Goal: Task Accomplishment & Management: Manage account settings

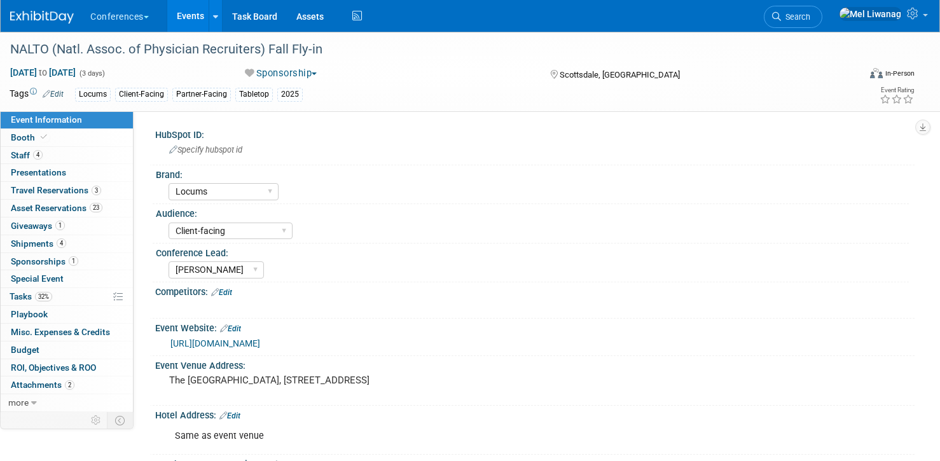
select select "Locums"
select select "Client-facing"
select select "[PERSON_NAME]"
click at [77, 159] on link "4 Staff 4" at bounding box center [67, 155] width 132 height 17
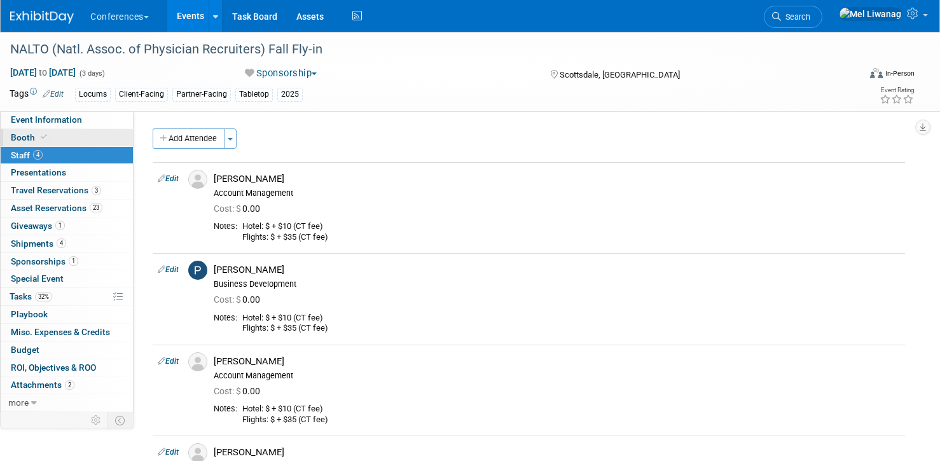
click at [83, 137] on link "Booth" at bounding box center [67, 137] width 132 height 17
select select "6' tabletop"
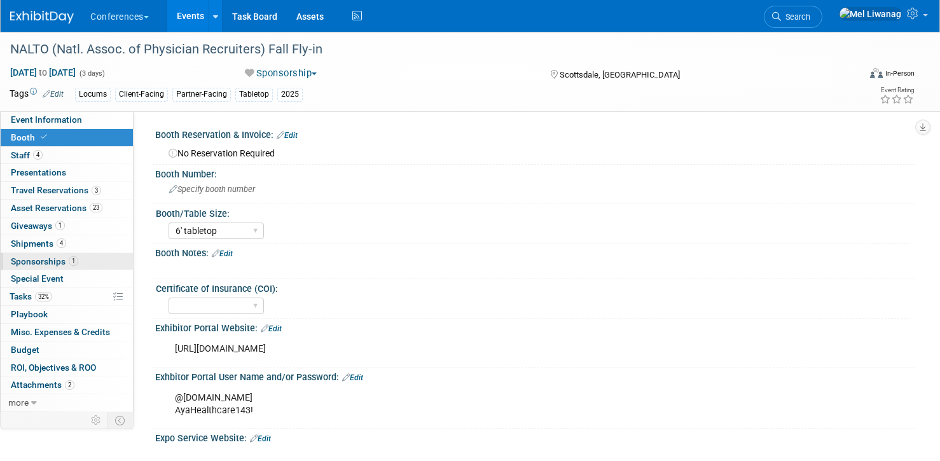
click at [74, 263] on span "1" at bounding box center [74, 261] width 10 height 10
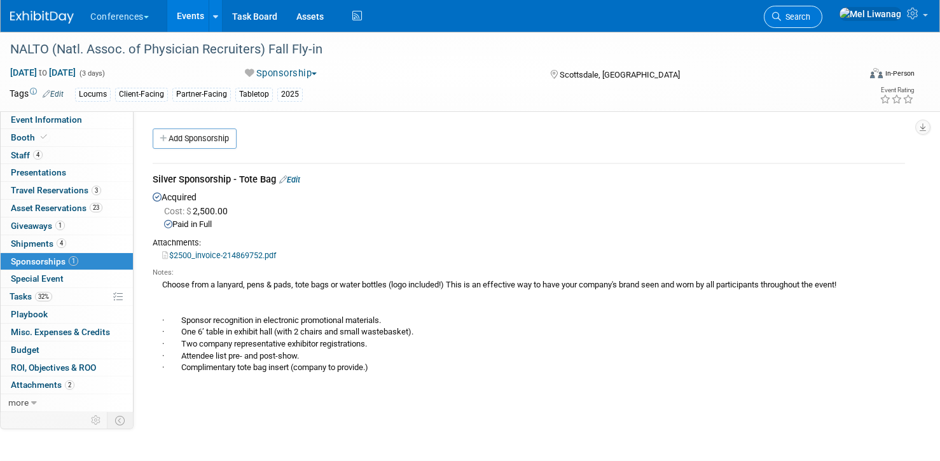
click at [810, 15] on span "Search" at bounding box center [795, 17] width 29 height 10
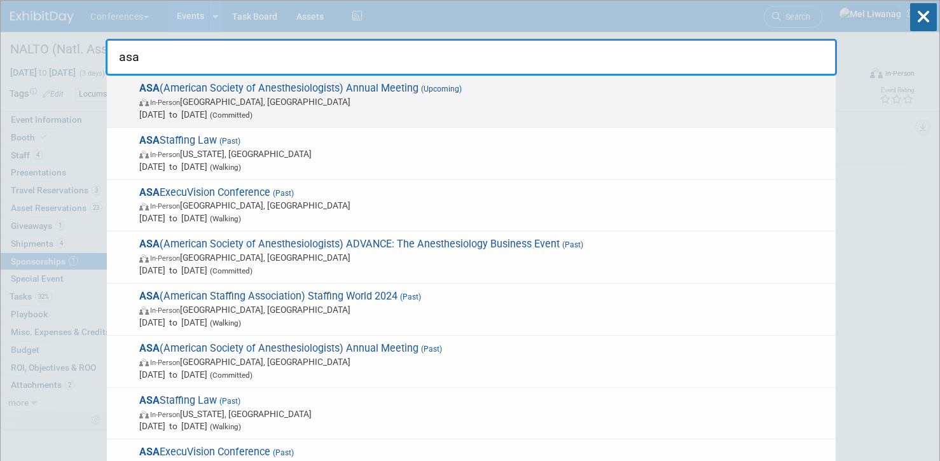
type input "asa"
click at [273, 93] on span "ASA (American Society of Anesthesiologists) Annual Meeting (Upcoming) In-Person…" at bounding box center [482, 101] width 694 height 39
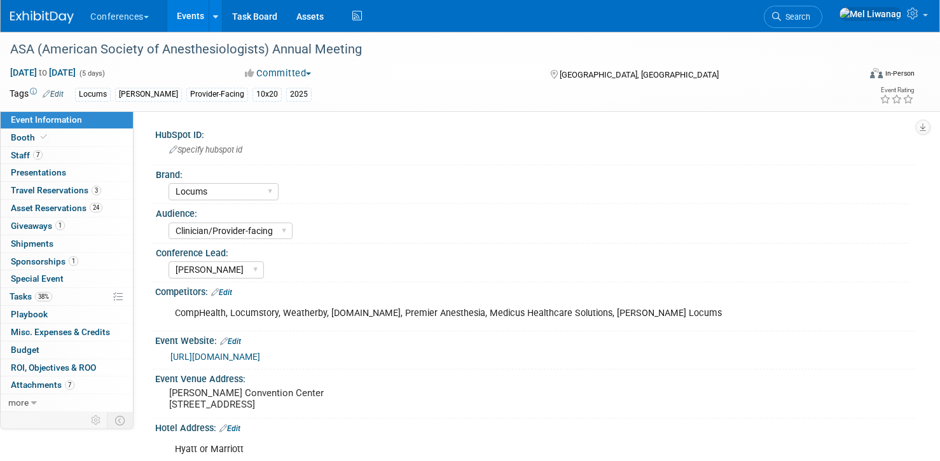
select select "Locums"
select select "Clinician/Provider-facing"
select select "[PERSON_NAME]"
click at [41, 136] on icon at bounding box center [44, 137] width 6 height 7
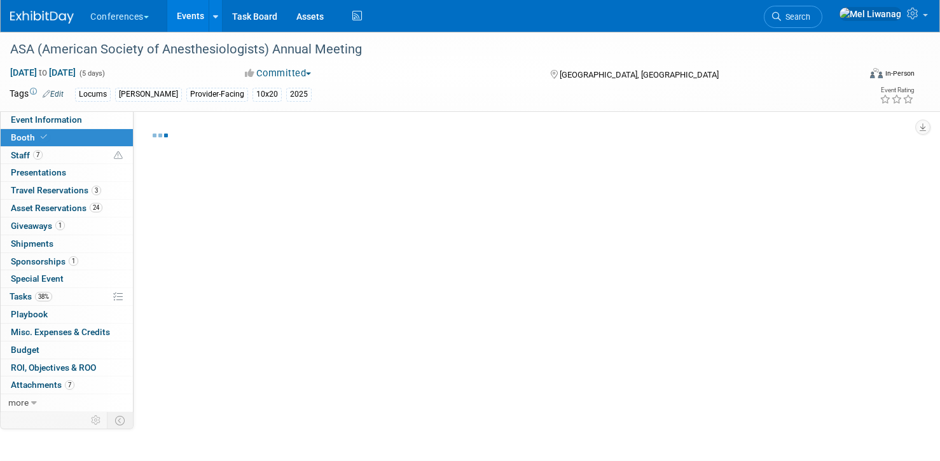
select select "10'x20'"
select select "Yes"
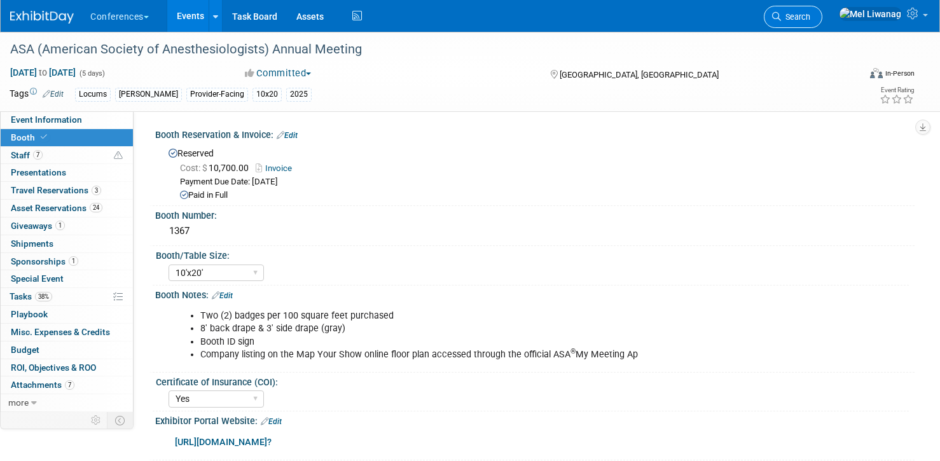
click at [820, 22] on link "Search" at bounding box center [793, 17] width 59 height 22
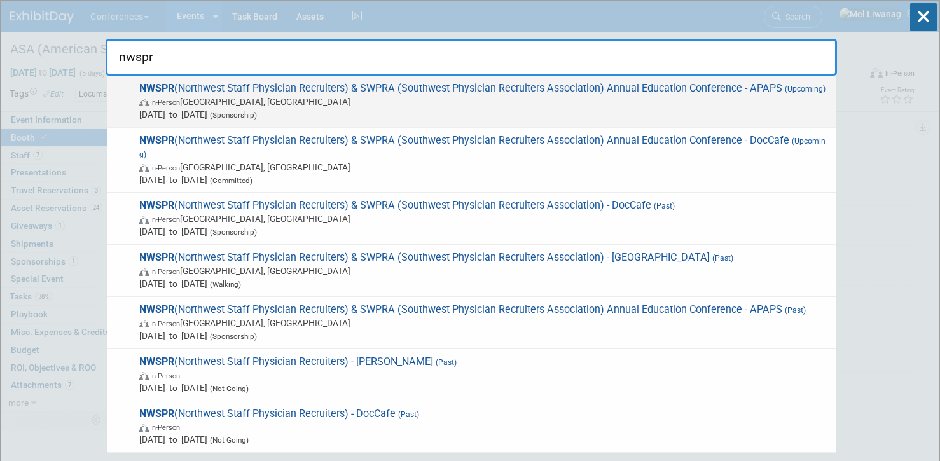
type input "nwspr"
click at [588, 106] on span "In-Person Sacramento, CA" at bounding box center [484, 101] width 690 height 13
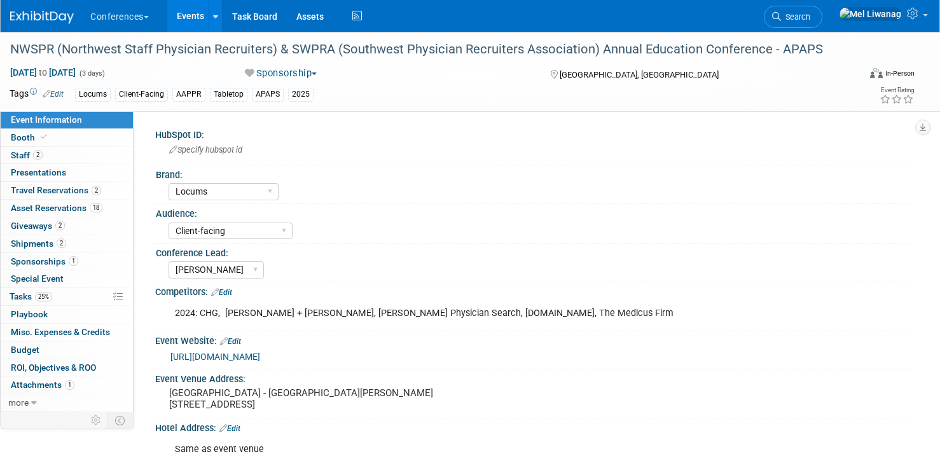
select select "Locums"
select select "Client-facing"
select select "[PERSON_NAME]"
click at [87, 141] on link "Booth" at bounding box center [67, 137] width 132 height 17
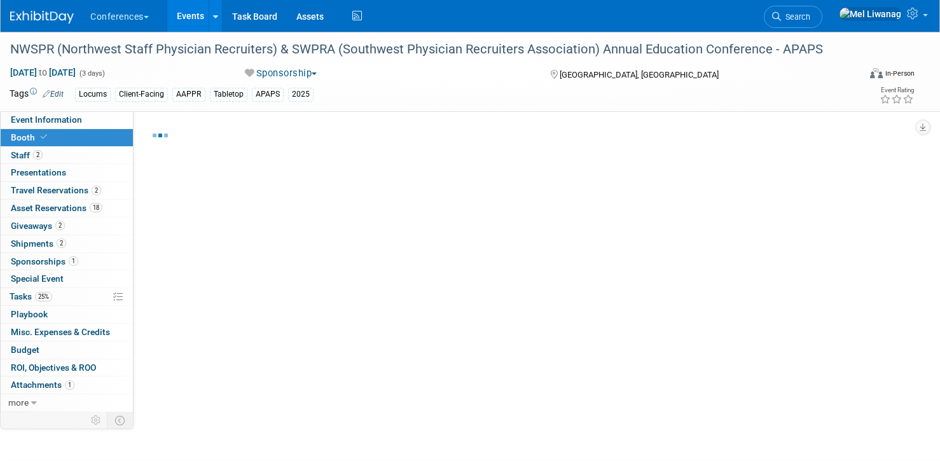
select select "6' tabletop"
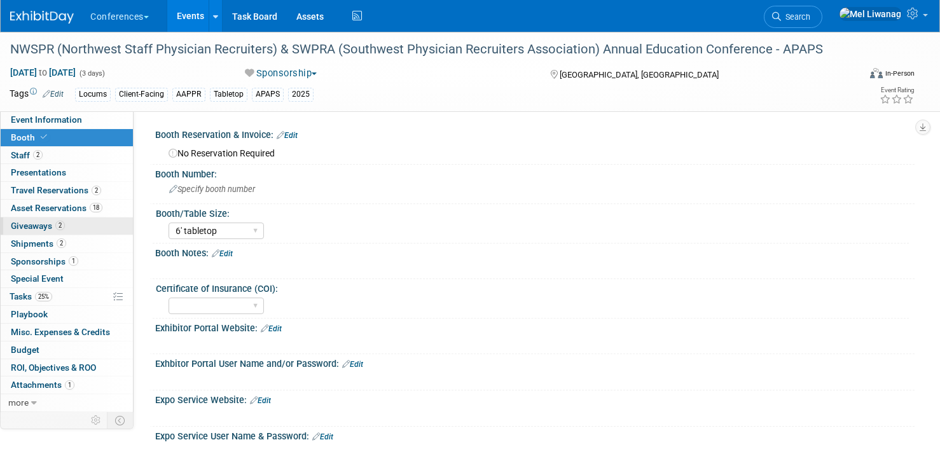
click at [60, 234] on link "2 Giveaways 2" at bounding box center [67, 226] width 132 height 17
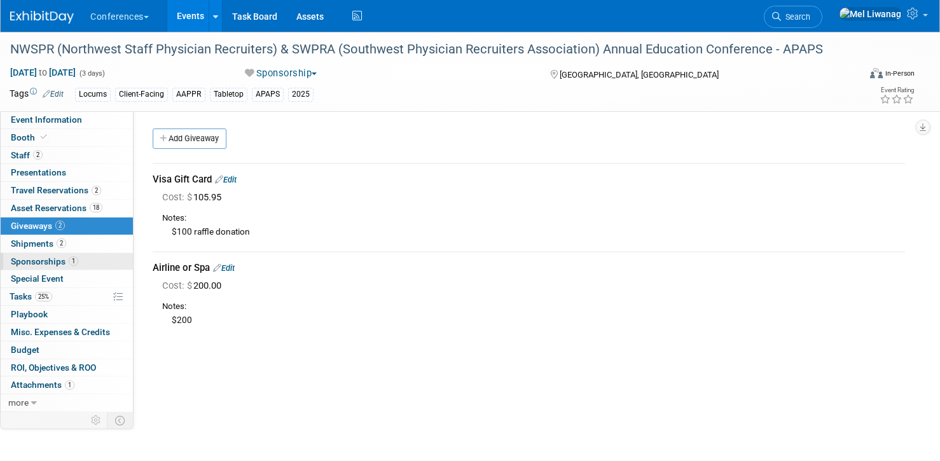
click at [62, 255] on link "1 Sponsorships 1" at bounding box center [67, 261] width 132 height 17
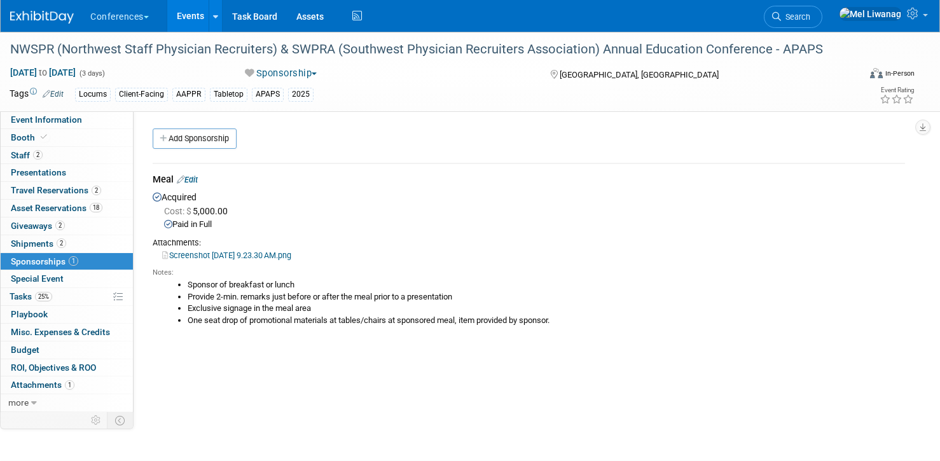
click at [300, 220] on div "Paid in Full" at bounding box center [534, 225] width 741 height 12
click at [59, 132] on link "Booth" at bounding box center [67, 137] width 132 height 17
select select "6' tabletop"
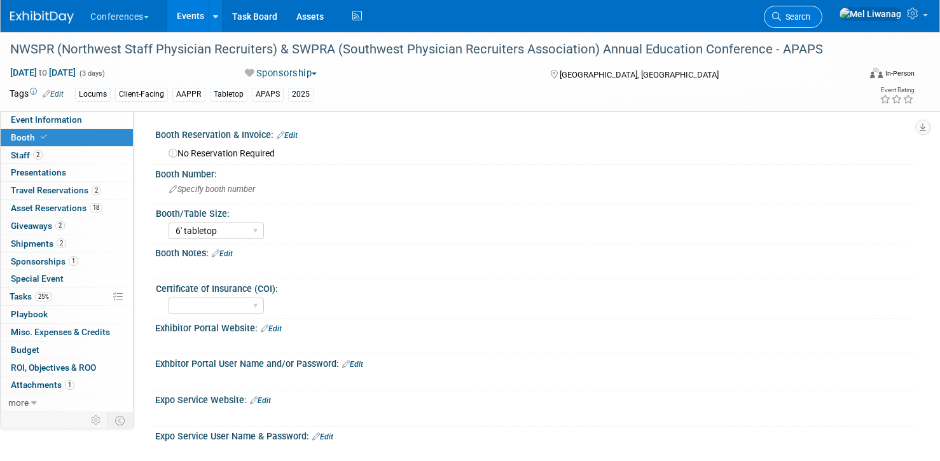
click at [822, 18] on link "Search" at bounding box center [793, 17] width 59 height 22
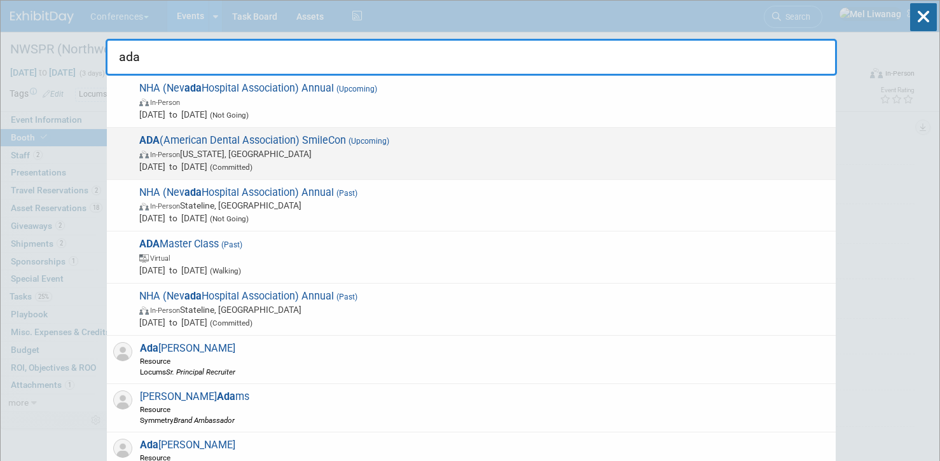
type input "ada"
click at [246, 132] on div "ADA (American Dental Association) SmileCon (Upcoming) In-Person Washington, DC …" at bounding box center [471, 154] width 729 height 52
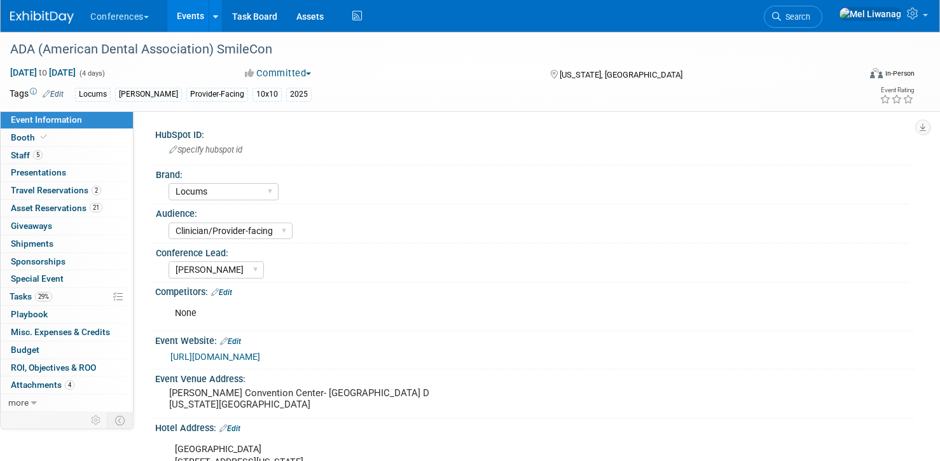
select select "Locums"
select select "Clinician/Provider-facing"
select select "[PERSON_NAME]"
click at [85, 137] on link "Booth" at bounding box center [67, 137] width 132 height 17
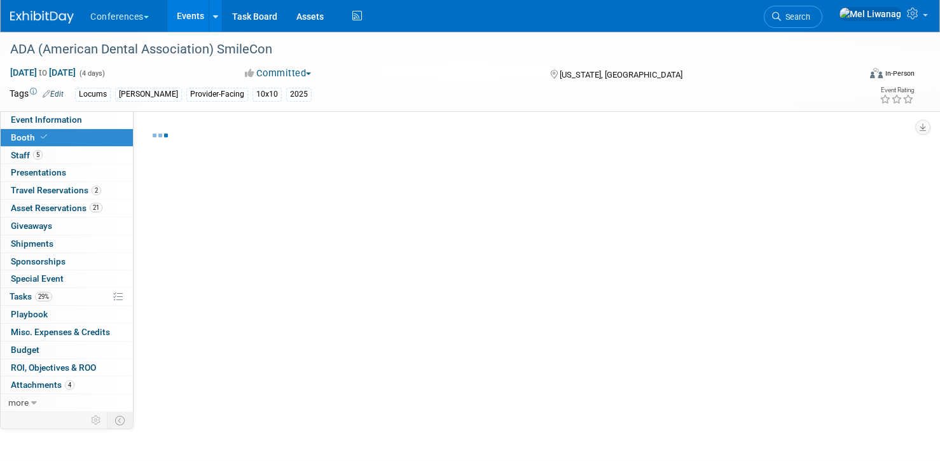
select select "10'x10'"
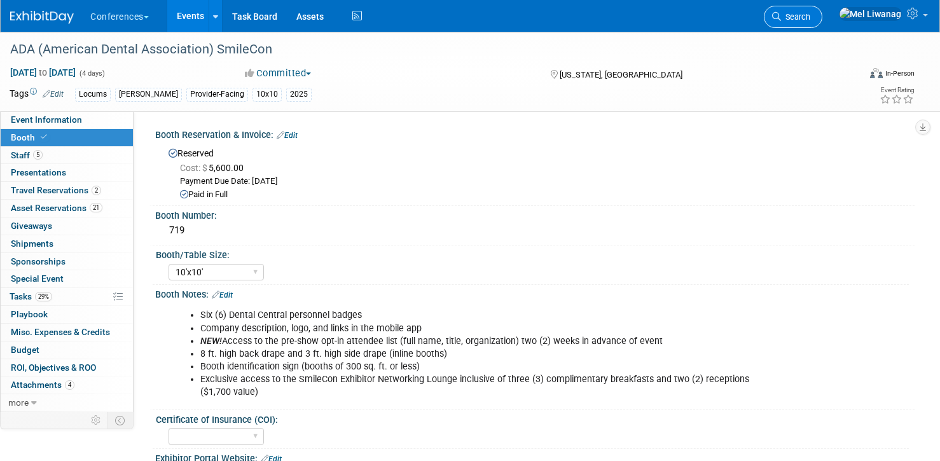
click at [822, 11] on link "Search" at bounding box center [793, 17] width 59 height 22
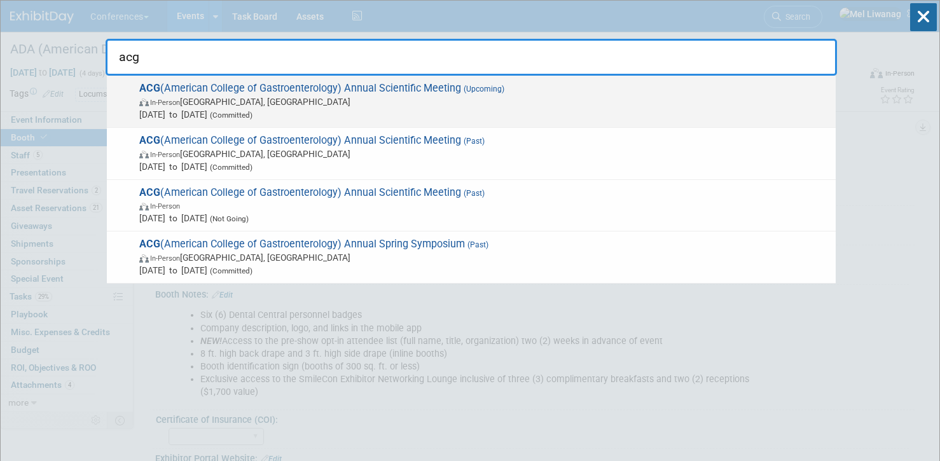
type input "acg"
click at [439, 102] on span "In-Person Phoenix, AZ" at bounding box center [484, 101] width 690 height 13
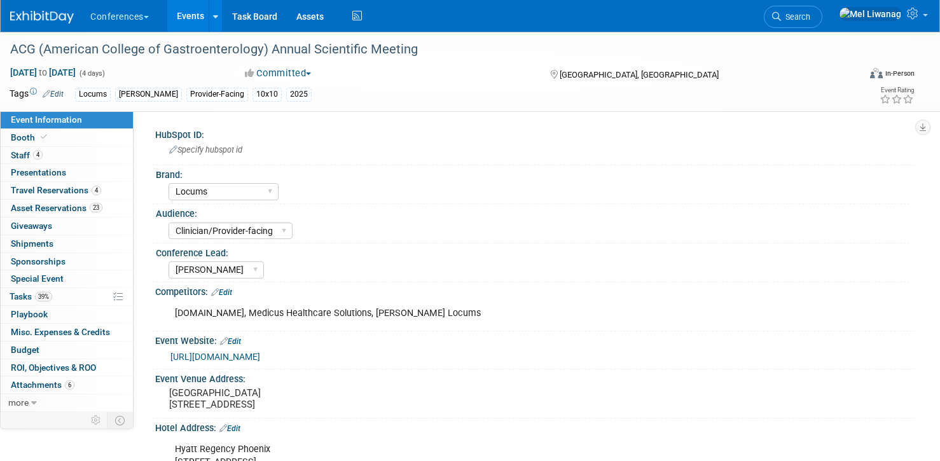
select select "Locums"
select select "Clinician/Provider-facing"
select select "[PERSON_NAME]"
click at [109, 139] on link "Booth" at bounding box center [67, 137] width 132 height 17
select select "10'x10'"
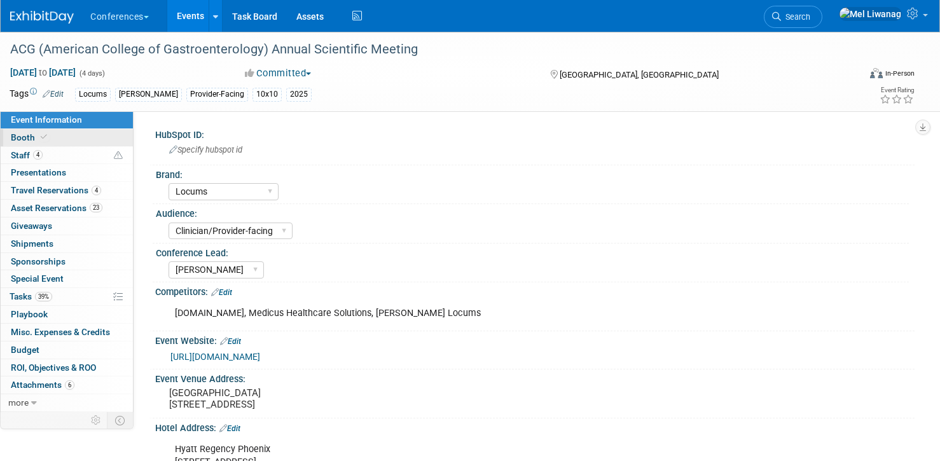
select select "Yes"
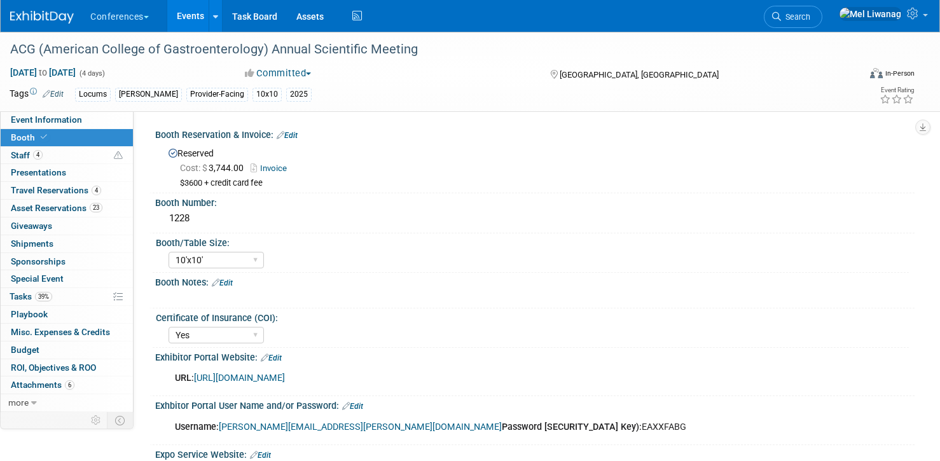
click at [848, 31] on div "Conferences Explore: My Workspaces 2 Go to Workspace: Conferences Marketing Req…" at bounding box center [462, 16] width 904 height 32
click at [810, 19] on span "Search" at bounding box center [795, 17] width 29 height 10
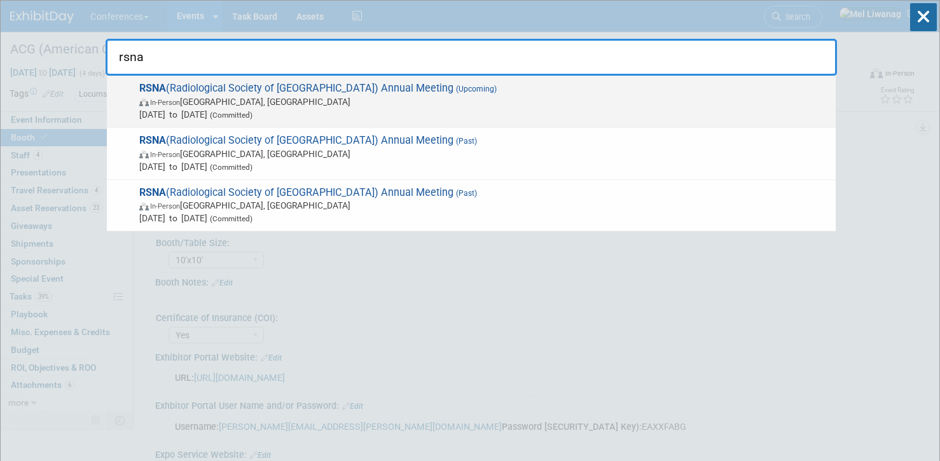
type input "rsna"
click at [284, 102] on span "In-Person Chicago, IL" at bounding box center [484, 101] width 690 height 13
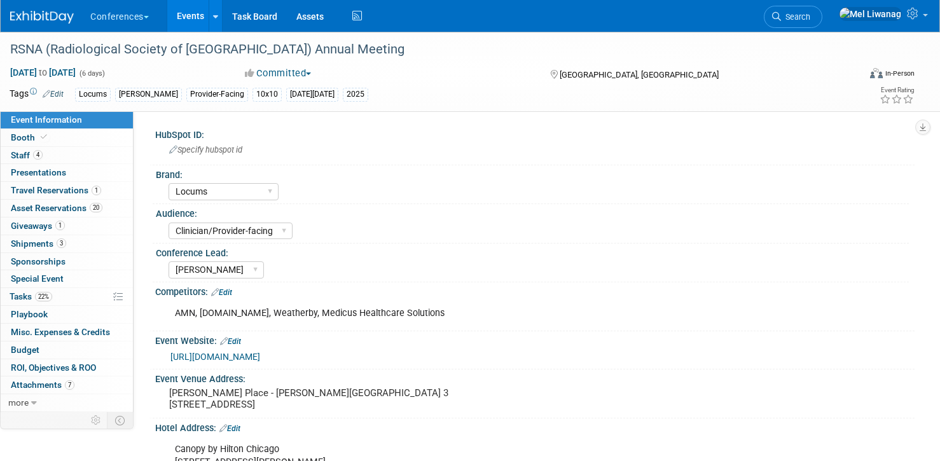
select select "Locums"
select select "Clinician/Provider-facing"
select select "[PERSON_NAME]"
click at [100, 135] on link "Booth" at bounding box center [67, 137] width 132 height 17
select select "10'x10'"
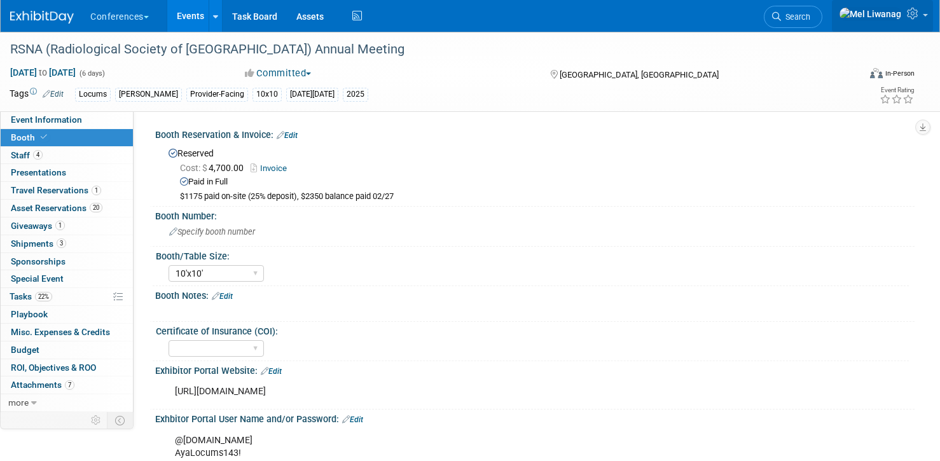
click at [907, 16] on icon at bounding box center [914, 13] width 15 height 11
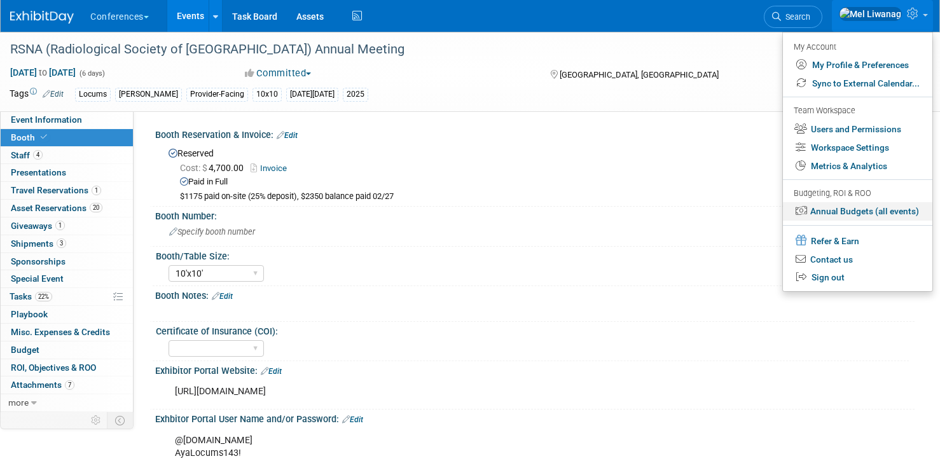
click at [842, 216] on link "Annual Budgets (all events)" at bounding box center [857, 211] width 149 height 18
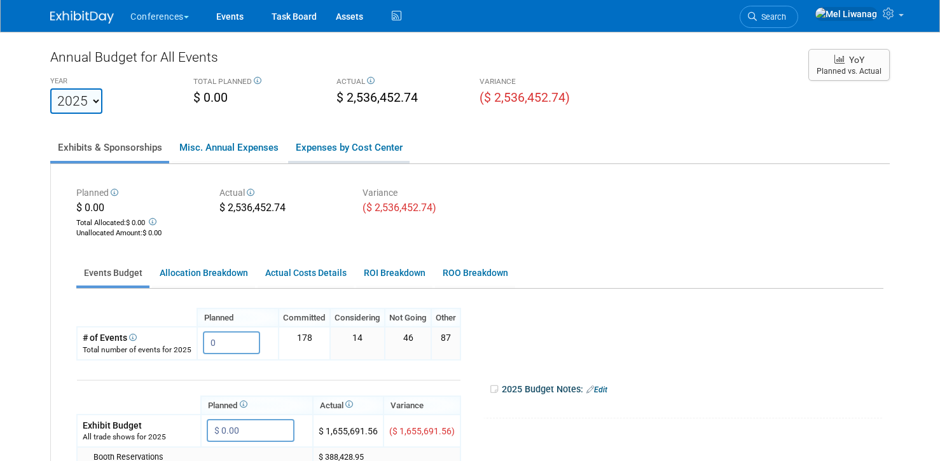
click at [323, 148] on link "Expenses by Cost Center" at bounding box center [348, 147] width 121 height 27
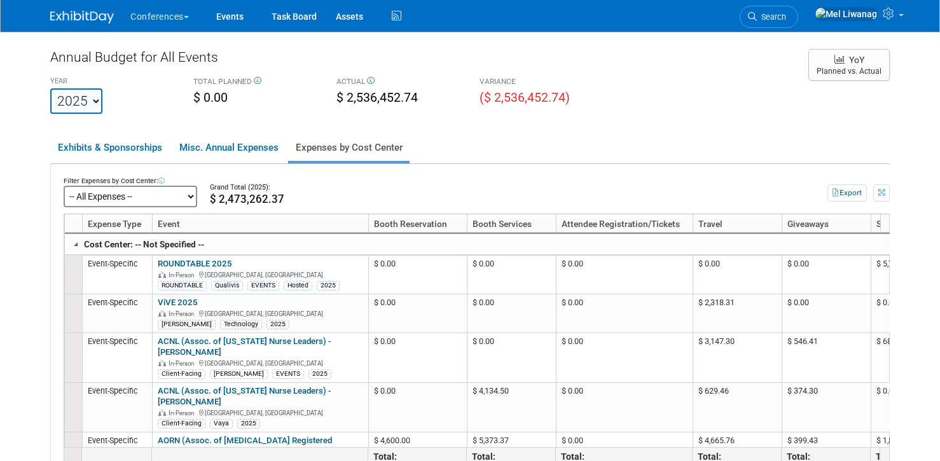
click at [179, 204] on select "-- All Expenses -- -- Cost Center Not Specified -- Aya Education Aya Healthcare…" at bounding box center [131, 197] width 134 height 22
click select "-- All Expenses -- -- Cost Center Not Specified -- Aya Education Aya Healthcare…" at bounding box center [131, 197] width 134 height 22
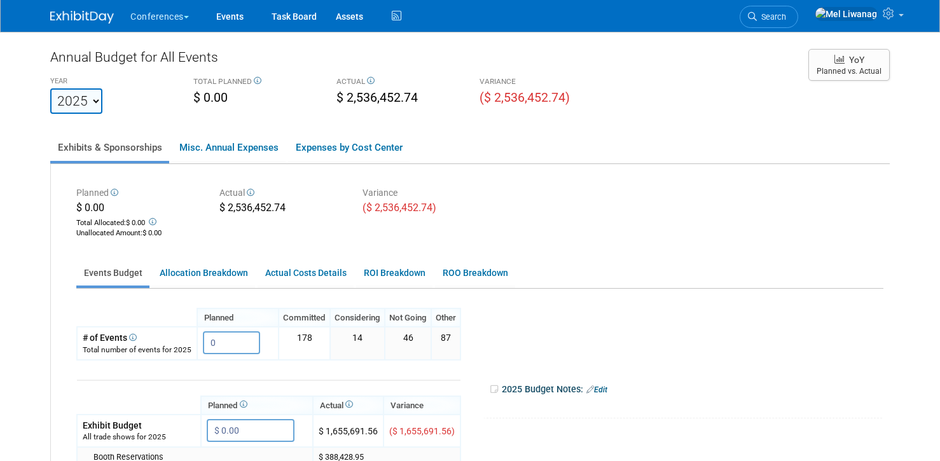
click at [389, 134] on ul "Exhibits & Sponsorships Misc. Annual Expenses Expenses by Cost Center" at bounding box center [470, 148] width 840 height 31
click at [381, 151] on link "Expenses by Cost Center" at bounding box center [348, 147] width 121 height 27
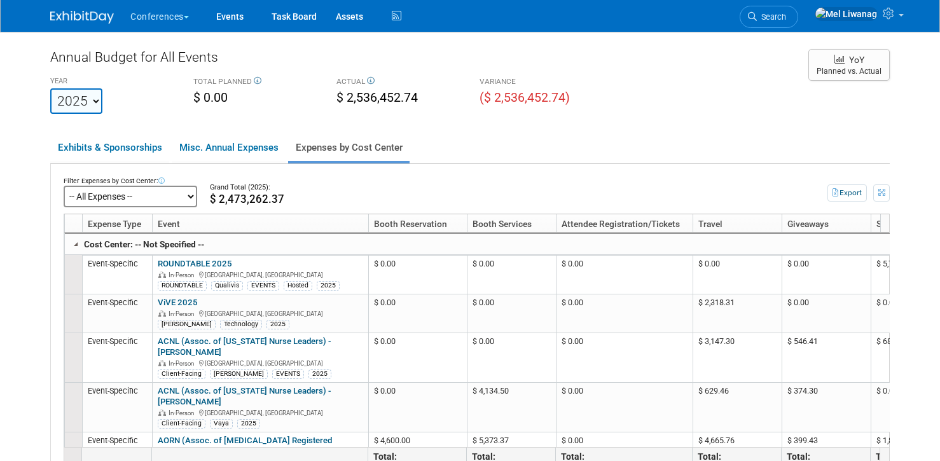
click at [183, 197] on select "-- All Expenses -- -- Cost Center Not Specified -- Aya Education Aya Healthcare…" at bounding box center [131, 197] width 134 height 22
click select "-- All Expenses -- -- Cost Center Not Specified -- Aya Education Aya Healthcare…" at bounding box center [131, 197] width 134 height 22
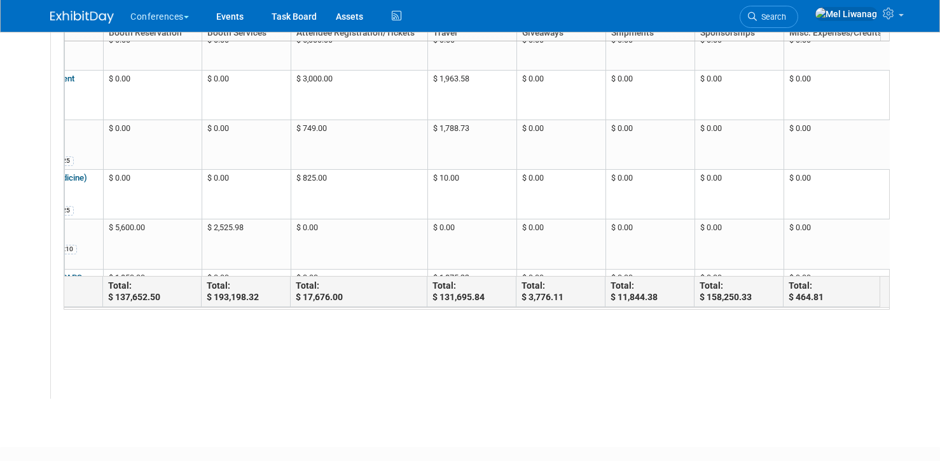
scroll to position [267, 0]
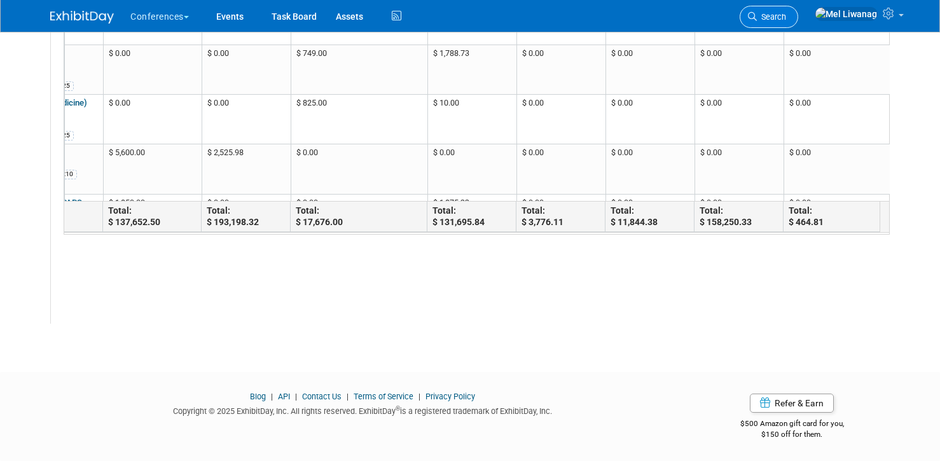
click at [786, 18] on span "Search" at bounding box center [771, 17] width 29 height 10
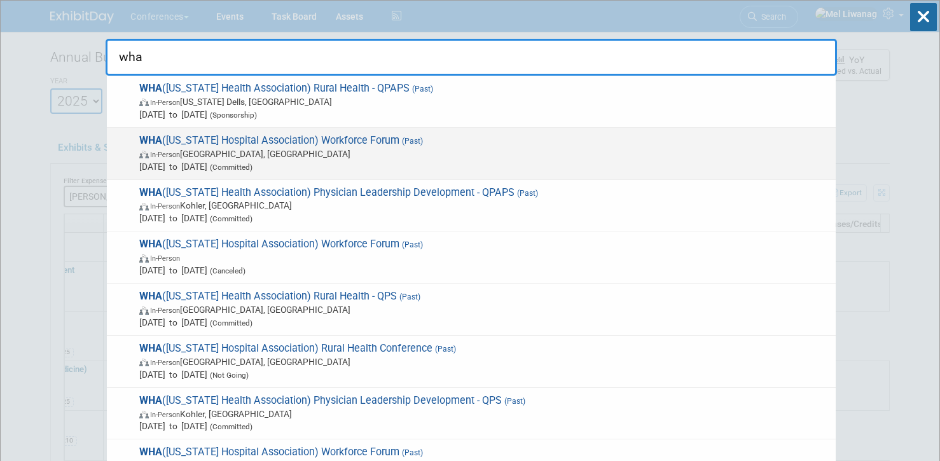
type input "wha"
click at [363, 145] on span "WHA (Wisconsin Hospital Association) Workforce Forum (Past) In-Person Stevens P…" at bounding box center [482, 153] width 694 height 39
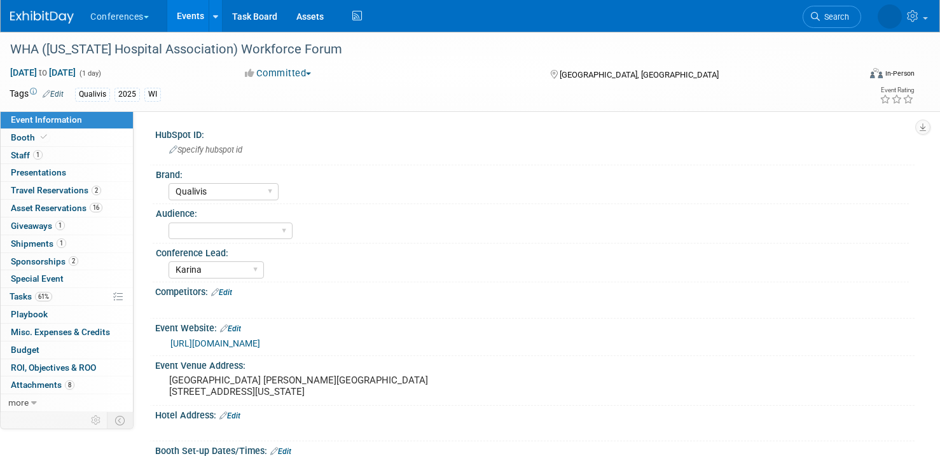
select select "Qualivis"
select select "Karina"
click at [799, 4] on div "Conferences Explore: My Workspaces 2 Go to Workspace: Conferences Marketing Req…" at bounding box center [462, 16] width 904 height 32
click at [820, 29] on li "Search" at bounding box center [793, 15] width 59 height 31
click at [810, 18] on span "Search" at bounding box center [795, 17] width 29 height 10
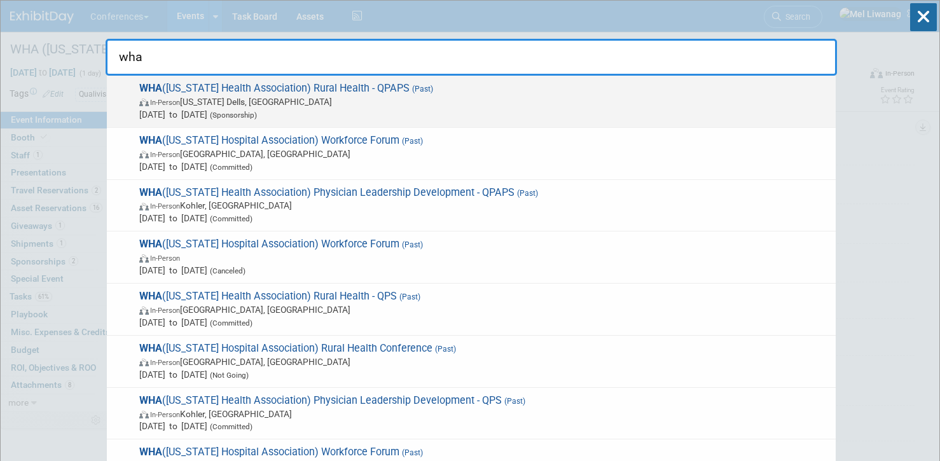
type input "wha"
click at [446, 104] on span "In-Person Wisconsin Dells, WI" at bounding box center [484, 101] width 690 height 13
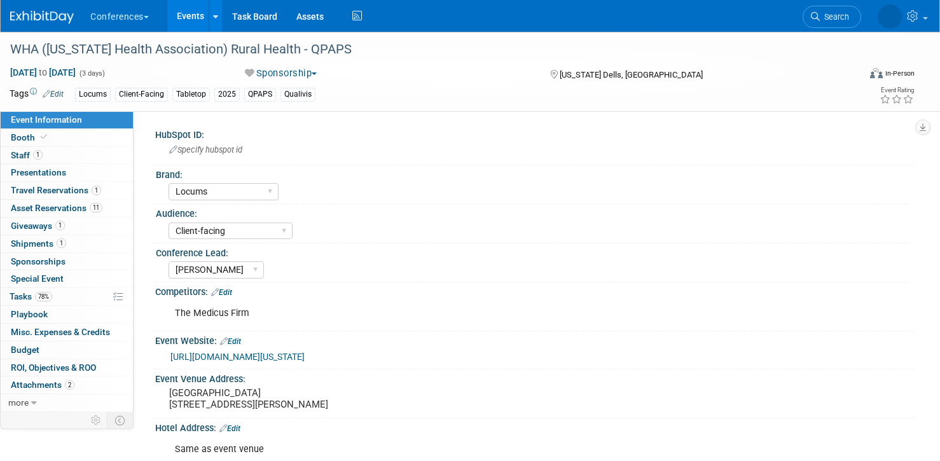
select select "Locums"
select select "Client-facing"
select select "[PERSON_NAME]"
click at [67, 135] on link "Booth" at bounding box center [67, 137] width 132 height 17
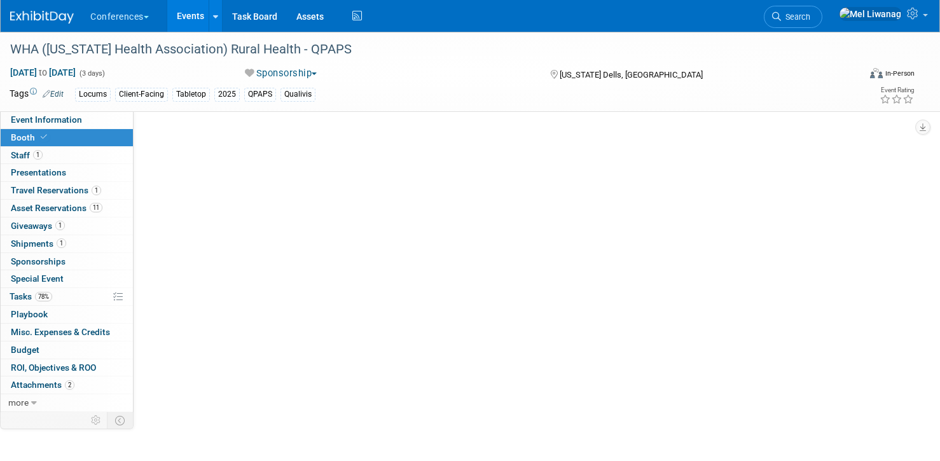
select select "8' tabletop"
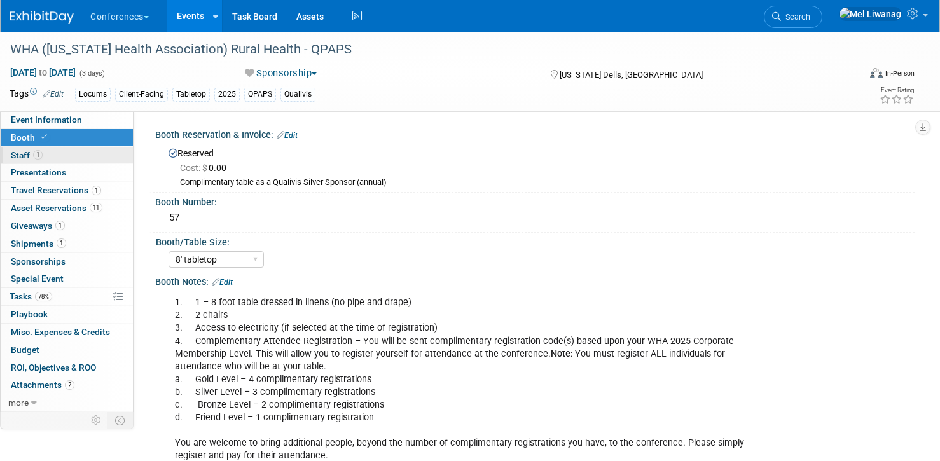
click at [67, 150] on link "1 Staff 1" at bounding box center [67, 155] width 132 height 17
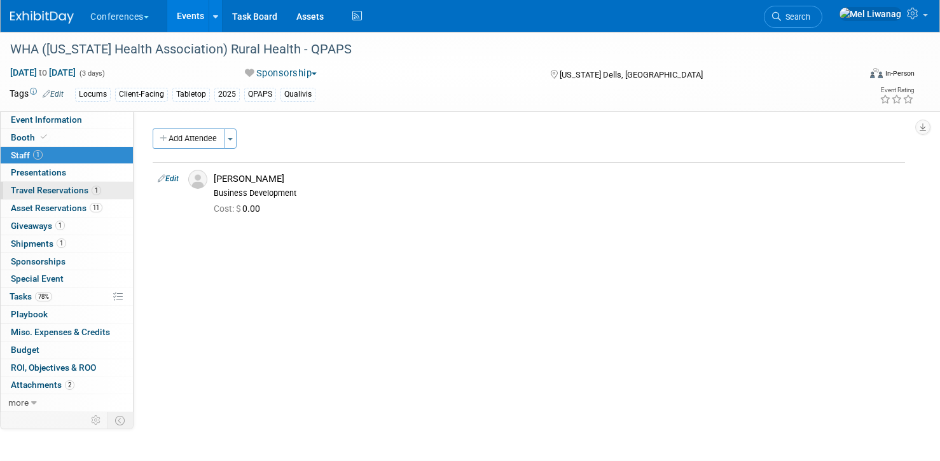
click at [69, 191] on span "Travel Reservations 1" at bounding box center [56, 190] width 90 height 10
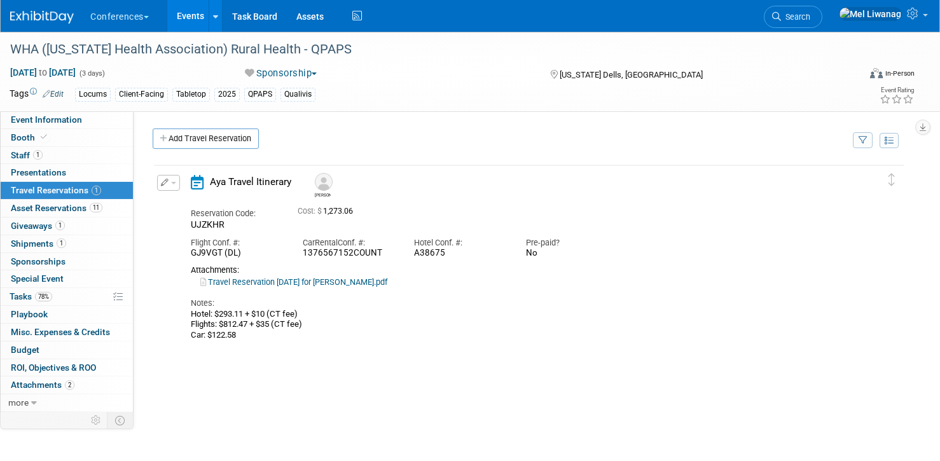
click at [781, 18] on icon at bounding box center [776, 16] width 9 height 9
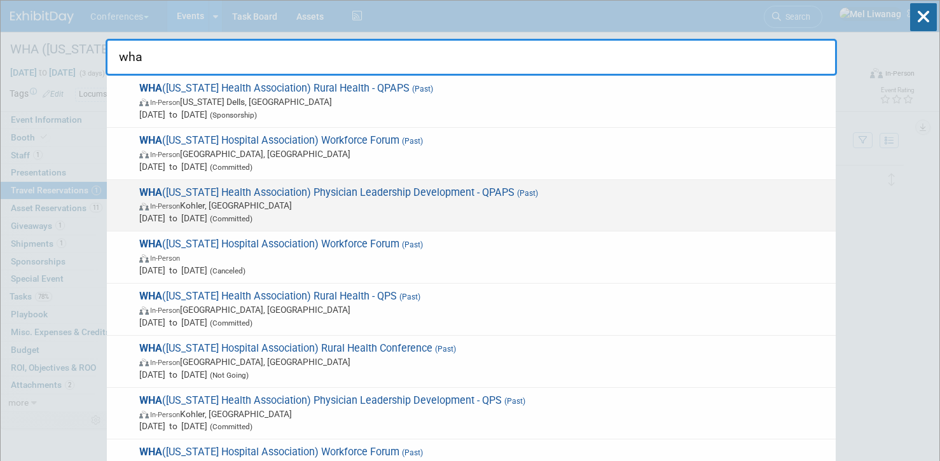
type input "wha"
click at [384, 190] on span "WHA (Wisconsin Health Association) Physician Leadership Development - QPAPS (Pa…" at bounding box center [482, 205] width 694 height 39
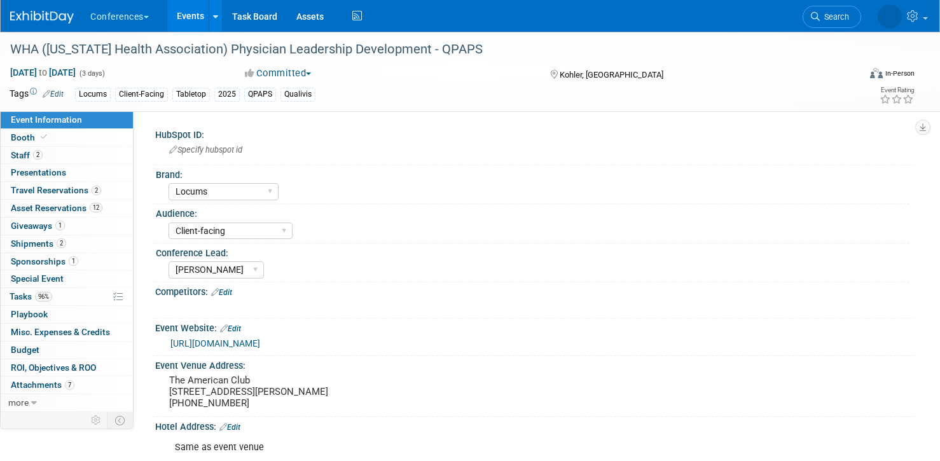
select select "Locums"
select select "Client-facing"
select select "Mel"
click at [64, 134] on link "Booth" at bounding box center [67, 137] width 132 height 17
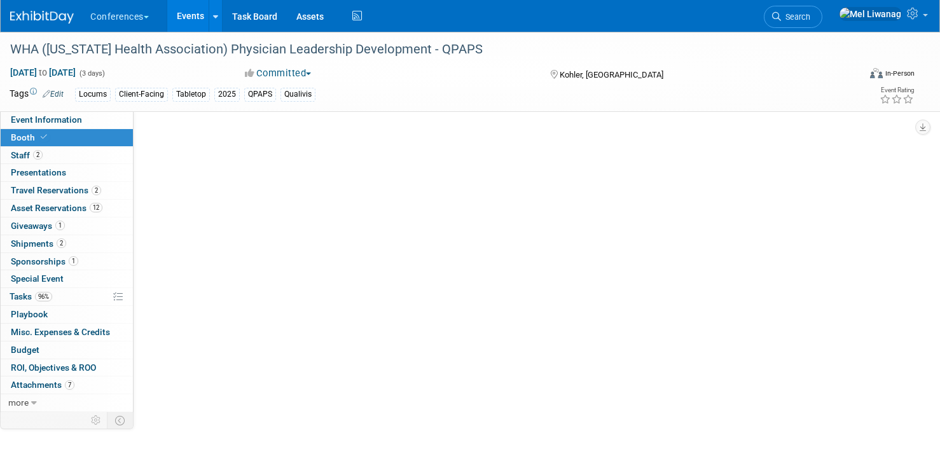
select select "6' tabletop"
select select "No"
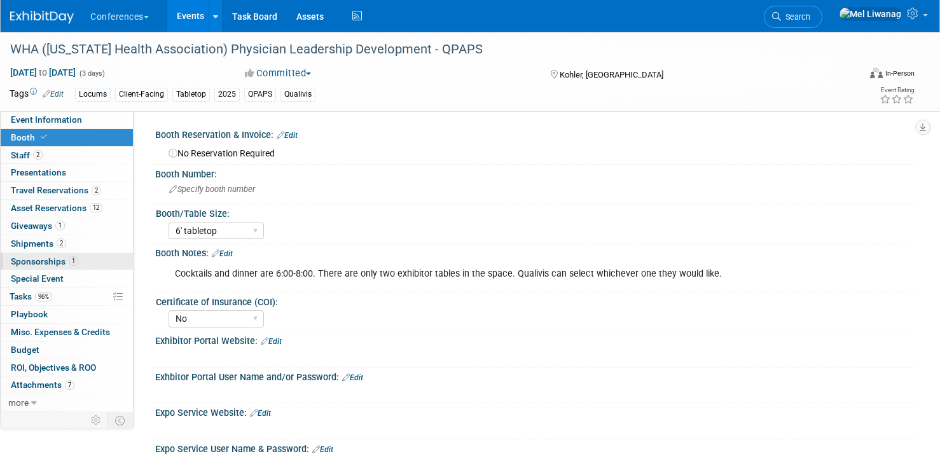
click at [76, 265] on span "Sponsorships 1" at bounding box center [44, 261] width 67 height 10
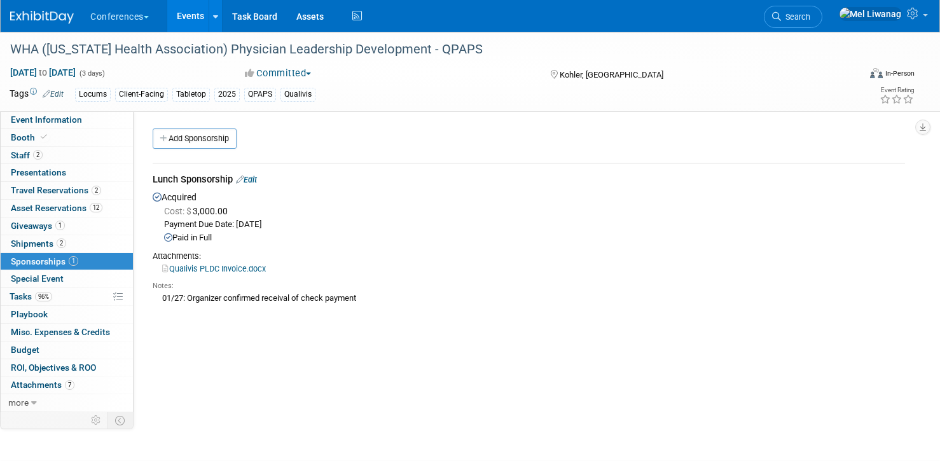
click at [421, 235] on div "Paid in Full" at bounding box center [534, 238] width 741 height 12
click at [909, 17] on icon at bounding box center [914, 13] width 15 height 11
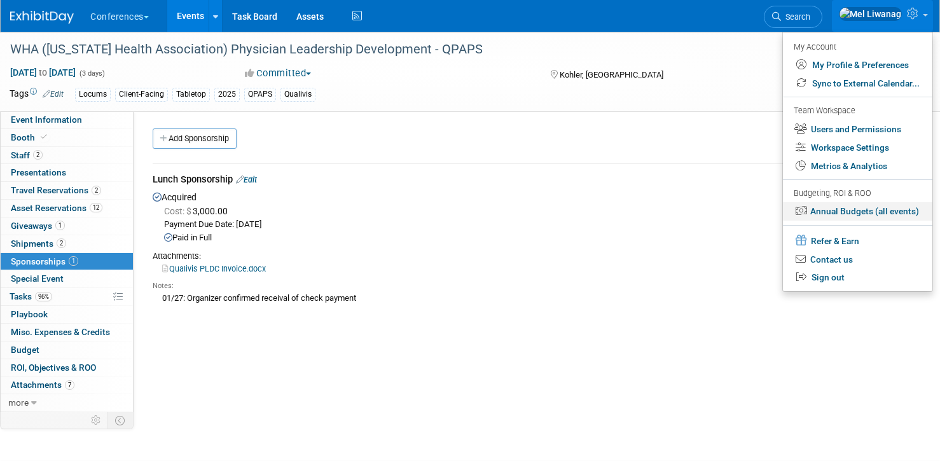
click at [878, 215] on link "Annual Budgets (all events)" at bounding box center [857, 211] width 149 height 18
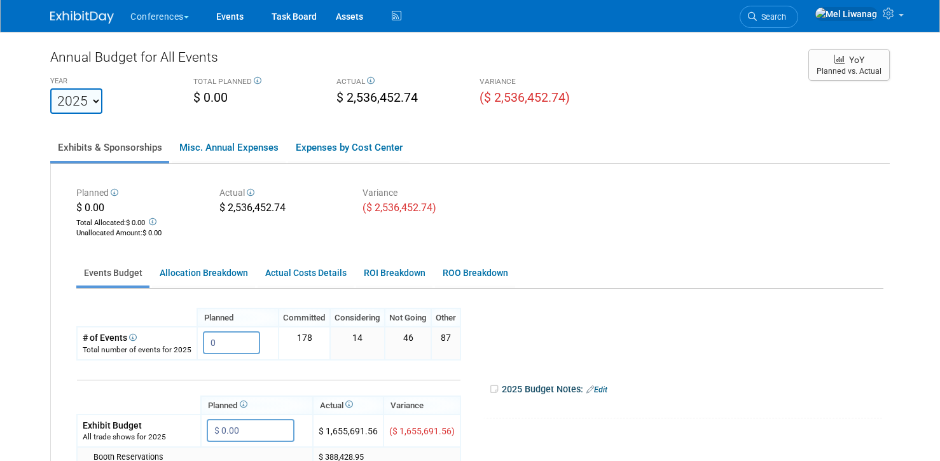
click at [345, 169] on div "Planned $ 0.00 Total Allocated: $ 0.00 Unallocated Amount : $ 0.00 Actual $ 2,5…" at bounding box center [470, 460] width 839 height 593
click at [348, 149] on link "Expenses by Cost Center" at bounding box center [348, 147] width 121 height 27
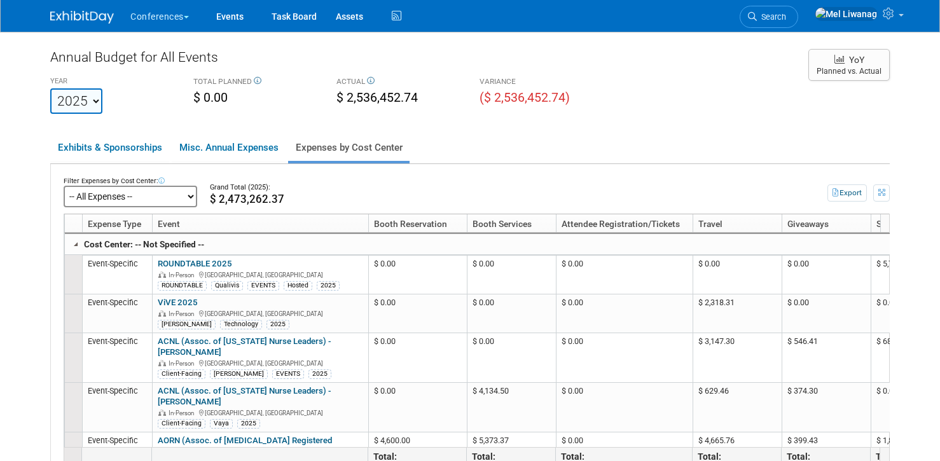
click at [108, 200] on select "-- All Expenses -- -- Cost Center Not Specified -- Aya Education Aya Healthcare…" at bounding box center [131, 197] width 134 height 22
click select "-- All Expenses -- -- Cost Center Not Specified -- Aya Education Aya Healthcare…" at bounding box center [131, 197] width 134 height 22
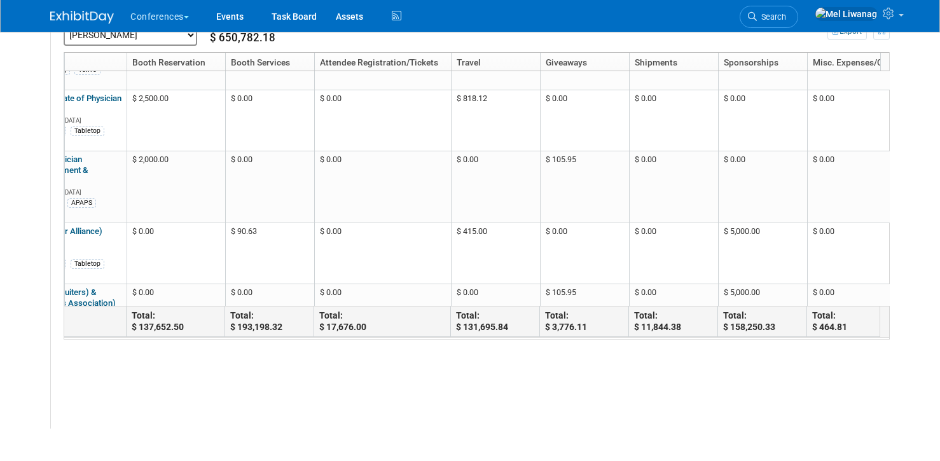
scroll to position [0, 123]
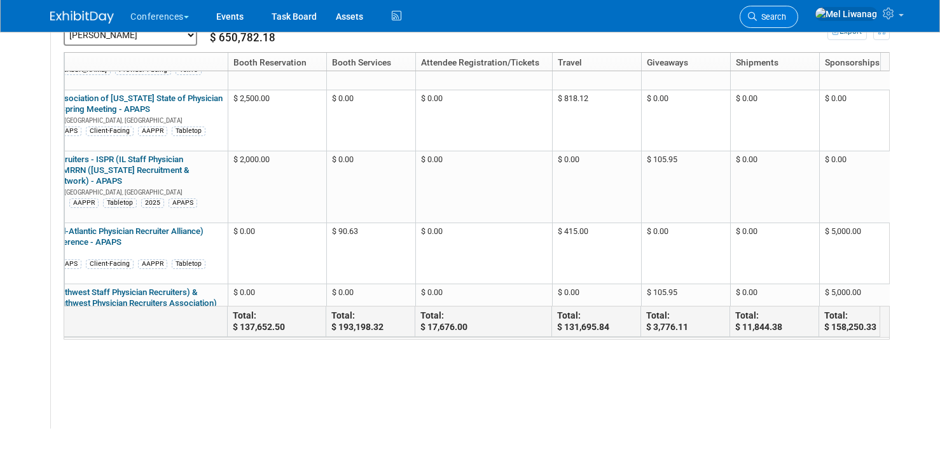
click at [798, 8] on link "Search" at bounding box center [769, 17] width 59 height 22
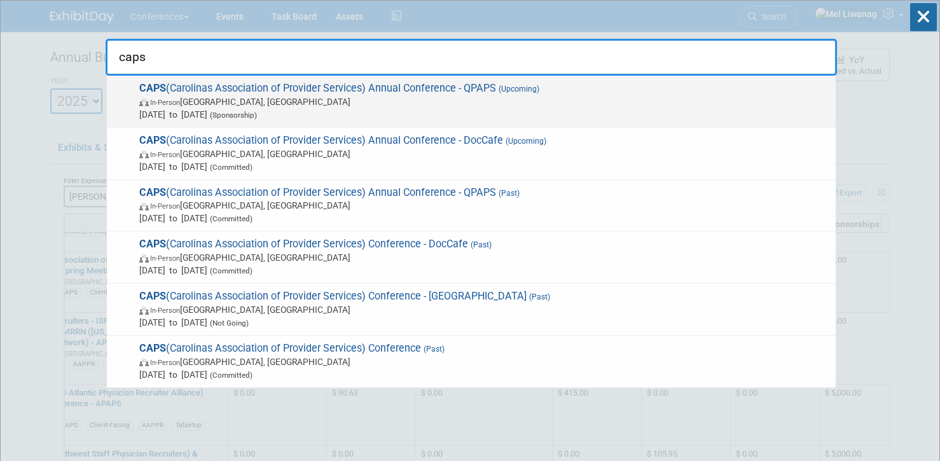
type input "caps"
click at [329, 97] on span "In-Person Wrightsville Beach, NC" at bounding box center [484, 101] width 690 height 13
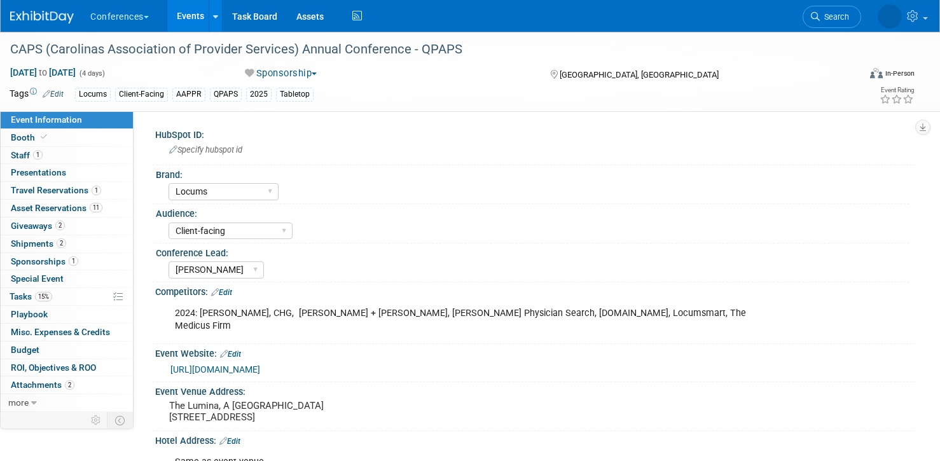
select select "Locums"
select select "Client-facing"
select select "[PERSON_NAME]"
click at [55, 134] on link "Booth" at bounding box center [67, 137] width 132 height 17
select select "No"
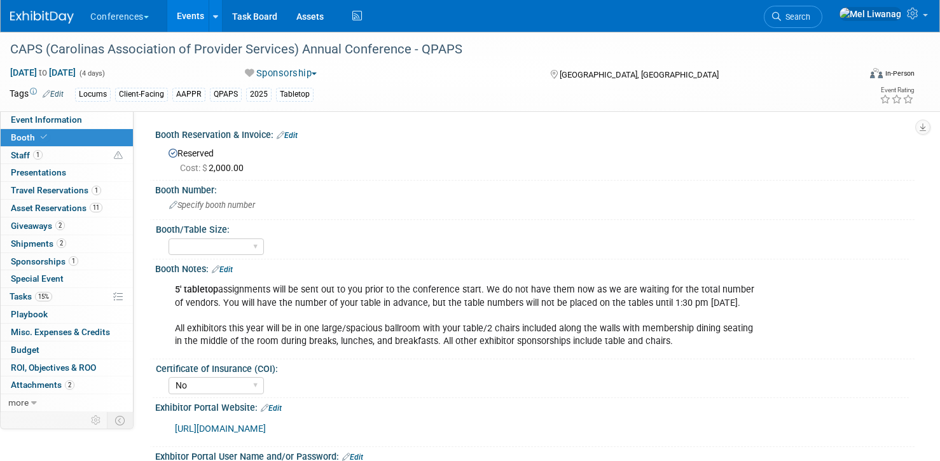
click at [291, 133] on link "Edit" at bounding box center [287, 135] width 21 height 9
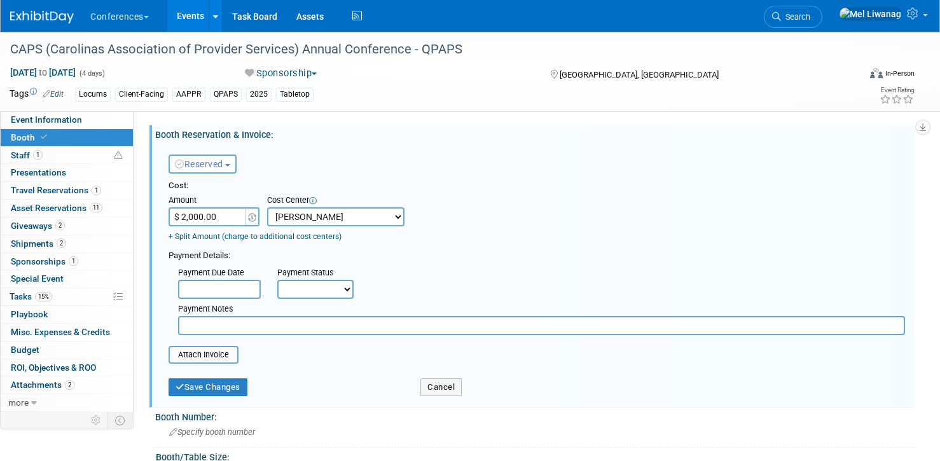
click at [233, 165] on button "Reserved" at bounding box center [203, 164] width 68 height 19
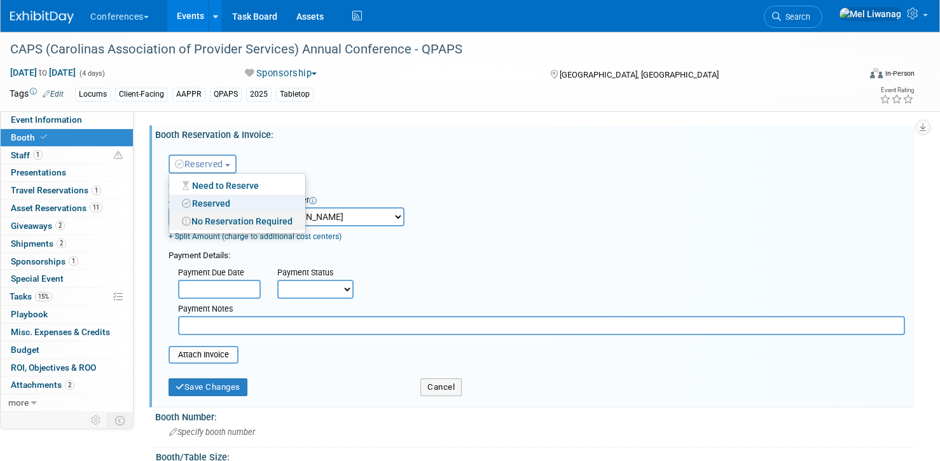
click at [222, 218] on link "No Reservation Required" at bounding box center [237, 221] width 136 height 18
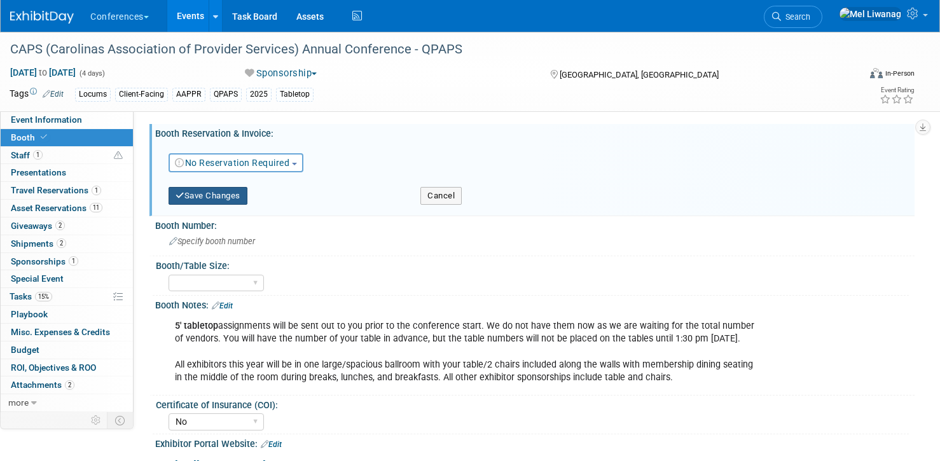
scroll to position [3, 0]
click at [218, 190] on button "Save Changes" at bounding box center [208, 195] width 79 height 18
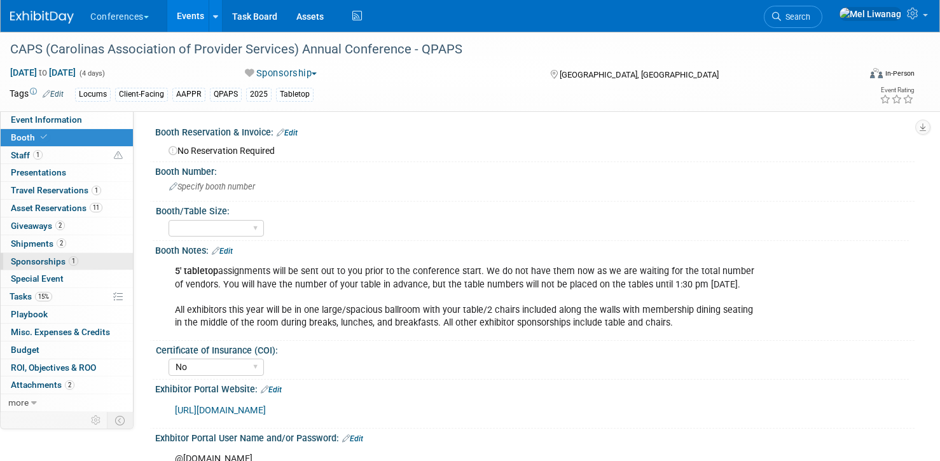
click at [83, 257] on link "1 Sponsorships 1" at bounding box center [67, 261] width 132 height 17
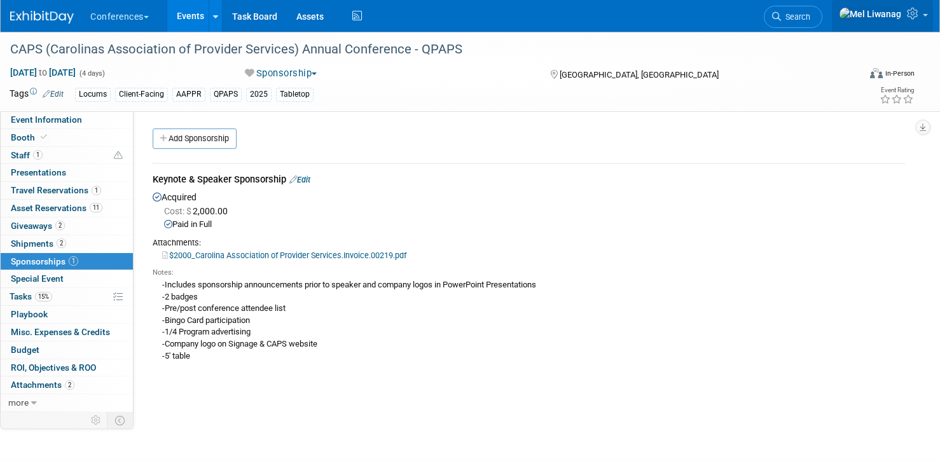
click at [921, 15] on icon at bounding box center [914, 13] width 15 height 11
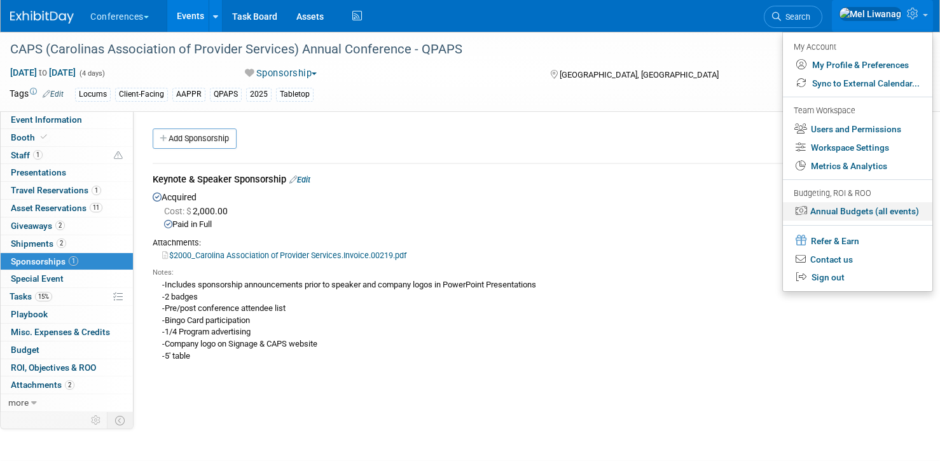
click at [886, 209] on link "Annual Budgets (all events)" at bounding box center [857, 211] width 149 height 18
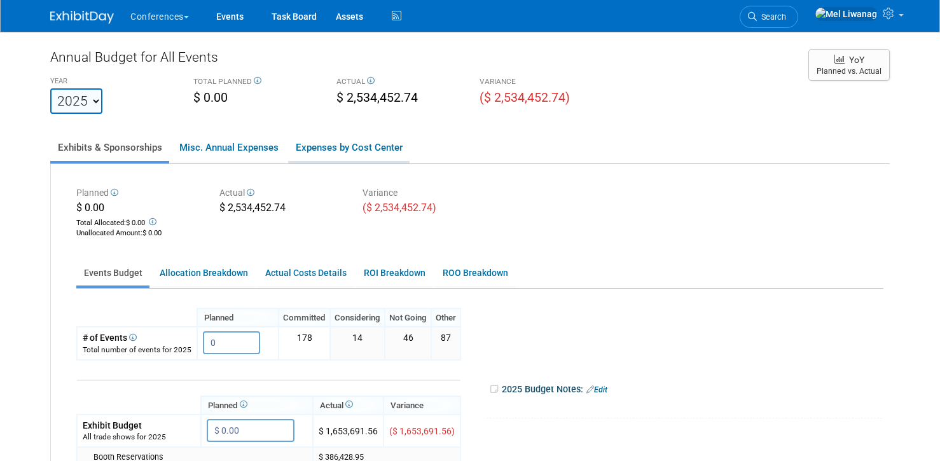
click at [361, 158] on link "Expenses by Cost Center" at bounding box center [348, 147] width 121 height 27
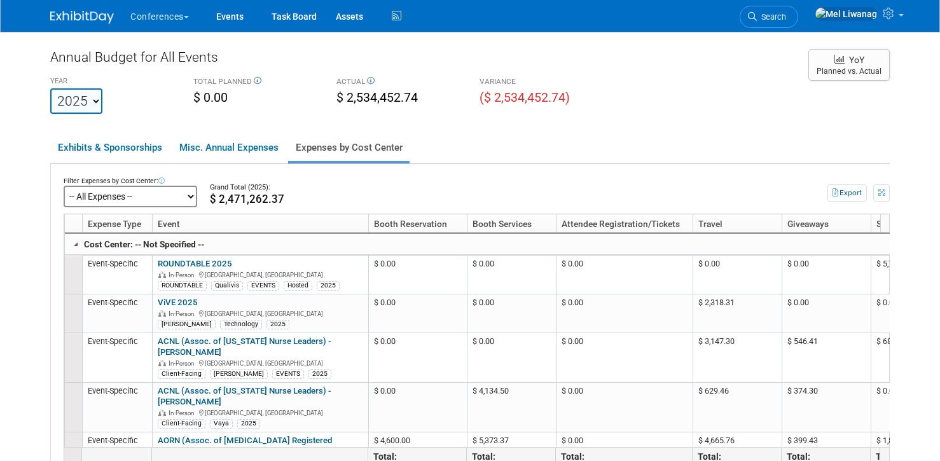
click at [92, 191] on select "-- All Expenses -- -- Cost Center Not Specified -- Aya Education Aya Healthcare…" at bounding box center [131, 197] width 134 height 22
click select "-- All Expenses -- -- Cost Center Not Specified -- Aya Education Aya Healthcare…" at bounding box center [131, 197] width 134 height 22
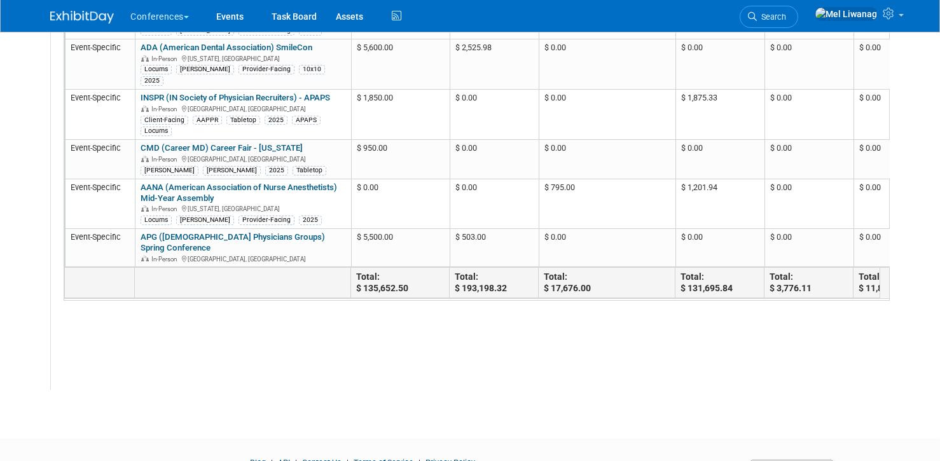
scroll to position [230, 0]
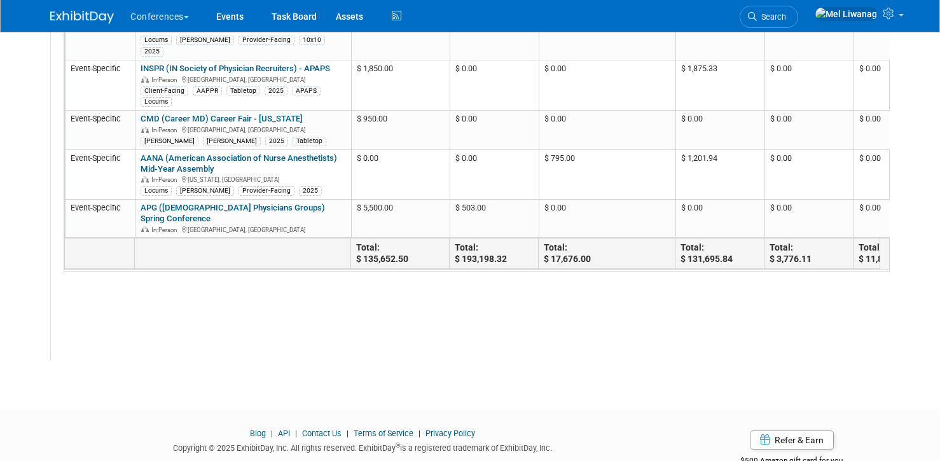
click at [552, 326] on div "Filter Expenses by Cost Center: -- All Expenses -- -- Cost Center Not Specified…" at bounding box center [470, 147] width 839 height 426
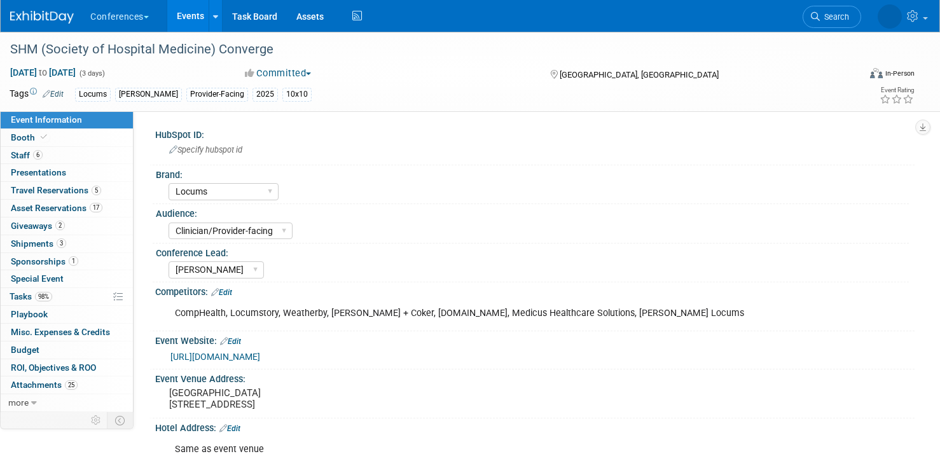
select select "Locums"
select select "Clinician/Provider-facing"
select select "[PERSON_NAME]"
click at [46, 156] on link "6 Staff 6" at bounding box center [67, 155] width 132 height 17
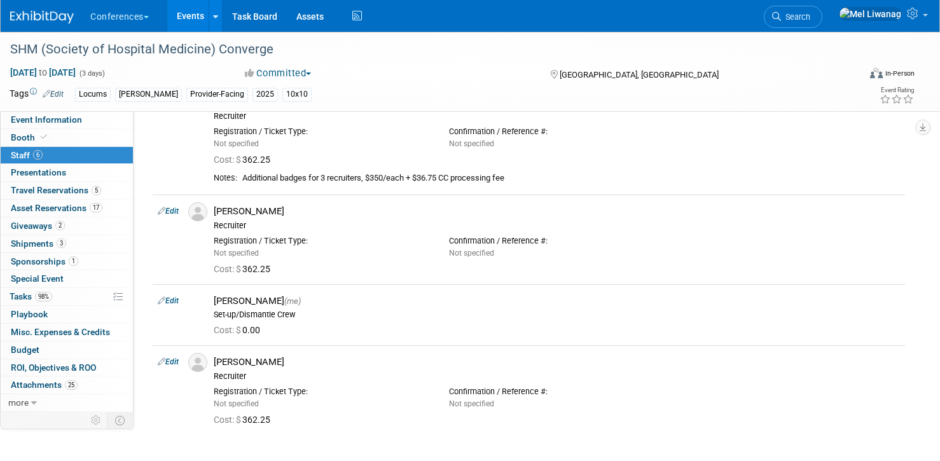
scroll to position [271, 0]
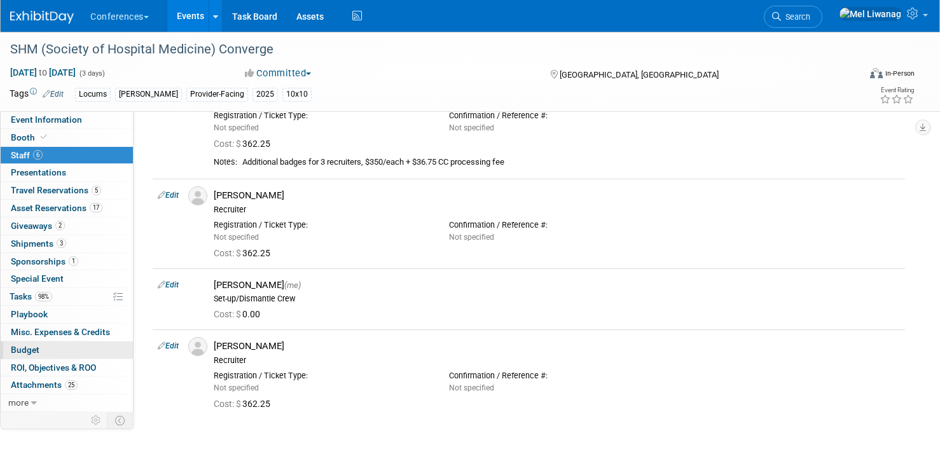
click at [63, 350] on link "Budget" at bounding box center [67, 350] width 132 height 17
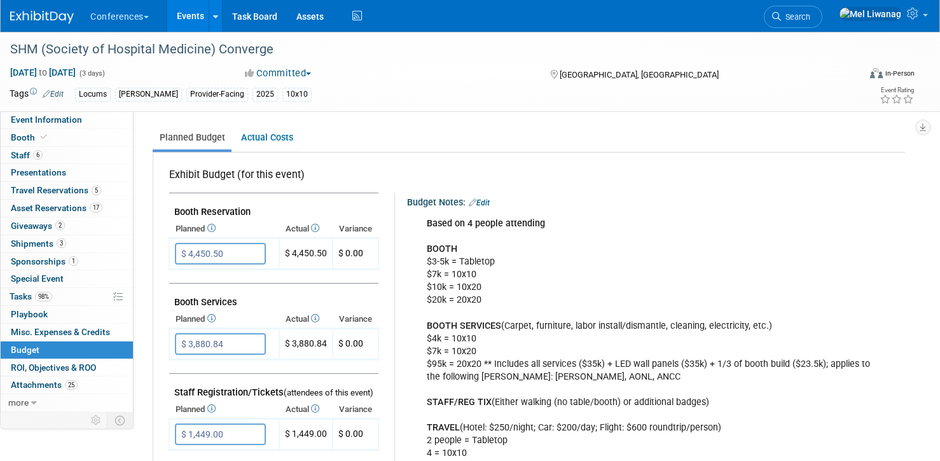
scroll to position [267, 0]
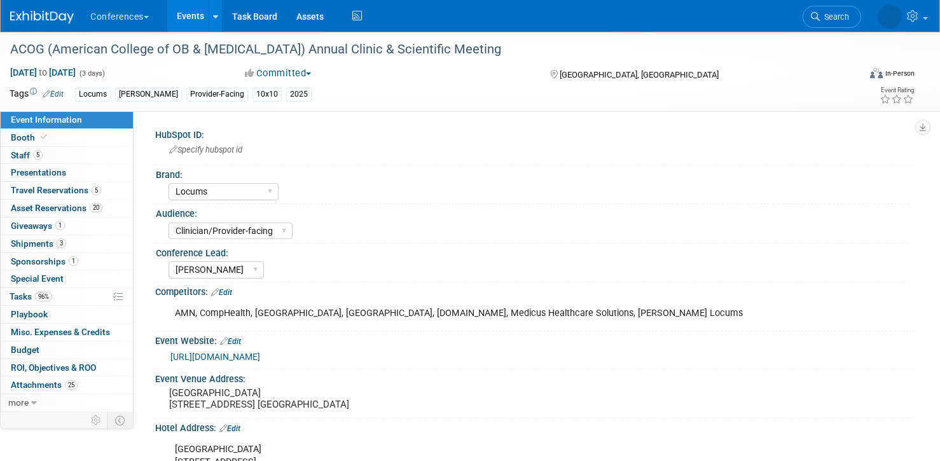
select select "Locums"
select select "Clinician/Provider-facing"
select select "[PERSON_NAME]"
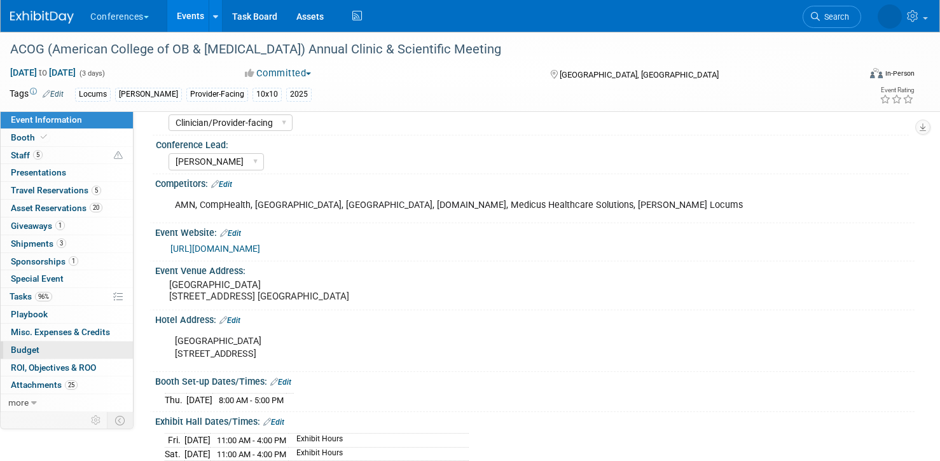
scroll to position [108, 0]
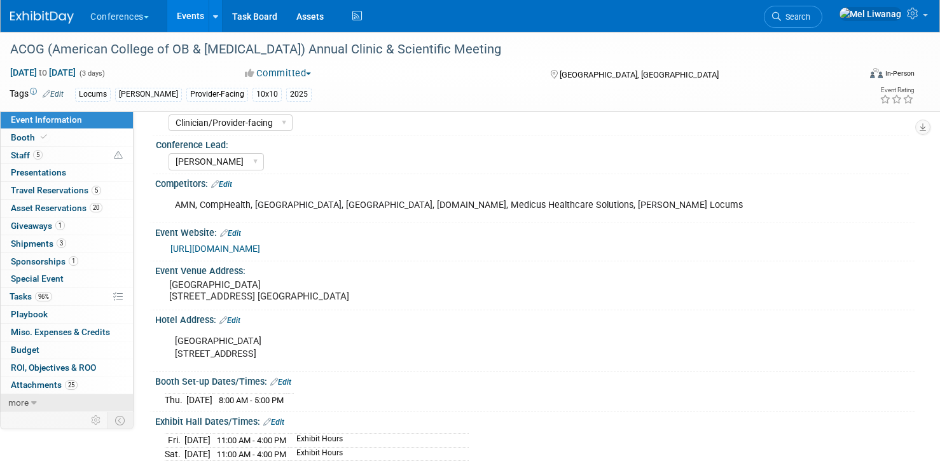
click at [18, 403] on span "more" at bounding box center [18, 403] width 20 height 10
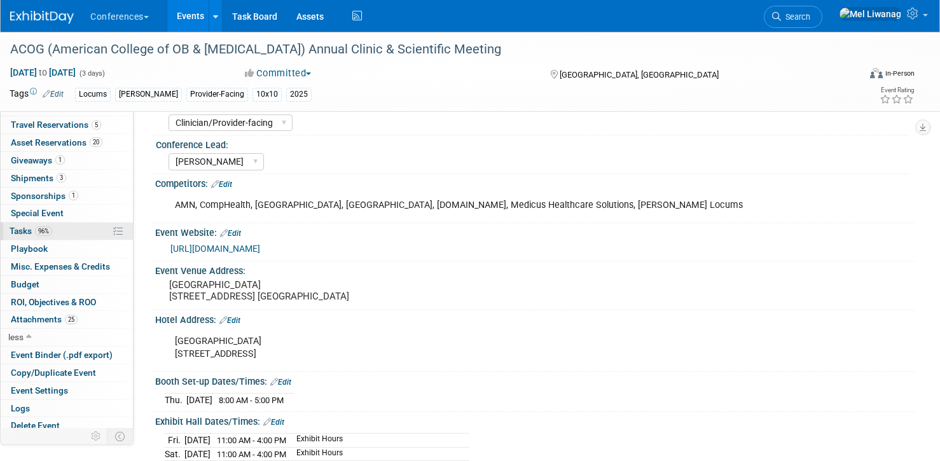
scroll to position [51, 0]
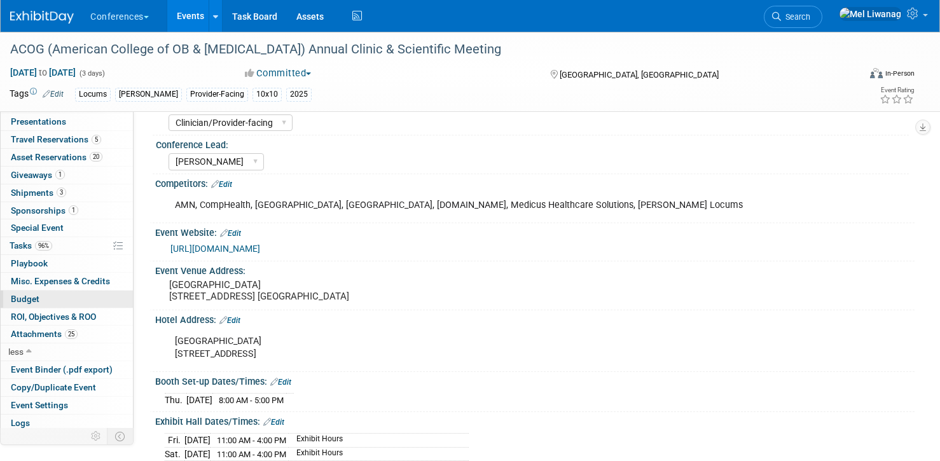
click at [80, 298] on link "Budget" at bounding box center [67, 299] width 132 height 17
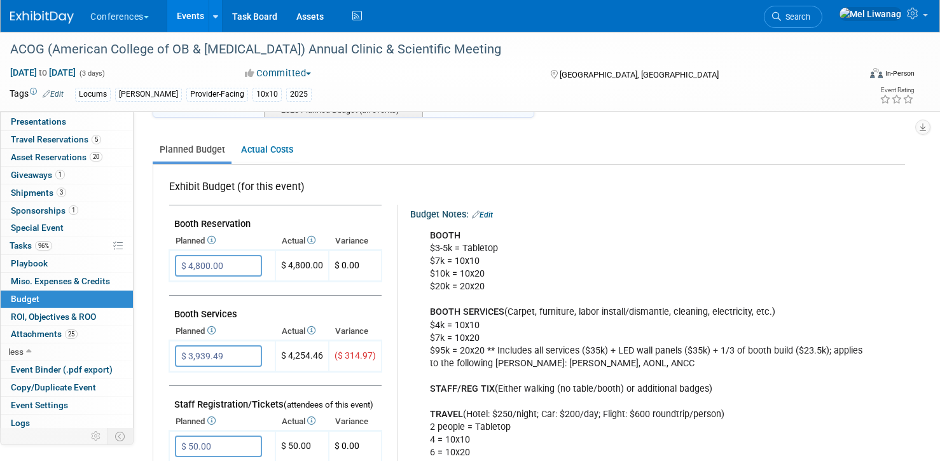
scroll to position [269, 0]
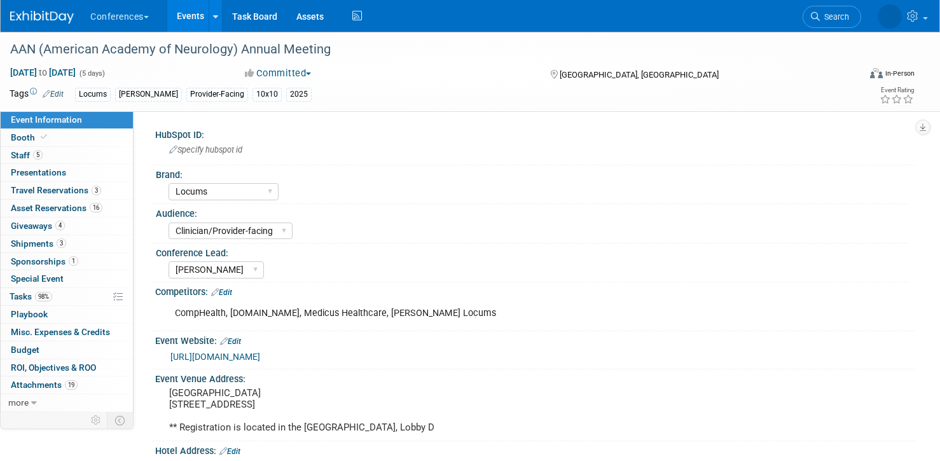
select select "Locums"
select select "Clinician/Provider-facing"
select select "[PERSON_NAME]"
click at [49, 350] on link "Budget" at bounding box center [67, 350] width 132 height 17
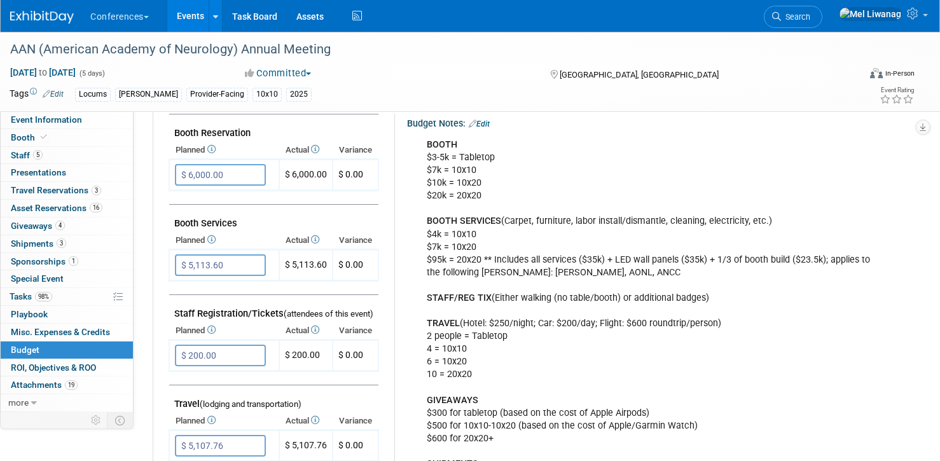
scroll to position [272, 0]
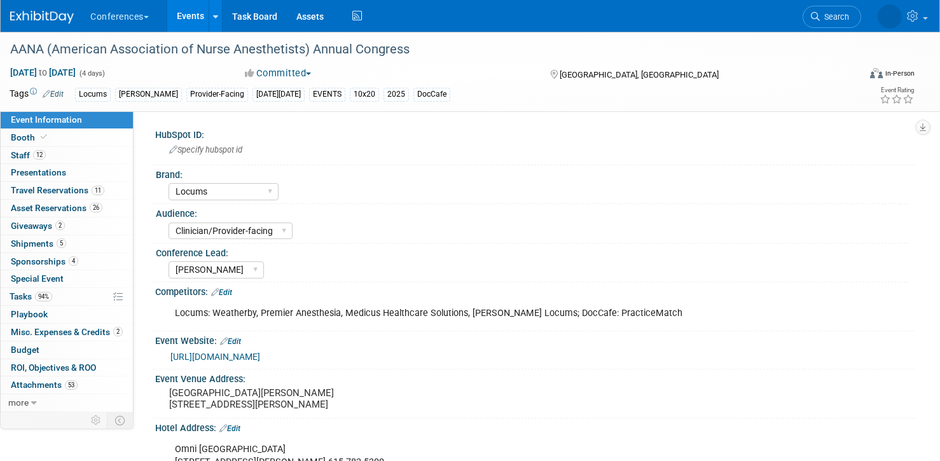
select select "Locums"
select select "Clinician/Provider-facing"
select select "[PERSON_NAME]"
click at [86, 159] on link "12 Staff 12" at bounding box center [67, 155] width 132 height 17
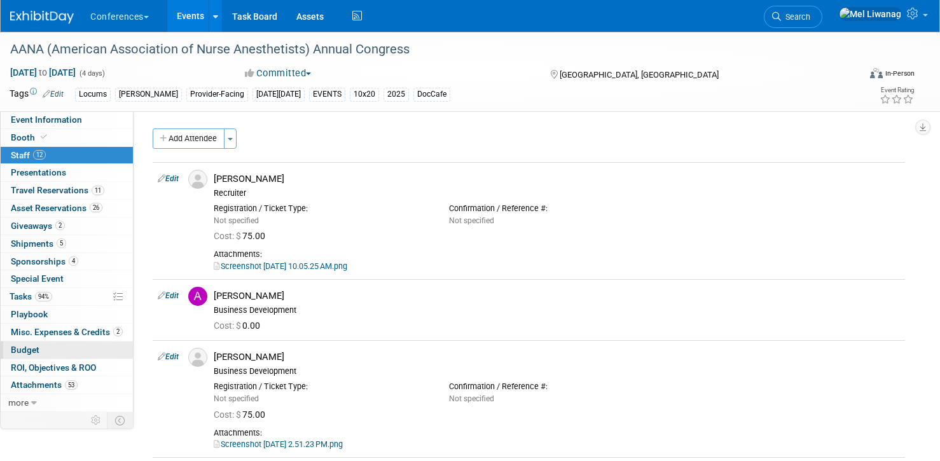
click at [58, 345] on link "Budget" at bounding box center [67, 350] width 132 height 17
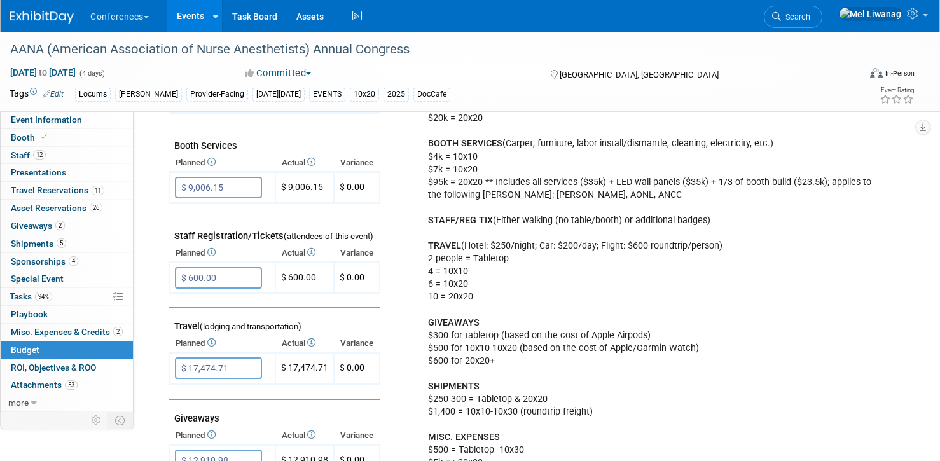
scroll to position [333, 0]
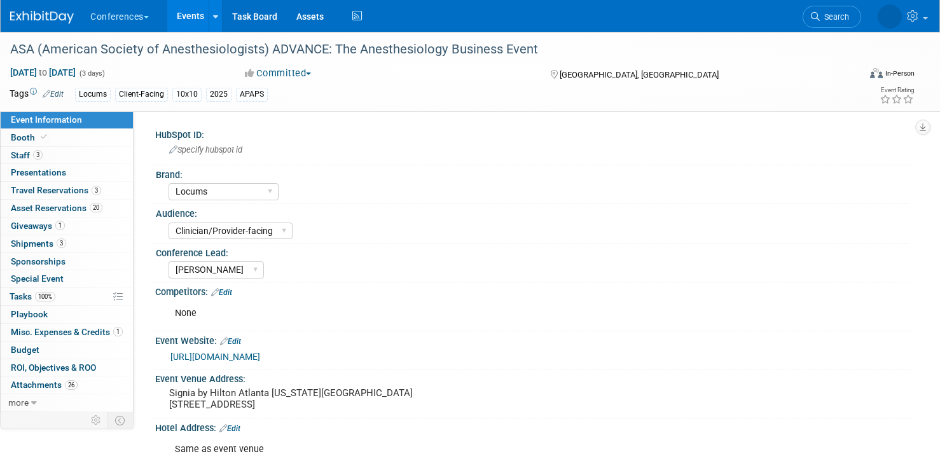
select select "Locums"
select select "Clinician/Provider-facing"
select select "[PERSON_NAME]"
click at [38, 353] on span "Budget" at bounding box center [25, 350] width 29 height 10
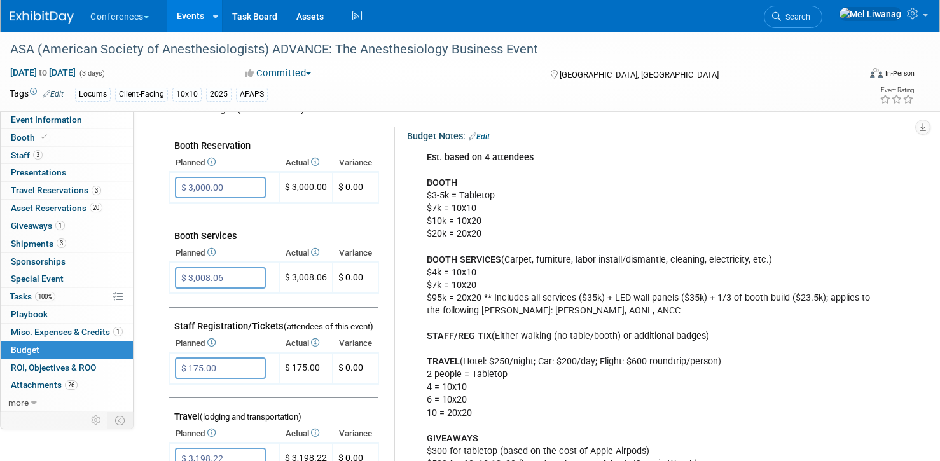
scroll to position [242, 0]
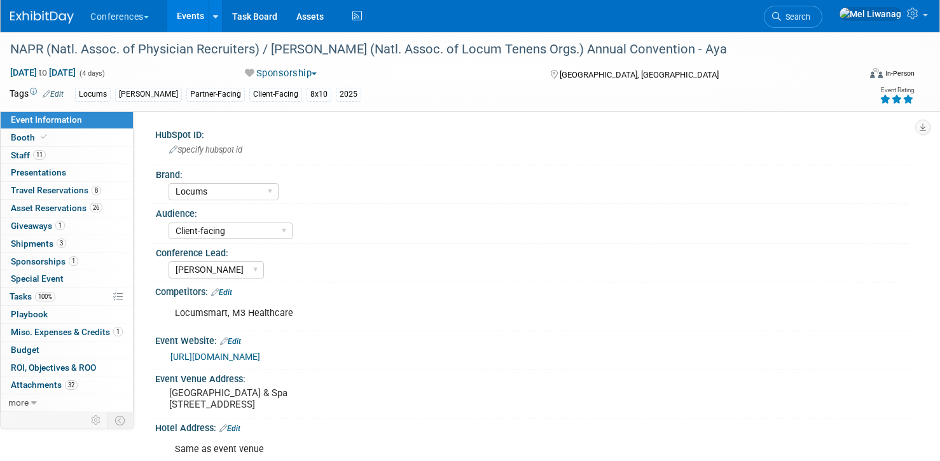
select select "Locums"
select select "Client-facing"
select select "[PERSON_NAME]"
click at [44, 354] on link "Budget" at bounding box center [67, 350] width 132 height 17
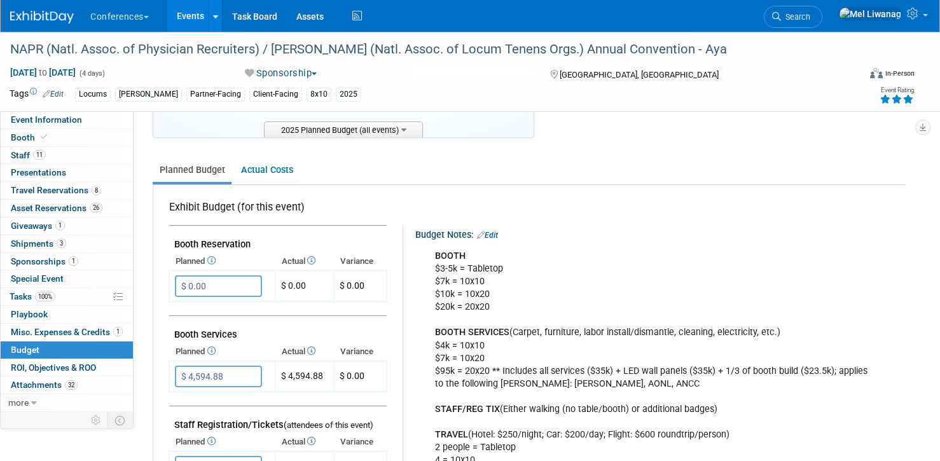
scroll to position [256, 0]
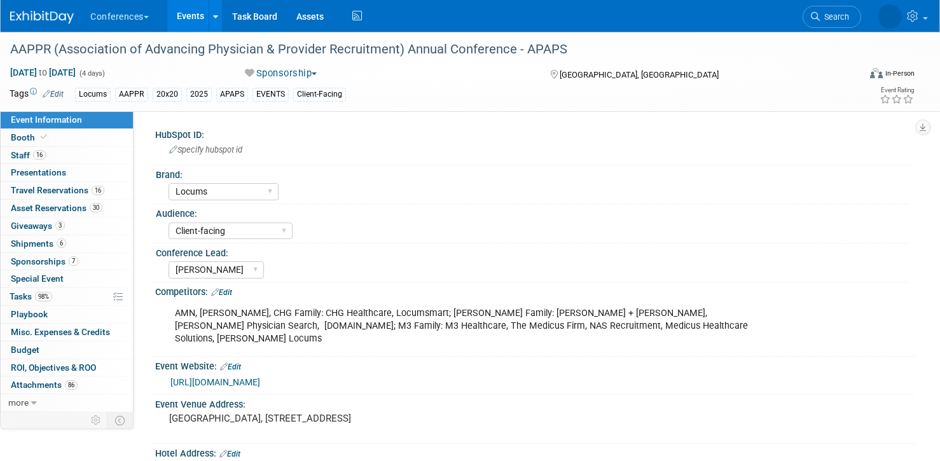
select select "Locums"
select select "Client-facing"
select select "[PERSON_NAME]"
click at [51, 345] on link "Budget" at bounding box center [67, 350] width 132 height 17
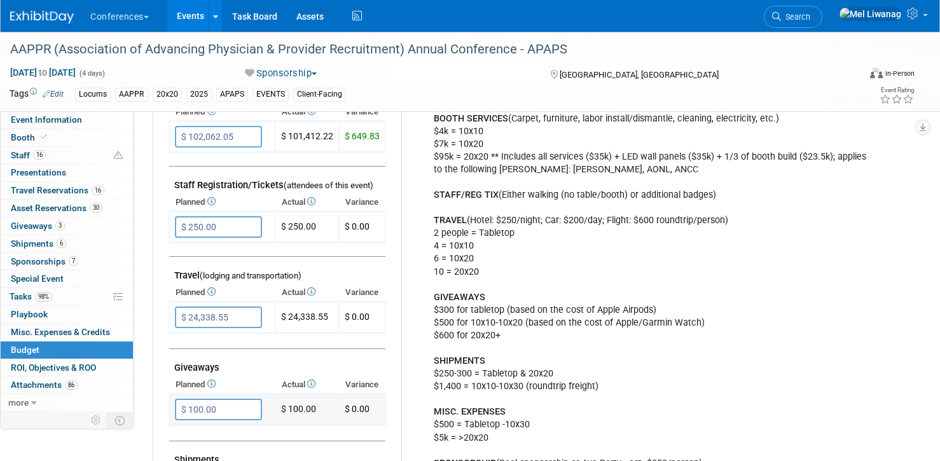
scroll to position [355, 0]
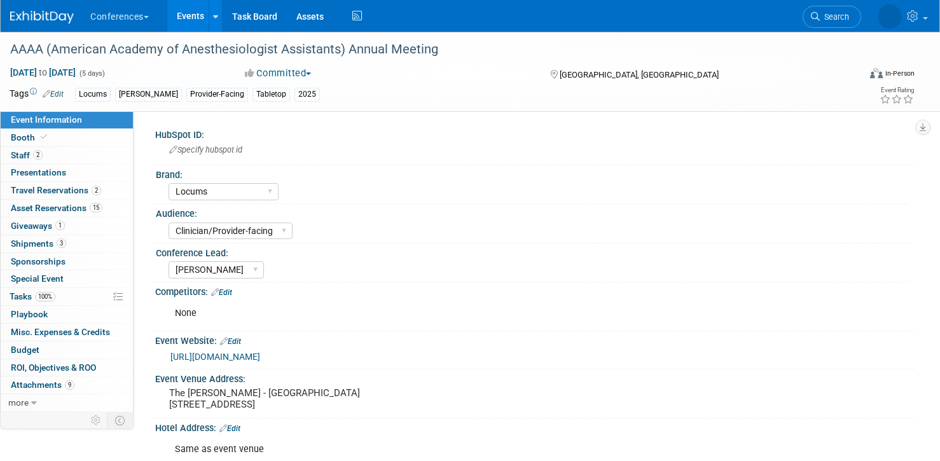
select select "Locums"
select select "Clinician/Provider-facing"
select select "[PERSON_NAME]"
click at [65, 349] on link "Budget" at bounding box center [67, 350] width 132 height 17
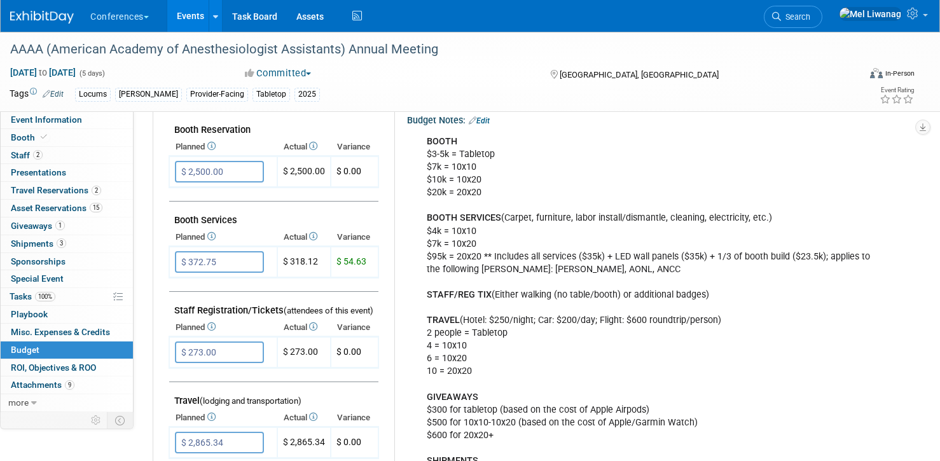
scroll to position [249, 0]
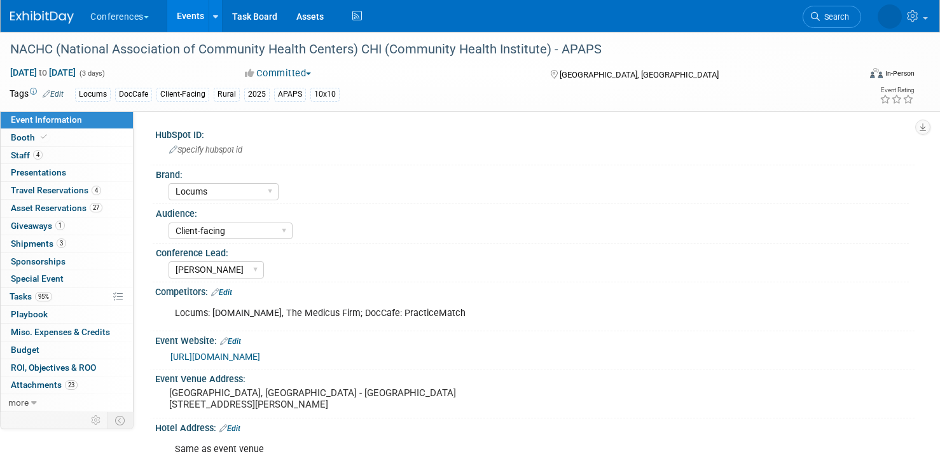
select select "Locums"
select select "Client-facing"
select select "[PERSON_NAME]"
click at [55, 342] on link "Budget" at bounding box center [67, 350] width 132 height 17
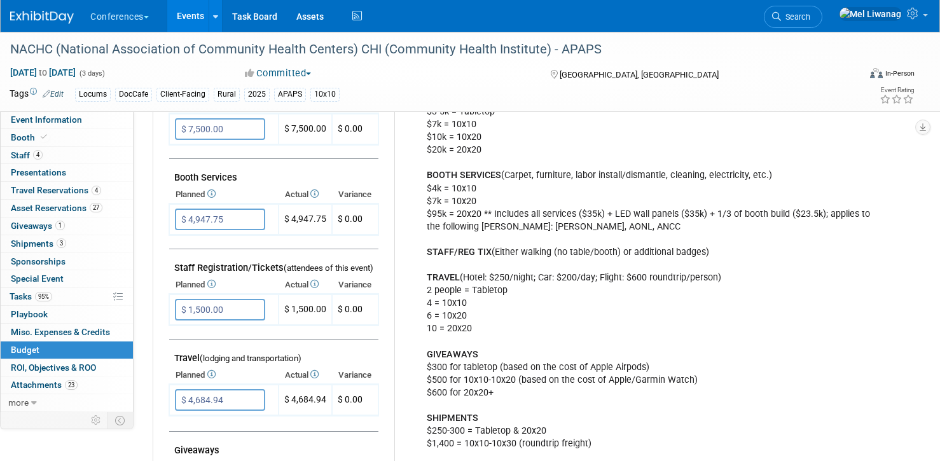
scroll to position [443, 0]
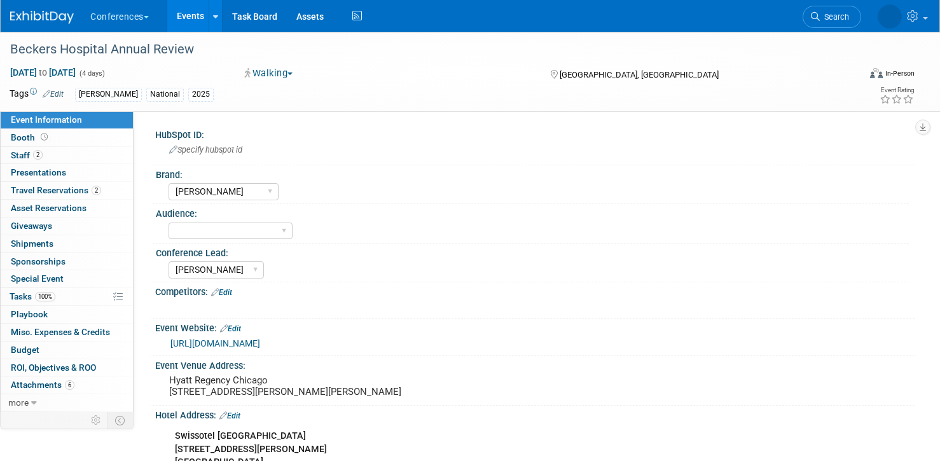
select select "[PERSON_NAME]"
click at [80, 148] on link "2 Staff 2" at bounding box center [67, 155] width 132 height 17
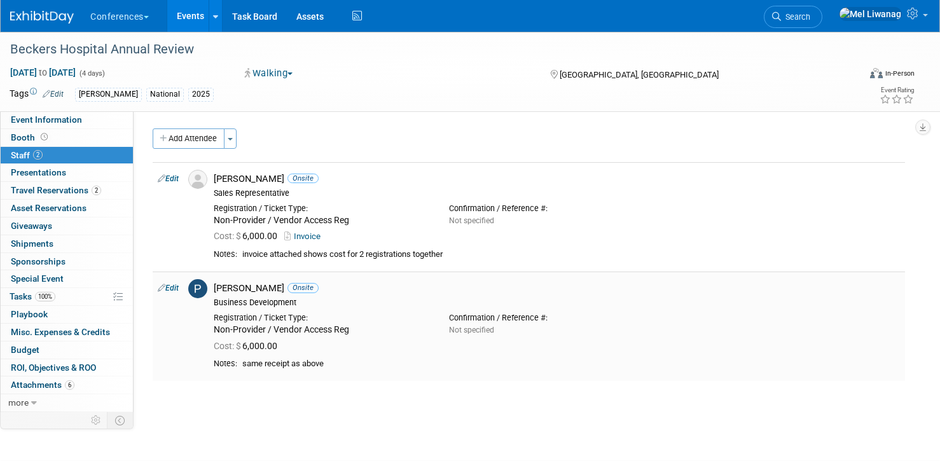
click at [175, 285] on link "Edit" at bounding box center [168, 288] width 21 height 9
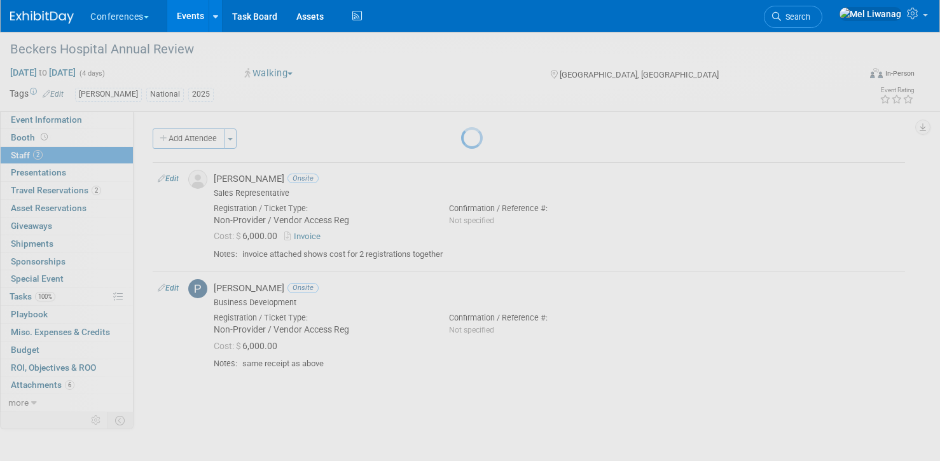
select select "fcedb627-a93a-4df3-a64b-f1f8c07727f2"
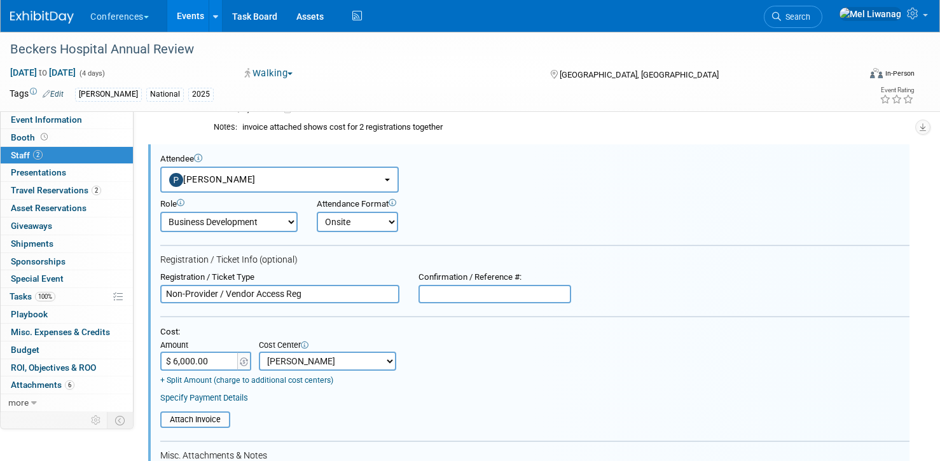
click at [305, 357] on select "-- Not Specified -- Aya Education Aya Healthcare Aya Locums Bespoke Corporate D…" at bounding box center [327, 361] width 137 height 19
select select "18965872"
click at [259, 352] on select "-- Not Specified -- Aya Education Aya Healthcare Aya Locums Bespoke Corporate D…" at bounding box center [327, 361] width 137 height 19
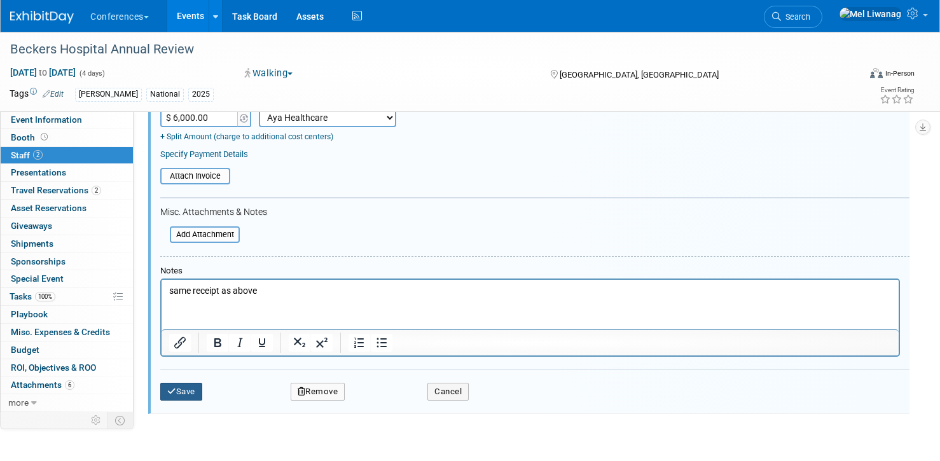
click at [191, 389] on button "Save" at bounding box center [181, 392] width 42 height 18
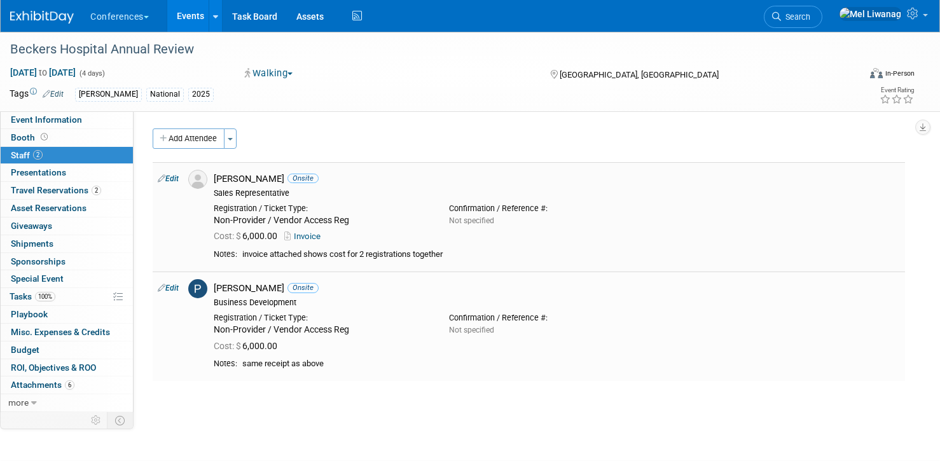
click at [174, 179] on link "Edit" at bounding box center [168, 178] width 21 height 9
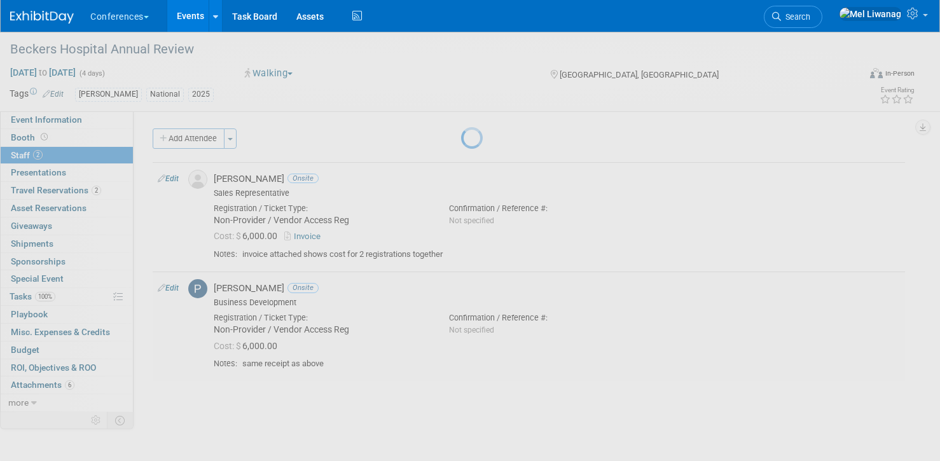
select select "b1732027-1a01-42d5-94ca-1a61bee2bb8a"
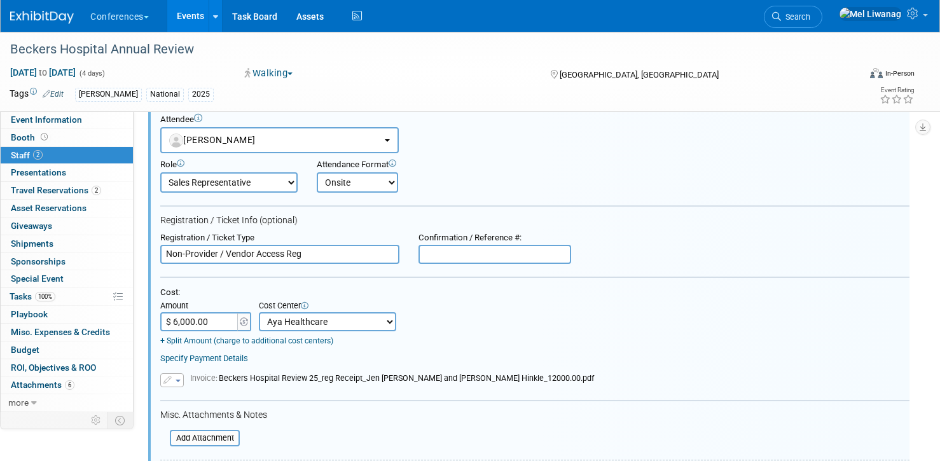
scroll to position [60, 0]
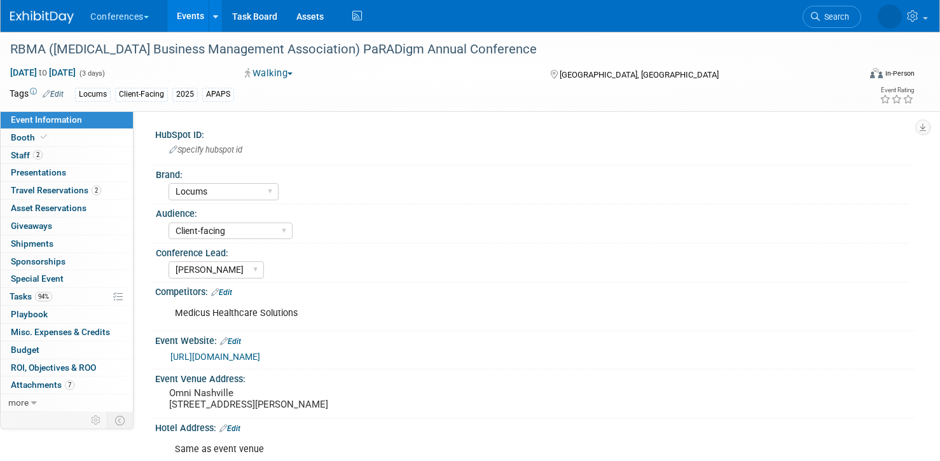
select select "Locums"
select select "Client-facing"
select select "[PERSON_NAME]"
click at [64, 357] on link "Budget" at bounding box center [67, 350] width 132 height 17
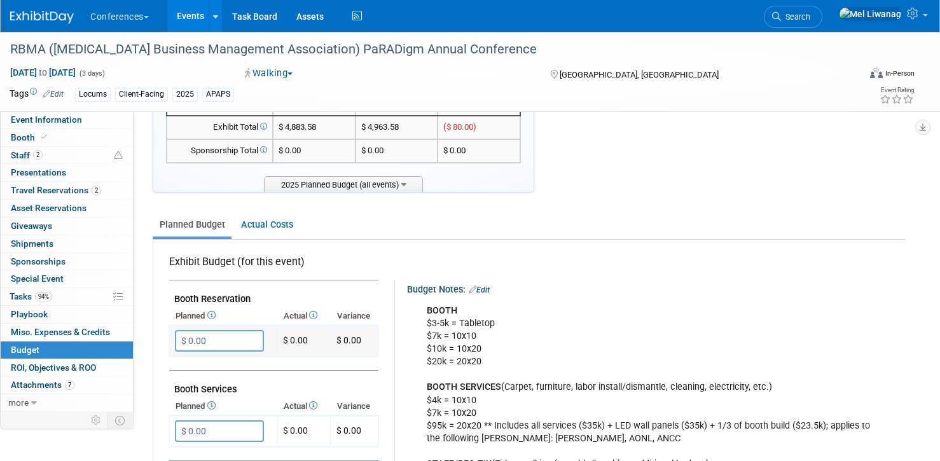
scroll to position [240, 0]
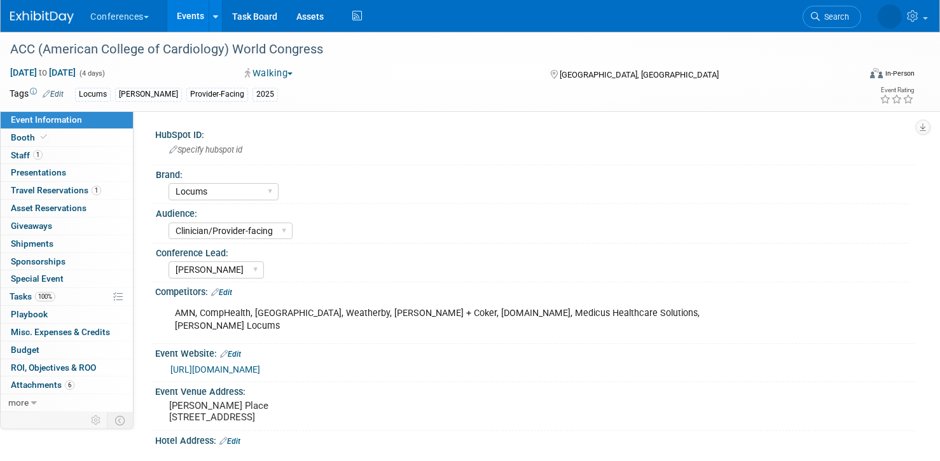
select select "Locums"
select select "Clinician/Provider-facing"
select select "[PERSON_NAME]"
click at [51, 343] on link "Budget" at bounding box center [67, 350] width 132 height 17
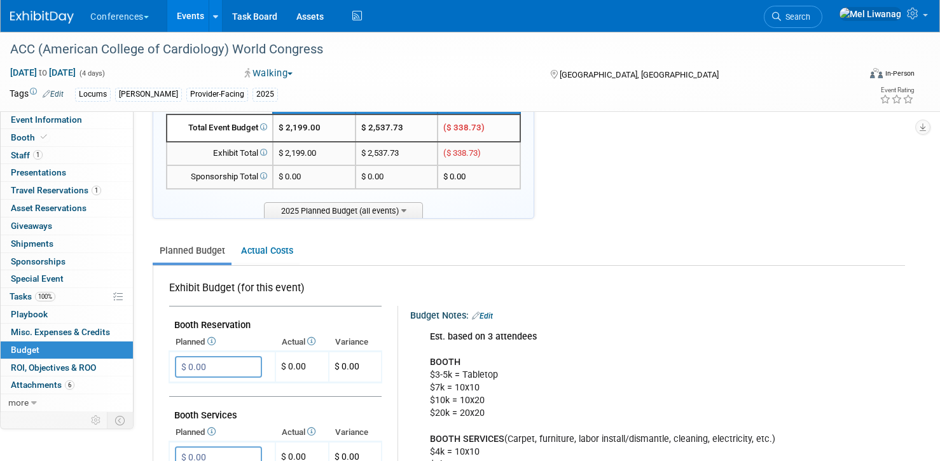
scroll to position [230, 0]
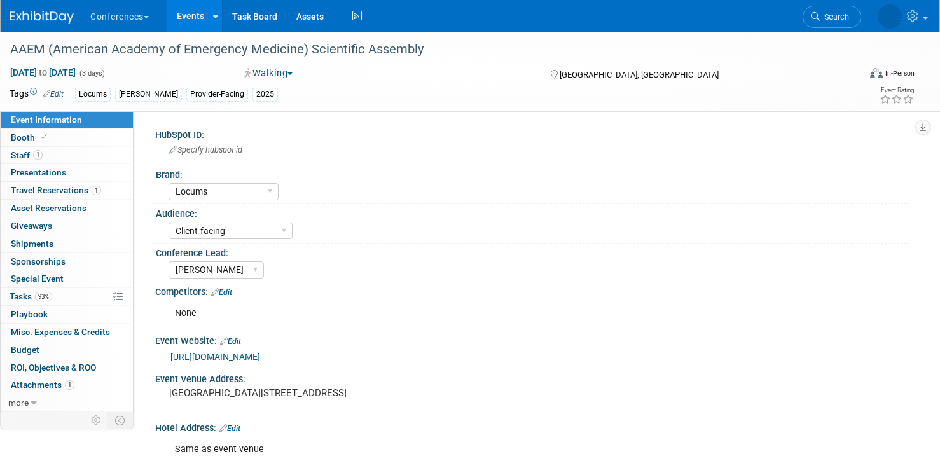
select select "Locums"
select select "Client-facing"
select select "[PERSON_NAME]"
click at [39, 340] on link "0 Misc. Expenses & Credits 0" at bounding box center [67, 332] width 132 height 17
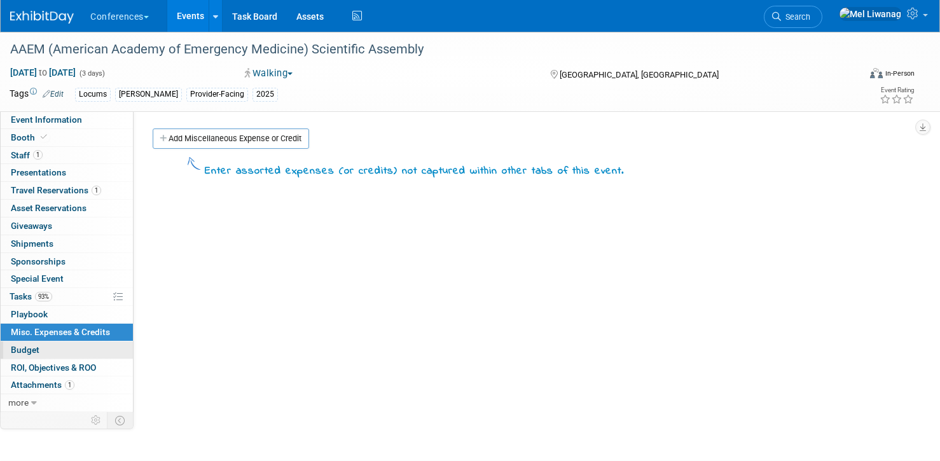
click at [45, 343] on link "Budget" at bounding box center [67, 350] width 132 height 17
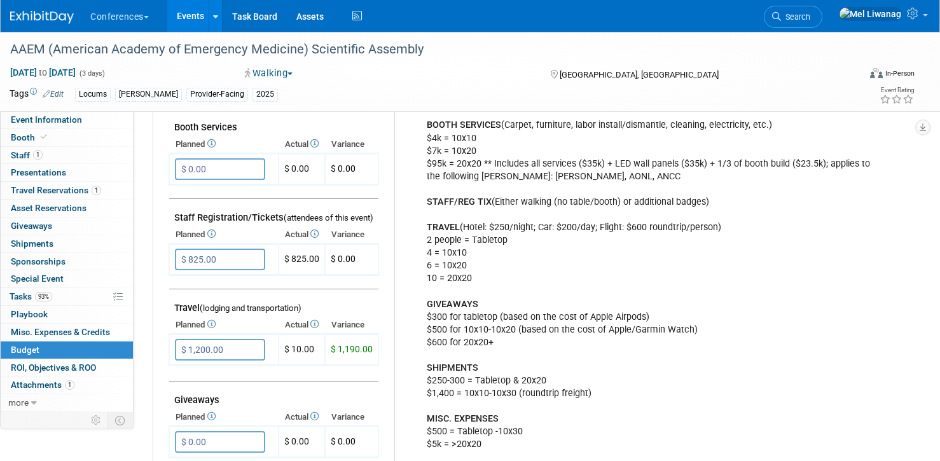
scroll to position [387, 0]
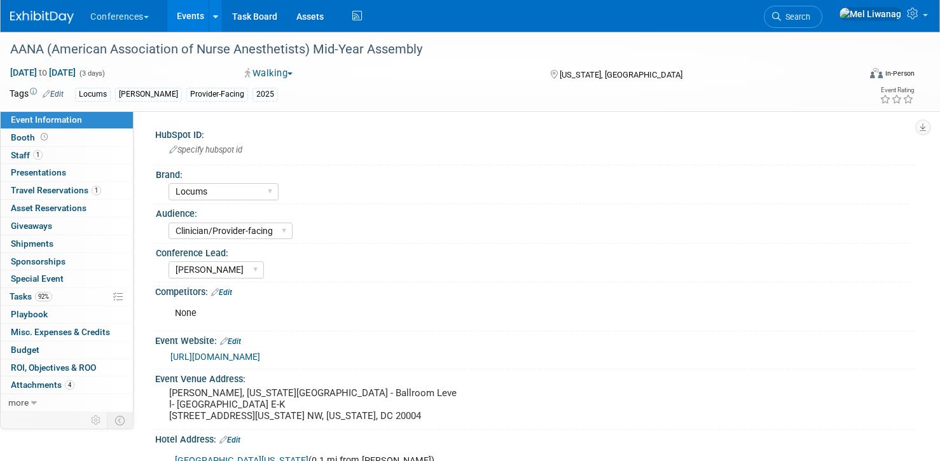
select select "Locums"
select select "Clinician/Provider-facing"
select select "[PERSON_NAME]"
click at [43, 353] on link "Budget" at bounding box center [67, 350] width 132 height 17
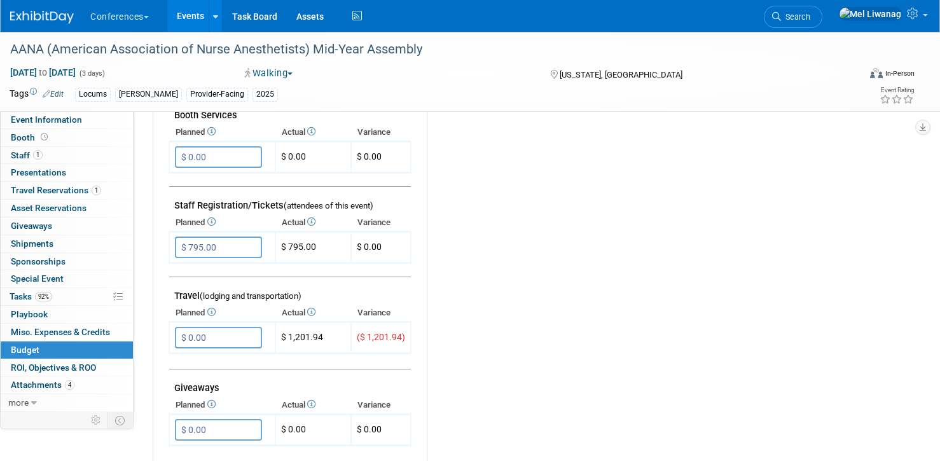
scroll to position [403, 0]
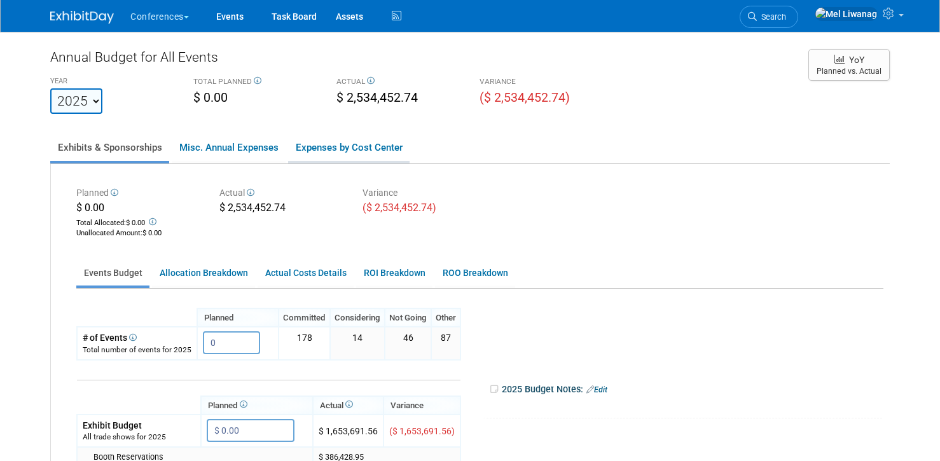
click at [364, 142] on link "Expenses by Cost Center" at bounding box center [348, 147] width 121 height 27
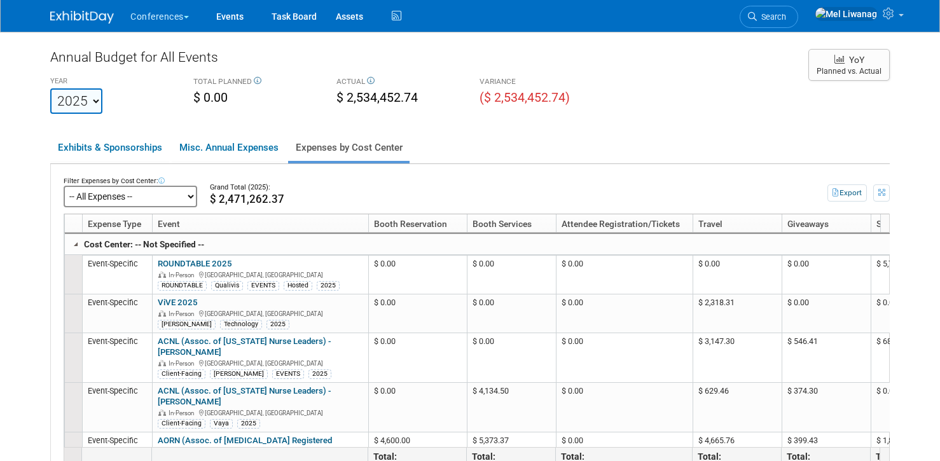
click at [113, 187] on select "-- All Expenses -- -- Cost Center Not Specified -- Aya Education Aya Healthcare…" at bounding box center [131, 197] width 134 height 22
click select "-- All Expenses -- -- Cost Center Not Specified -- Aya Education Aya Healthcare…" at bounding box center [131, 197] width 134 height 22
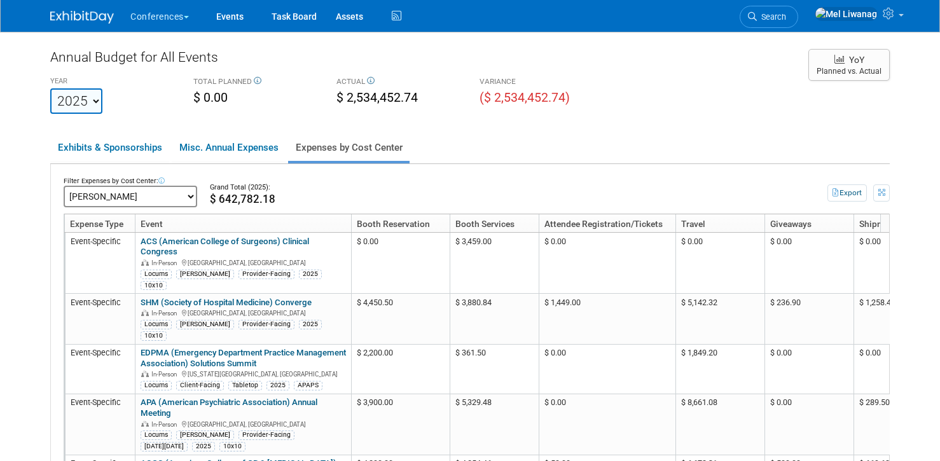
click at [912, 158] on body "Conferences Explore: My Workspaces 2 Go to Workspace:" at bounding box center [470, 230] width 940 height 461
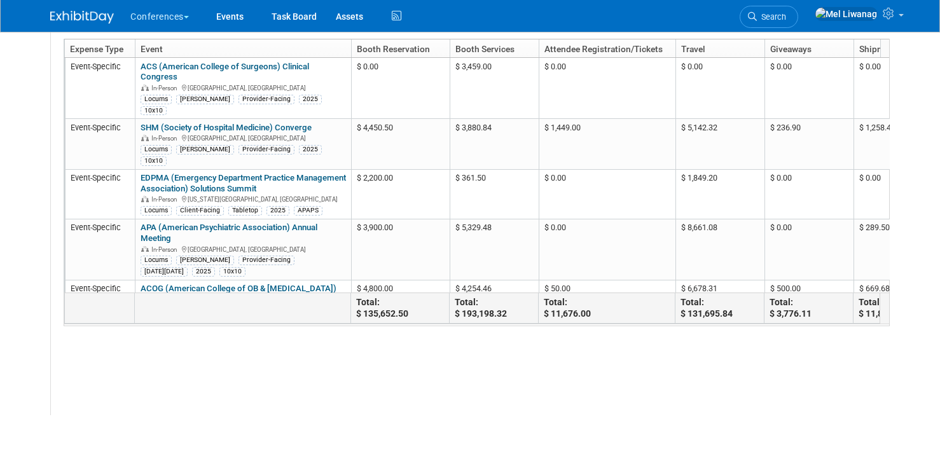
scroll to position [175, 0]
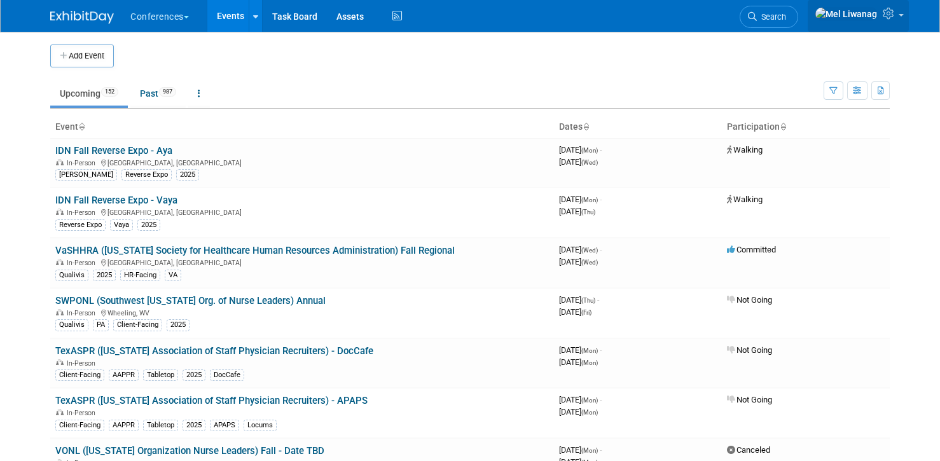
click at [890, 17] on icon at bounding box center [890, 13] width 15 height 11
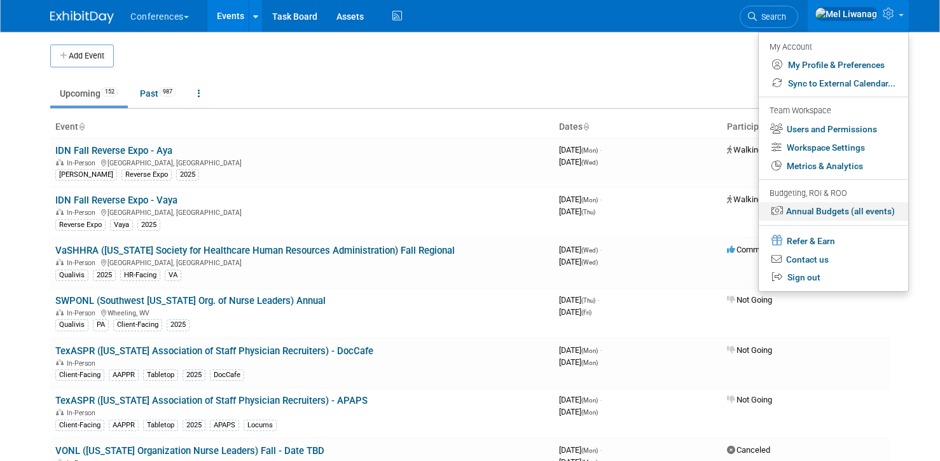
click at [833, 212] on link "Annual Budgets (all events)" at bounding box center [833, 211] width 149 height 18
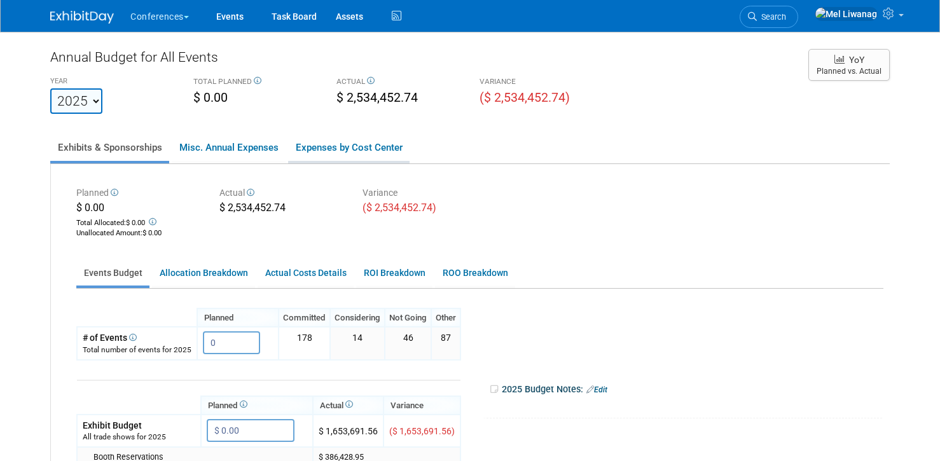
click at [341, 142] on link "Expenses by Cost Center" at bounding box center [348, 147] width 121 height 27
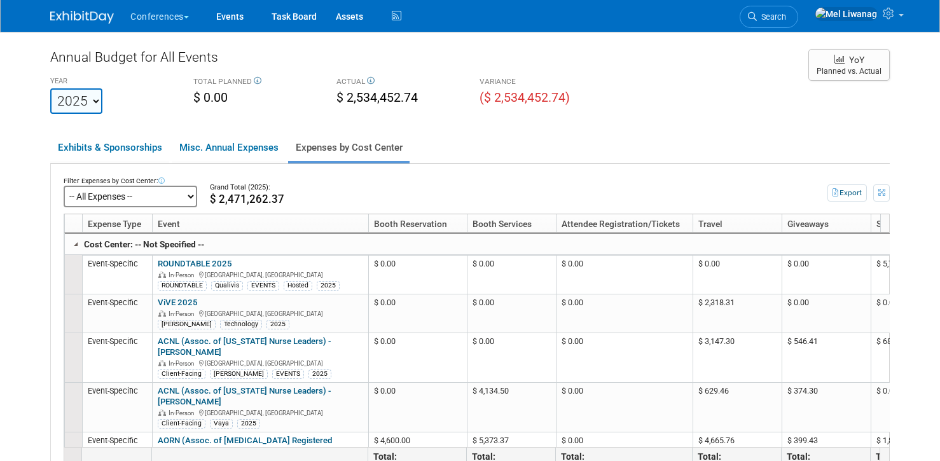
click at [108, 210] on div "Filter Expenses by Cost Center: -- All Expenses -- -- Cost Center Not Specified…" at bounding box center [470, 334] width 839 height 334
click at [116, 198] on select "-- All Expenses -- -- Cost Center Not Specified -- Aya Education Aya Healthcare…" at bounding box center [131, 197] width 134 height 22
click select "-- All Expenses -- -- Cost Center Not Specified -- Aya Education Aya Healthcare…" at bounding box center [131, 197] width 134 height 22
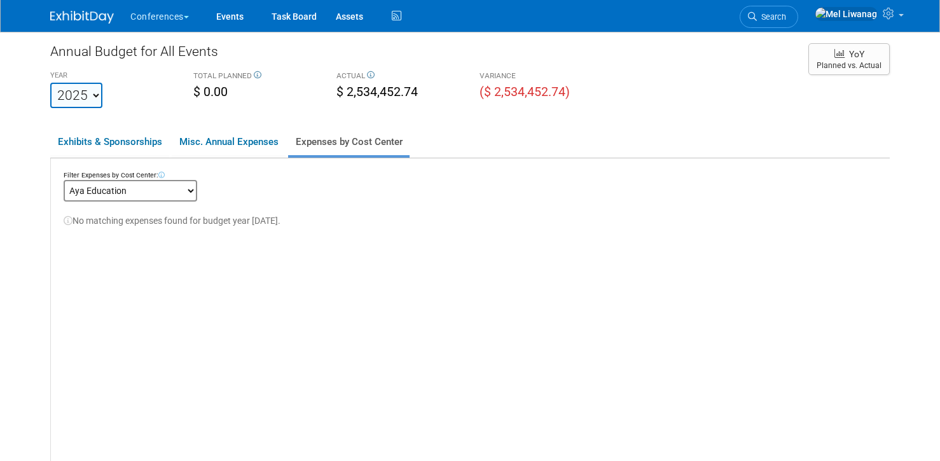
scroll to position [21, 0]
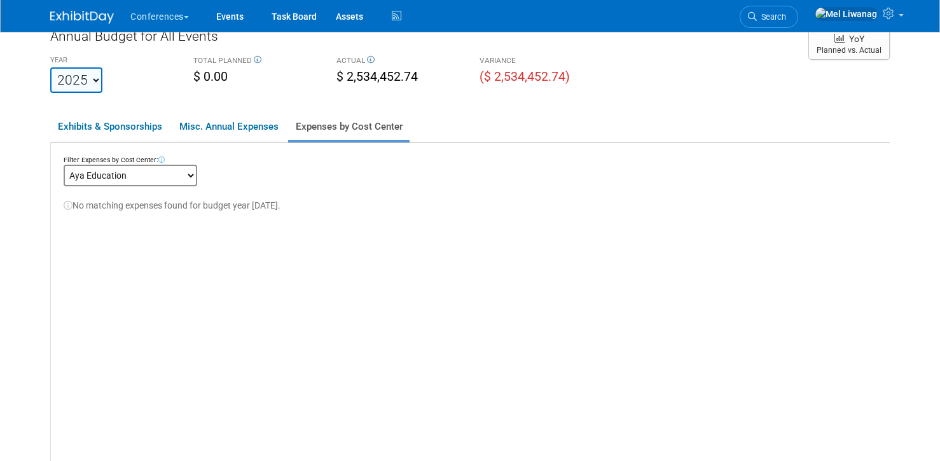
click at [162, 179] on select "-- All Expenses -- -- Cost Center Not Specified -- Aya Education Aya Healthcare…" at bounding box center [131, 176] width 134 height 22
click select "-- All Expenses -- -- Cost Center Not Specified -- Aya Education Aya Healthcare…" at bounding box center [131, 176] width 134 height 22
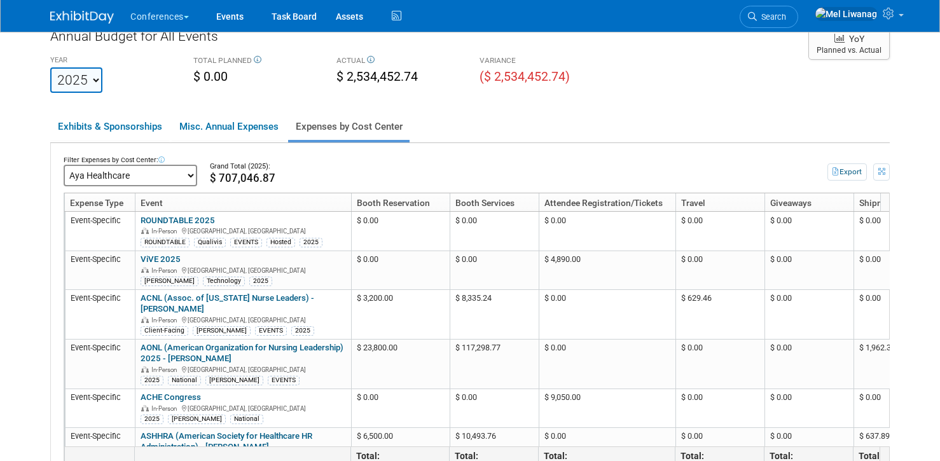
click at [167, 177] on select "-- All Expenses -- -- Cost Center Not Specified -- Aya Education Aya Healthcare…" at bounding box center [131, 176] width 134 height 22
click select "-- All Expenses -- -- Cost Center Not Specified -- Aya Education Aya Healthcare…" at bounding box center [131, 176] width 134 height 22
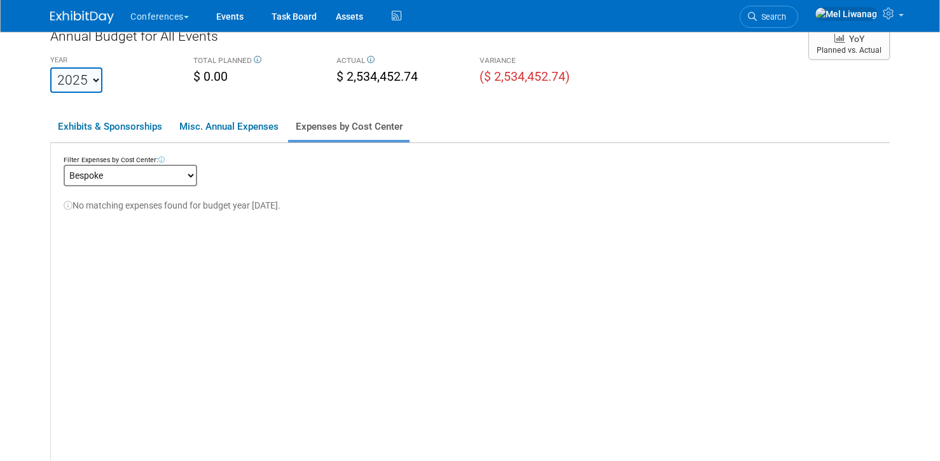
click at [167, 178] on select "-- All Expenses -- -- Cost Center Not Specified -- Aya Education Aya Healthcare…" at bounding box center [131, 176] width 134 height 22
click select "-- All Expenses -- -- Cost Center Not Specified -- Aya Education Aya Healthcare…" at bounding box center [131, 176] width 134 height 22
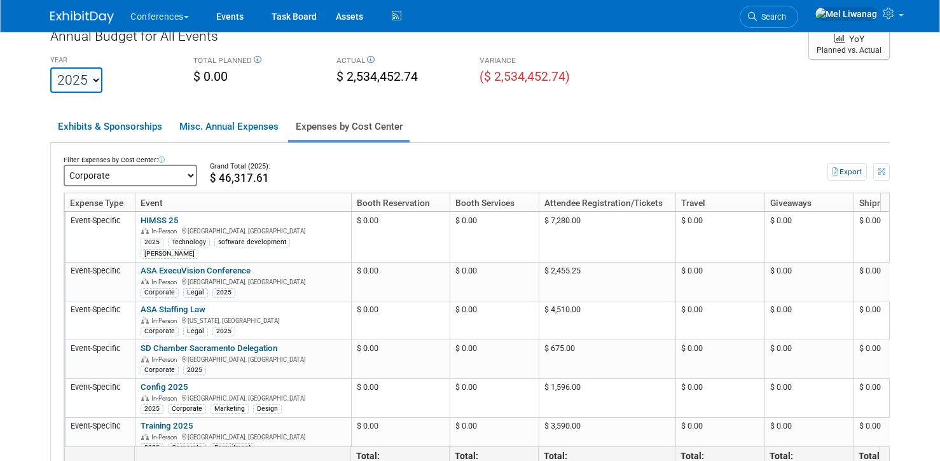
click at [163, 176] on select "-- All Expenses -- -- Cost Center Not Specified -- Aya Education Aya Healthcare…" at bounding box center [131, 176] width 134 height 22
click select "-- All Expenses -- -- Cost Center Not Specified -- Aya Education Aya Healthcare…" at bounding box center [131, 176] width 134 height 22
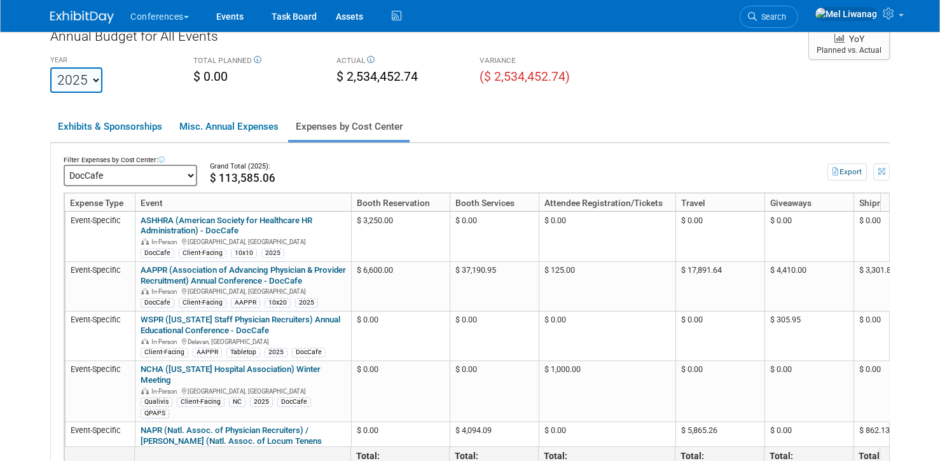
click at [167, 184] on select "-- All Expenses -- -- Cost Center Not Specified -- Aya Education Aya Healthcare…" at bounding box center [131, 176] width 134 height 22
click select "-- All Expenses -- -- Cost Center Not Specified -- Aya Education Aya Healthcare…" at bounding box center [131, 176] width 134 height 22
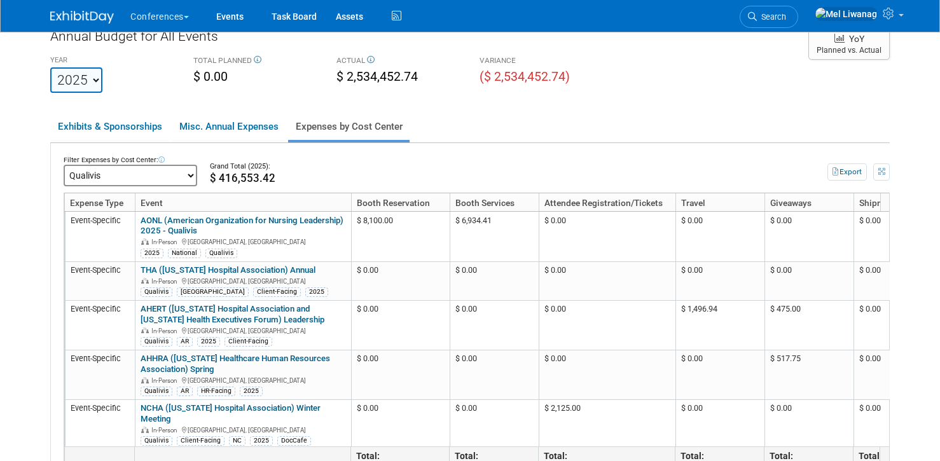
click at [176, 177] on select "-- All Expenses -- -- Cost Center Not Specified -- Aya Education Aya Healthcare…" at bounding box center [131, 176] width 134 height 22
click select "-- All Expenses -- -- Cost Center Not Specified -- Aya Education Aya Healthcare…" at bounding box center [131, 176] width 134 height 22
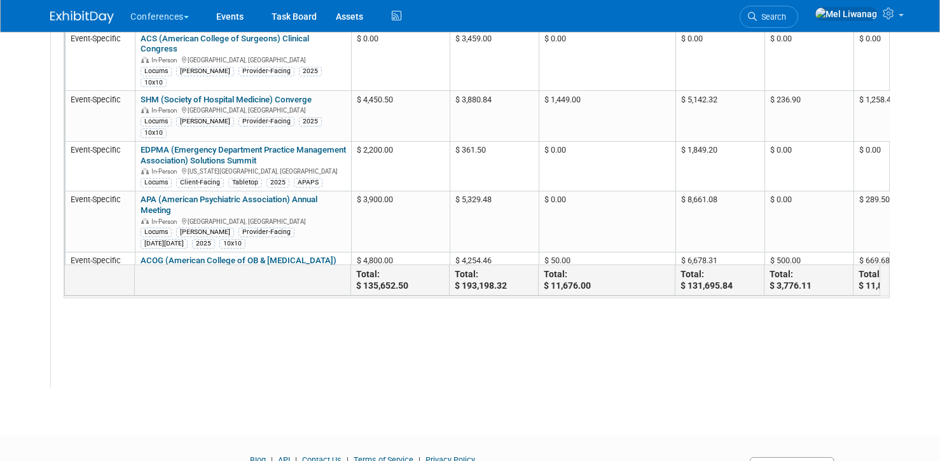
scroll to position [191, 0]
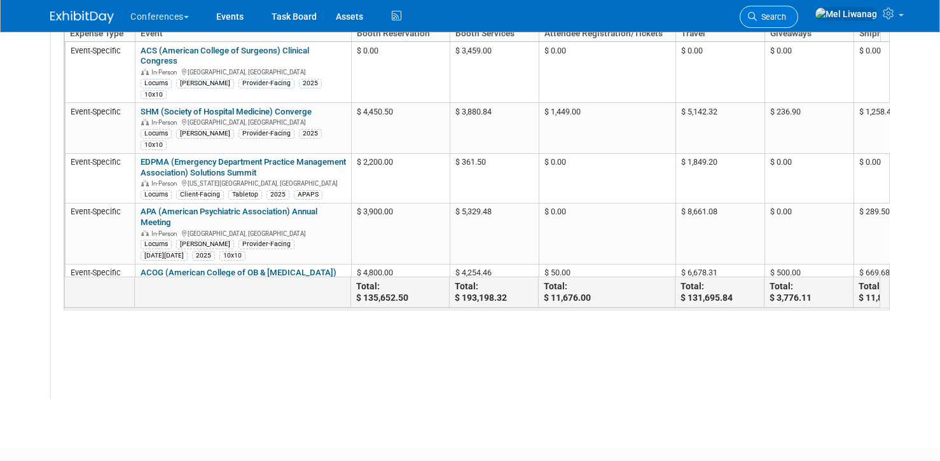
click at [786, 17] on span "Search" at bounding box center [771, 17] width 29 height 10
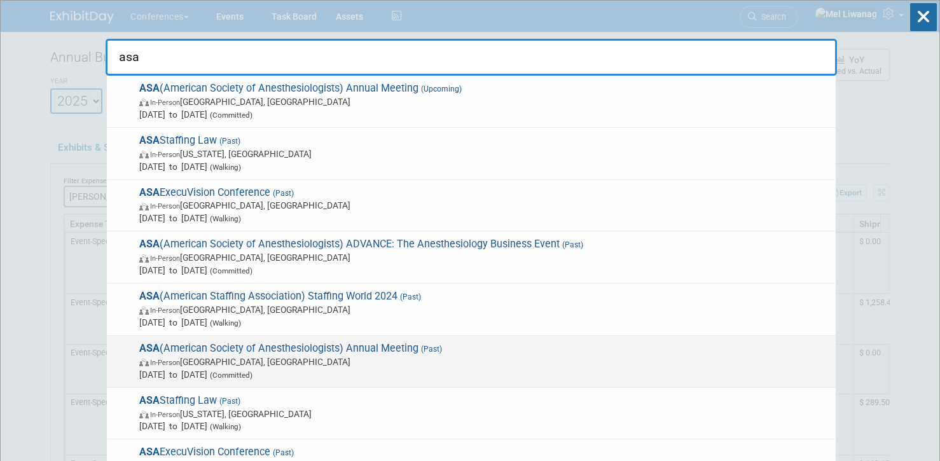
type input "asa"
click at [424, 344] on span "ASA (American Society of Anesthesiologists) Annual Meeting (Past) In-Person Phi…" at bounding box center [482, 361] width 694 height 39
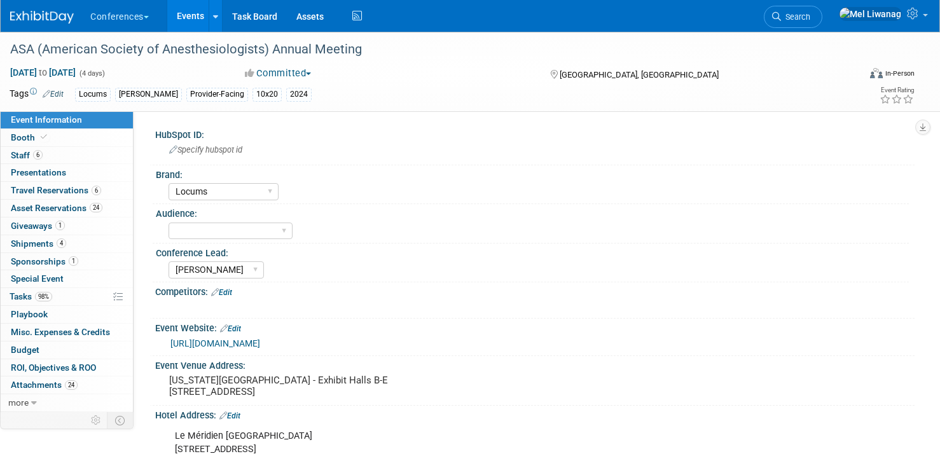
select select "Locums"
select select "Mel"
click at [822, 11] on link "Search" at bounding box center [793, 17] width 59 height 22
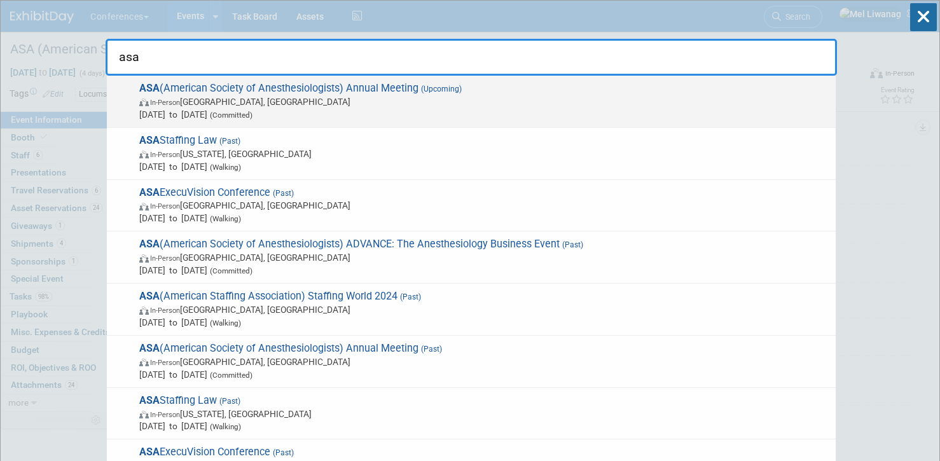
type input "asa"
click at [453, 95] on span "ASA (American Society of Anesthesiologists) Annual Meeting (Upcoming) In-Person…" at bounding box center [482, 101] width 694 height 39
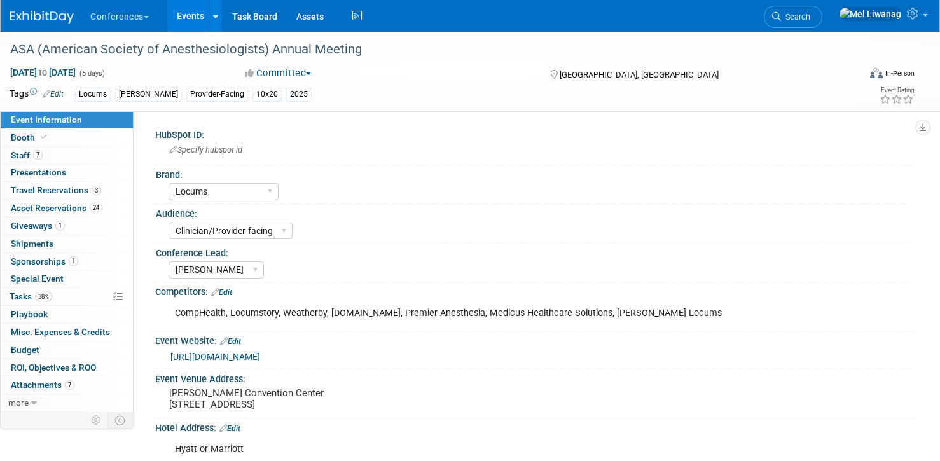
select select "Locums"
select select "Clinician/Provider-facing"
select select "Mel"
click at [53, 355] on link "Budget" at bounding box center [67, 350] width 132 height 17
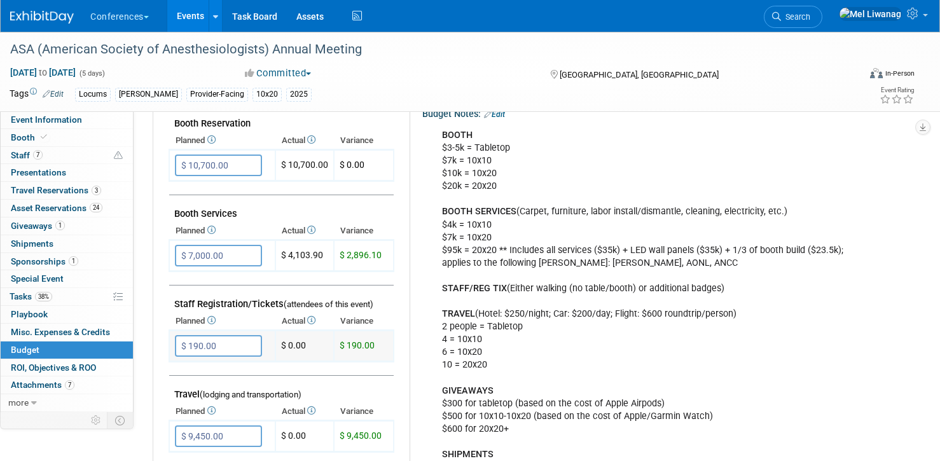
scroll to position [276, 0]
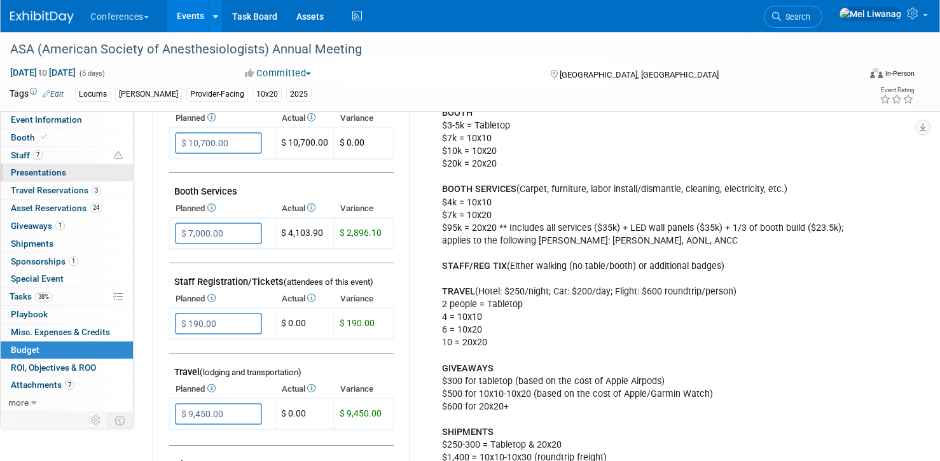
click at [67, 165] on link "0 Presentations 0" at bounding box center [67, 172] width 132 height 17
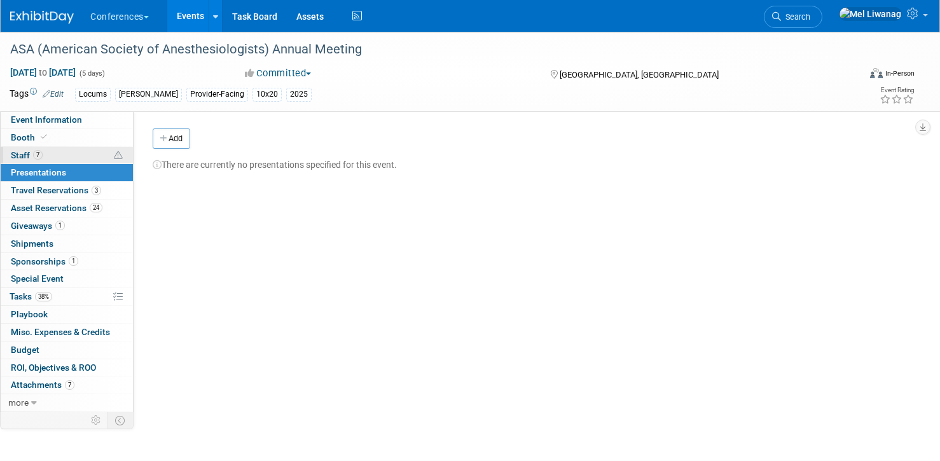
click at [70, 155] on link "7 Staff 7" at bounding box center [67, 155] width 132 height 17
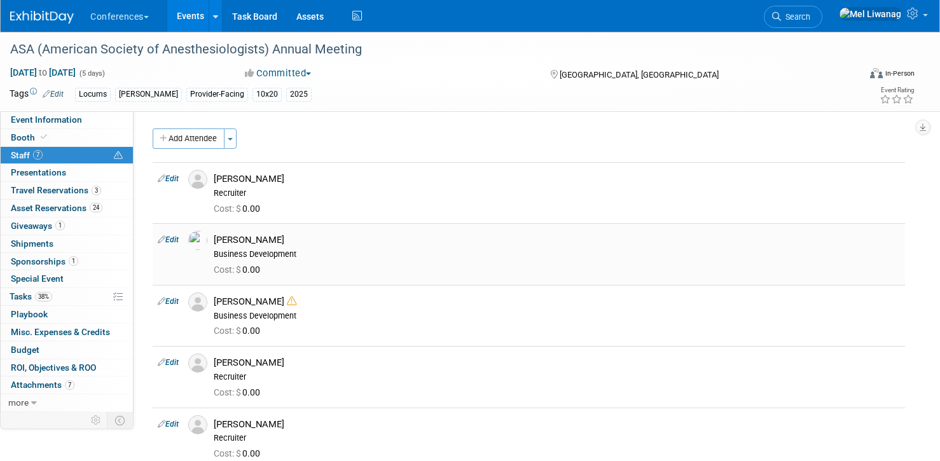
click at [172, 239] on link "Edit" at bounding box center [168, 239] width 21 height 9
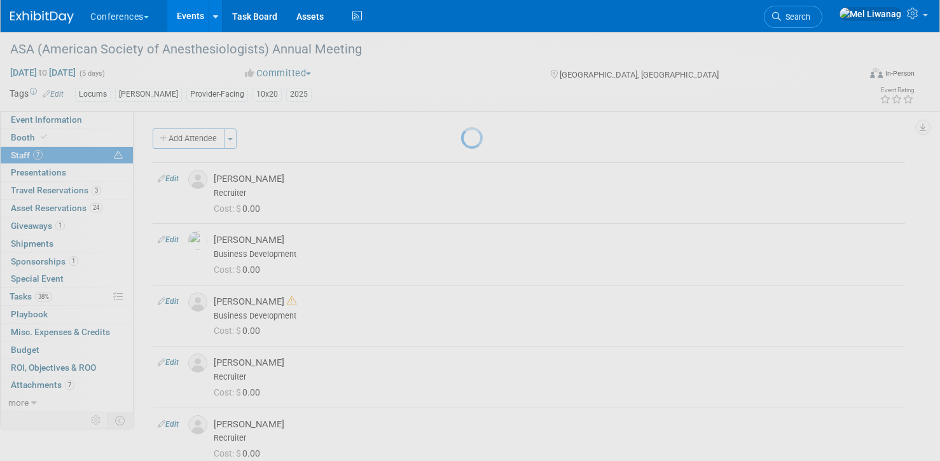
select select "7eb16d91-c17d-423a-83bf-b02cb0e63672"
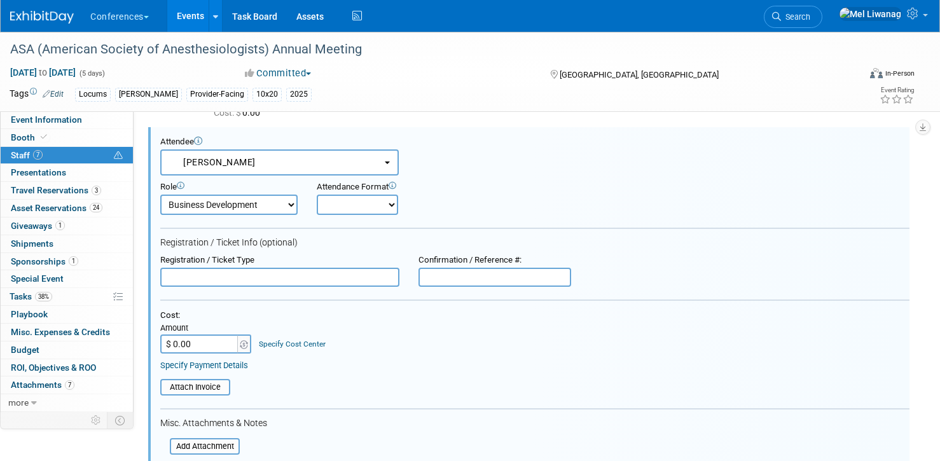
scroll to position [98, 0]
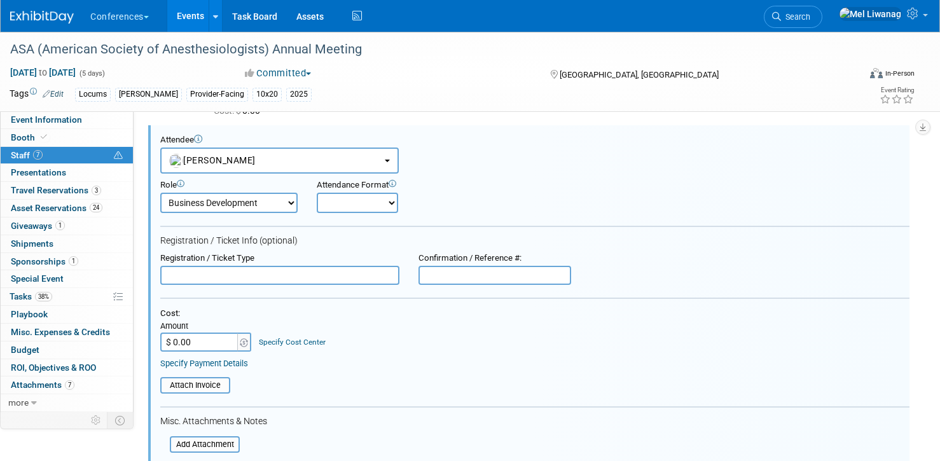
click at [223, 354] on div "Cost: Amount $ 0.00 Specify Cost Center Cost Center -- Not Specified -- Aya Edu…" at bounding box center [534, 338] width 749 height 61
click at [223, 345] on input "$ 0.00" at bounding box center [200, 342] width 80 height 19
type input "$ 155.00"
click at [309, 340] on link "Specify Cost Center" at bounding box center [292, 342] width 67 height 9
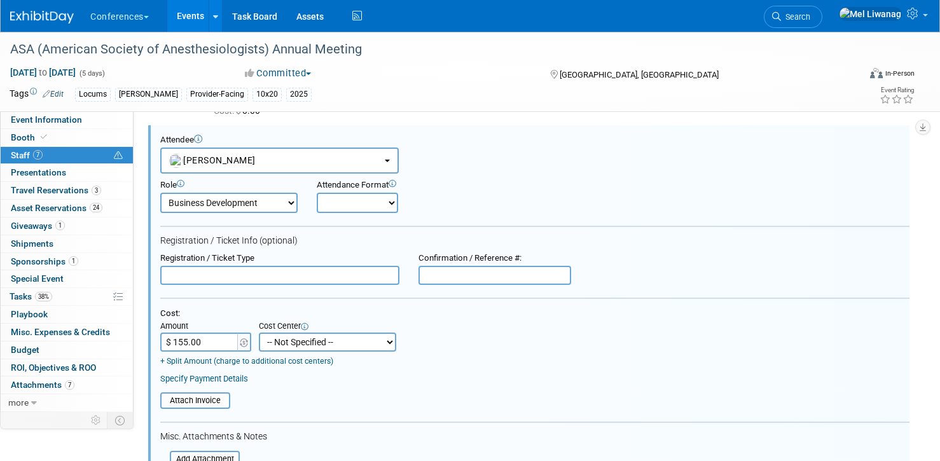
click at [311, 343] on select "-- Not Specified -- Aya Education Aya Healthcare Aya Locums Bespoke Corporate D…" at bounding box center [327, 342] width 137 height 19
select select "18965873"
click at [259, 333] on select "-- Not Specified -- Aya Education Aya Healthcare Aya Locums Bespoke Corporate D…" at bounding box center [327, 342] width 137 height 19
click at [477, 403] on table "Attach Invoice" at bounding box center [534, 400] width 749 height 17
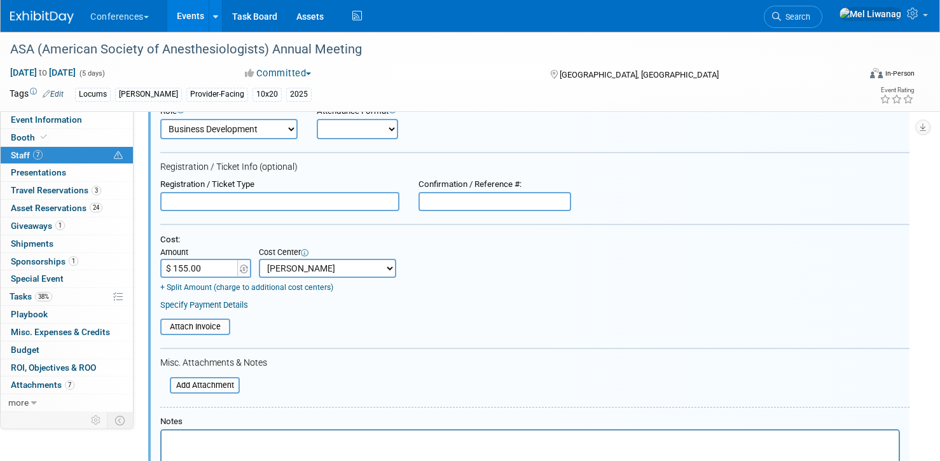
scroll to position [220, 0]
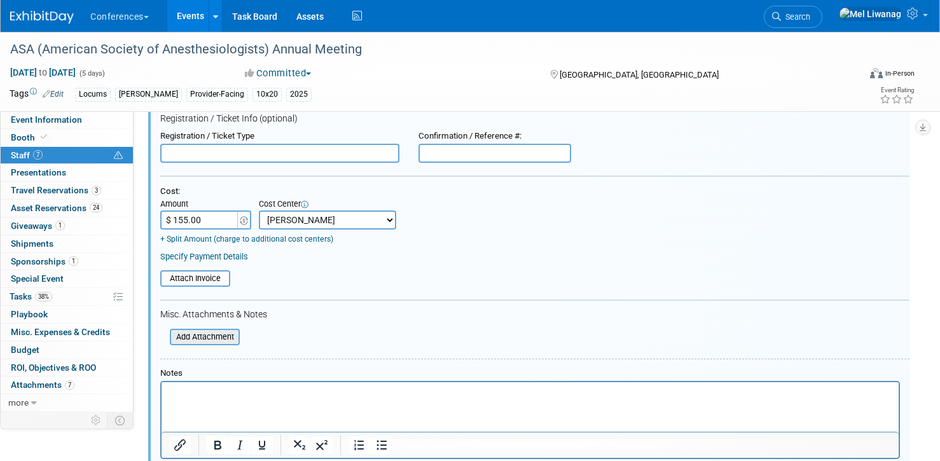
click at [190, 335] on input "file" at bounding box center [162, 337] width 151 height 14
click at [197, 330] on input "file" at bounding box center [162, 337] width 151 height 14
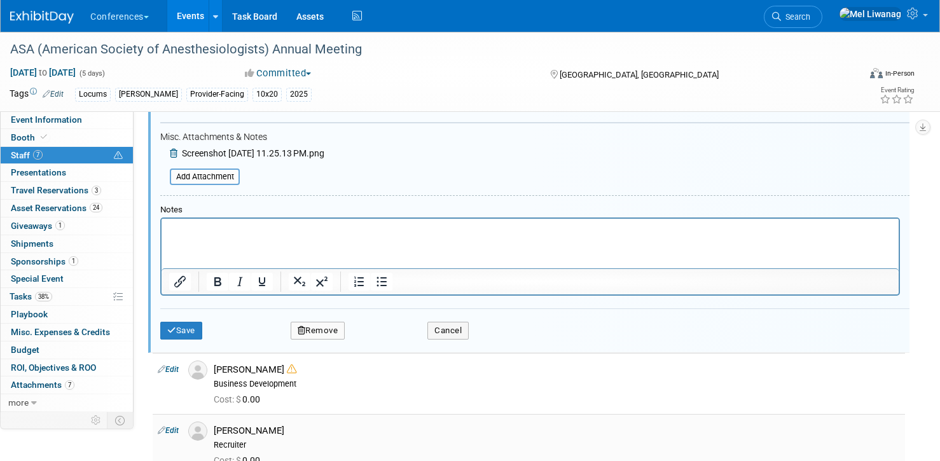
scroll to position [434, 0]
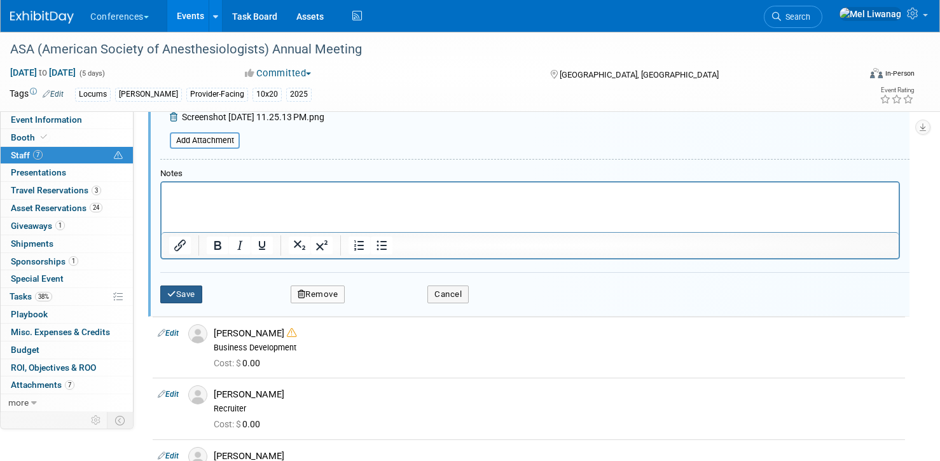
click at [188, 294] on button "Save" at bounding box center [181, 295] width 42 height 18
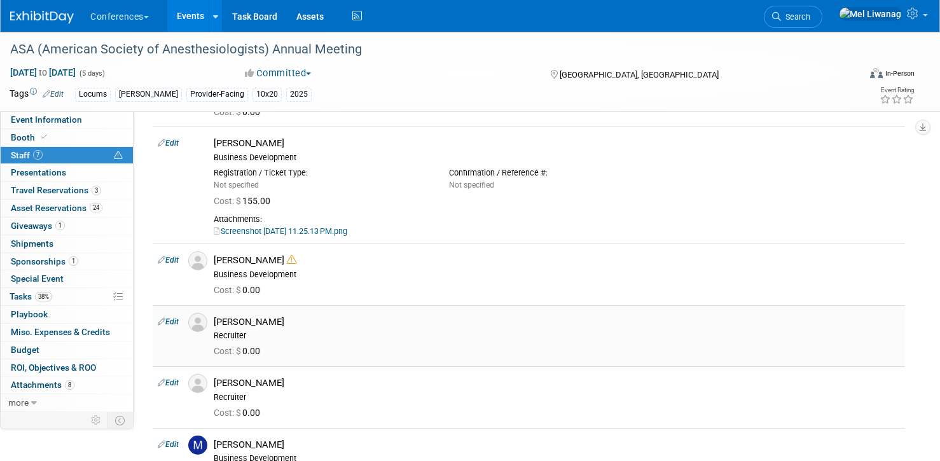
scroll to position [97, 0]
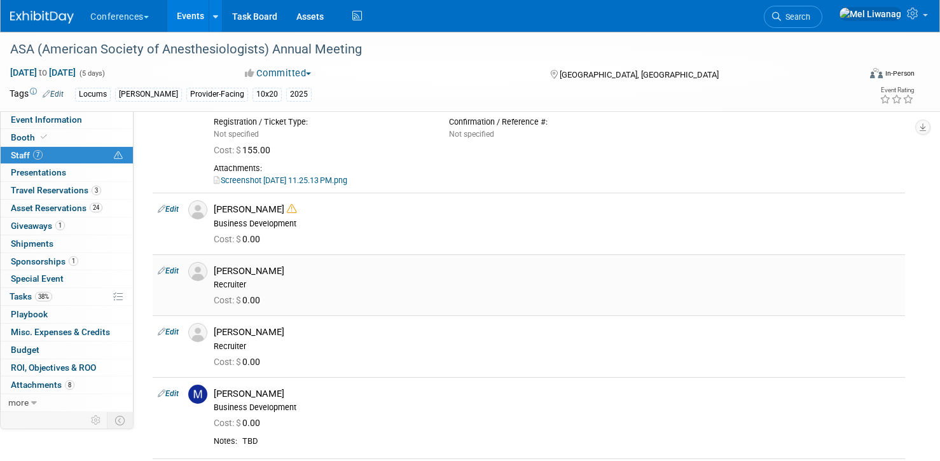
click at [174, 268] on link "Edit" at bounding box center [168, 270] width 21 height 9
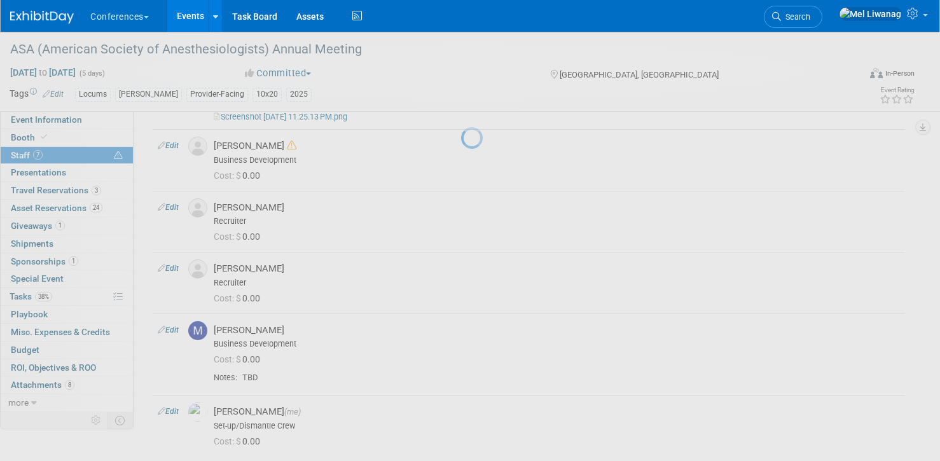
select select "655af394-7ca5-43b7-b03f-7c7679543bc4"
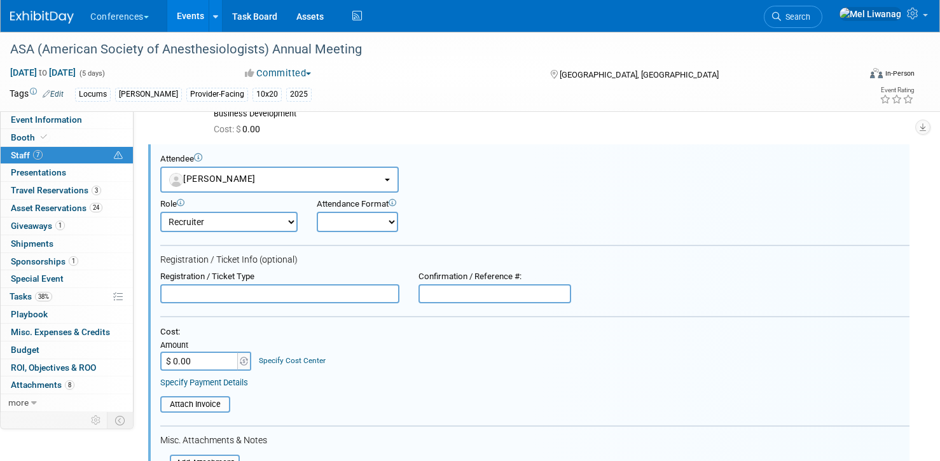
scroll to position [270, 0]
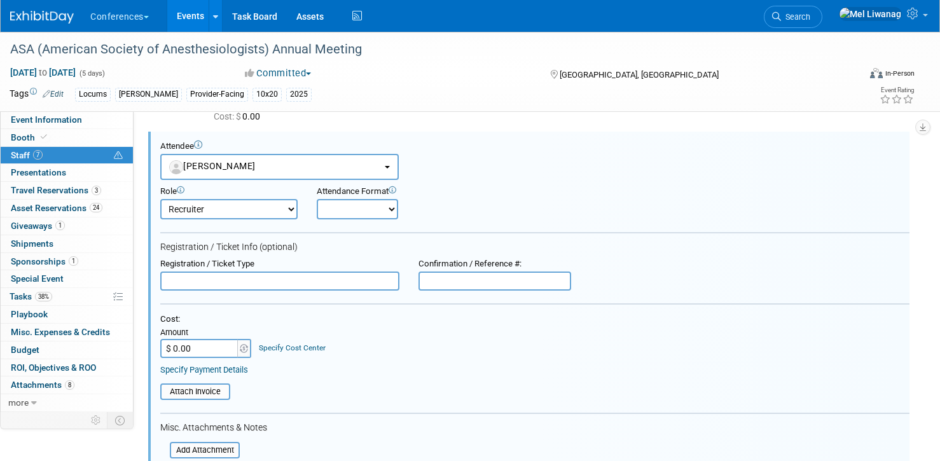
click at [197, 351] on input "$ 0.00" at bounding box center [200, 348] width 80 height 19
type input "$ 155.00"
click at [307, 345] on link "Specify Cost Center" at bounding box center [292, 347] width 67 height 9
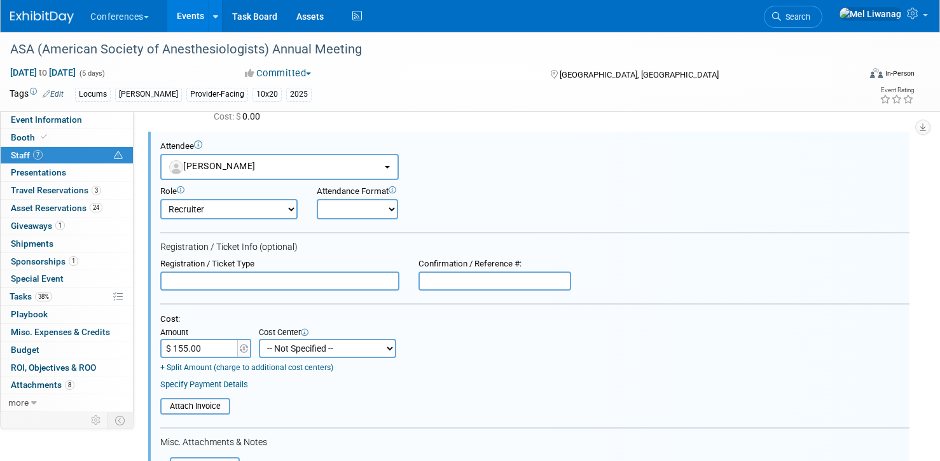
click at [316, 349] on select "-- Not Specified -- Aya Education Aya Healthcare Aya Locums Bespoke Corporate D…" at bounding box center [327, 348] width 137 height 19
select select "18965873"
click at [259, 339] on select "-- Not Specified -- Aya Education Aya Healthcare Aya Locums Bespoke Corporate D…" at bounding box center [327, 348] width 137 height 19
click at [297, 392] on div "Attach Invoice" at bounding box center [534, 402] width 749 height 25
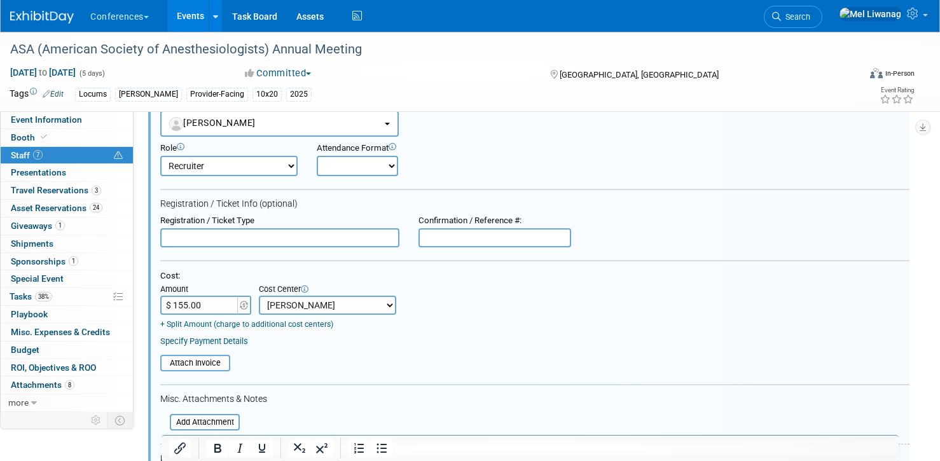
scroll to position [379, 0]
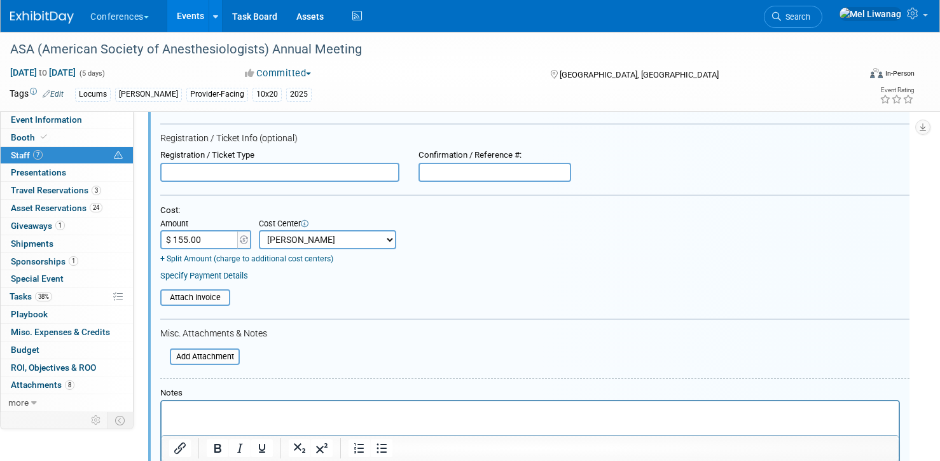
click at [283, 408] on p "Rich Text Area. Press ALT-0 for help." at bounding box center [530, 412] width 723 height 13
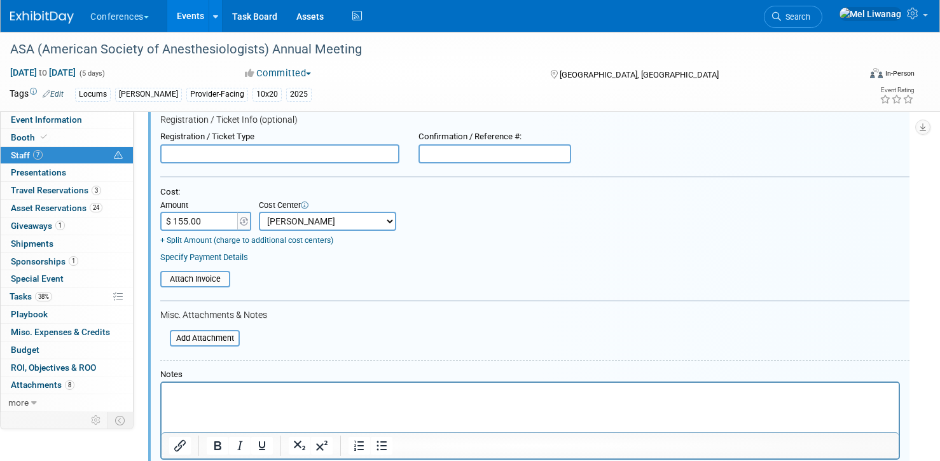
scroll to position [401, 0]
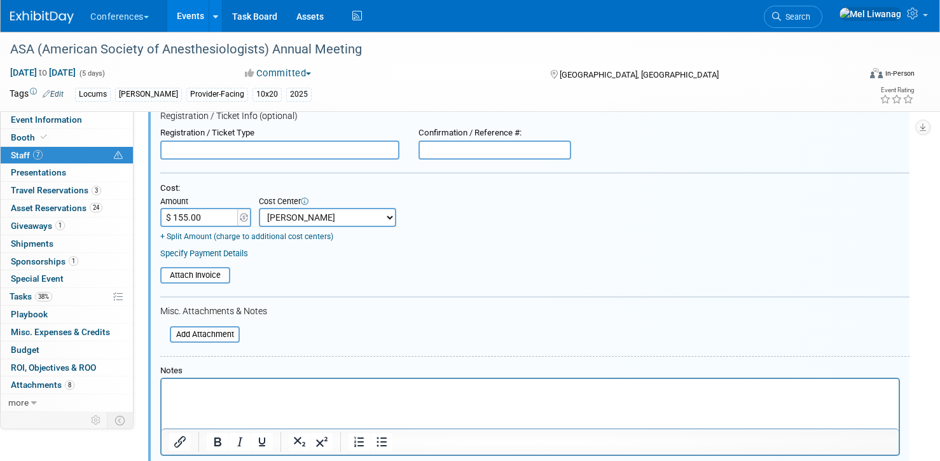
click at [281, 397] on html at bounding box center [530, 388] width 737 height 18
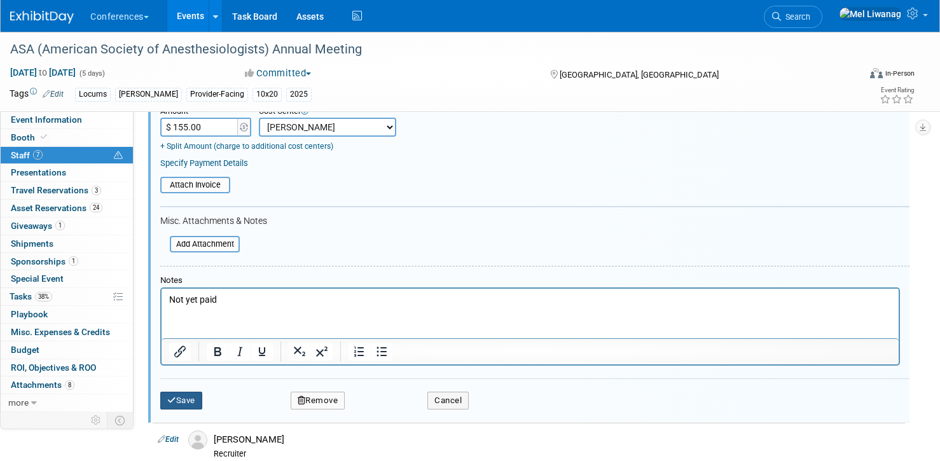
click at [177, 395] on button "Save" at bounding box center [181, 401] width 42 height 18
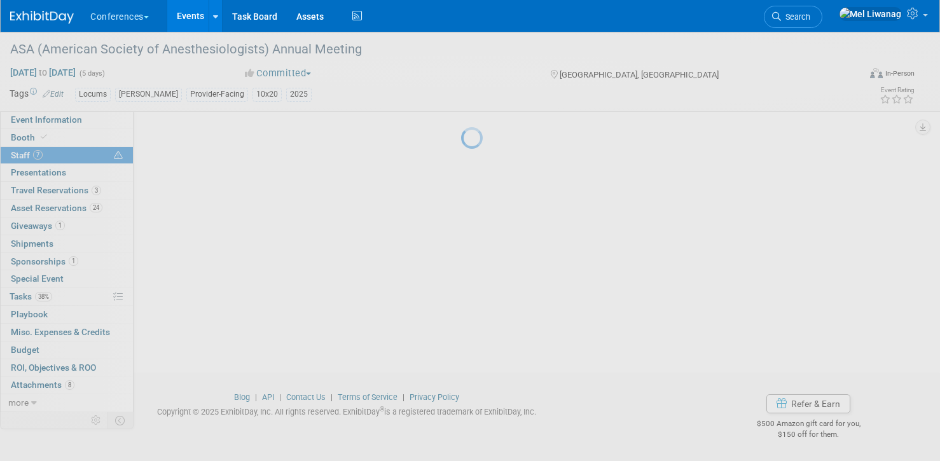
scroll to position [405, 0]
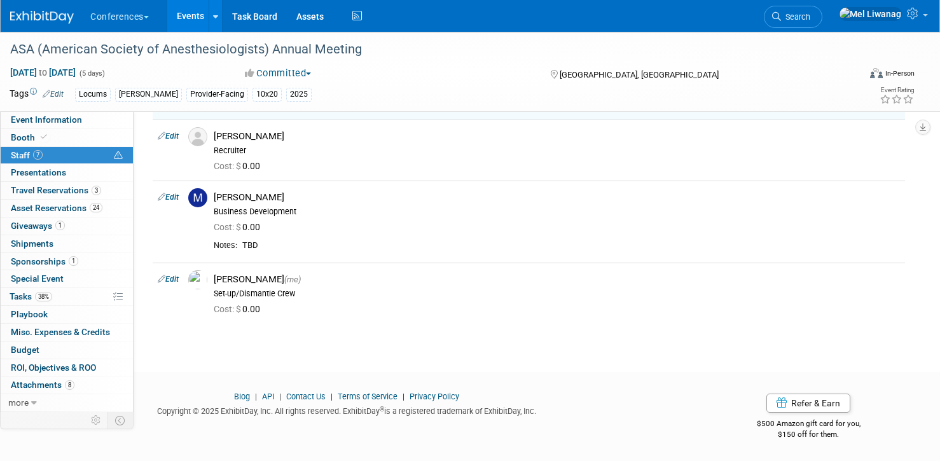
click at [171, 132] on link "Edit" at bounding box center [168, 136] width 21 height 9
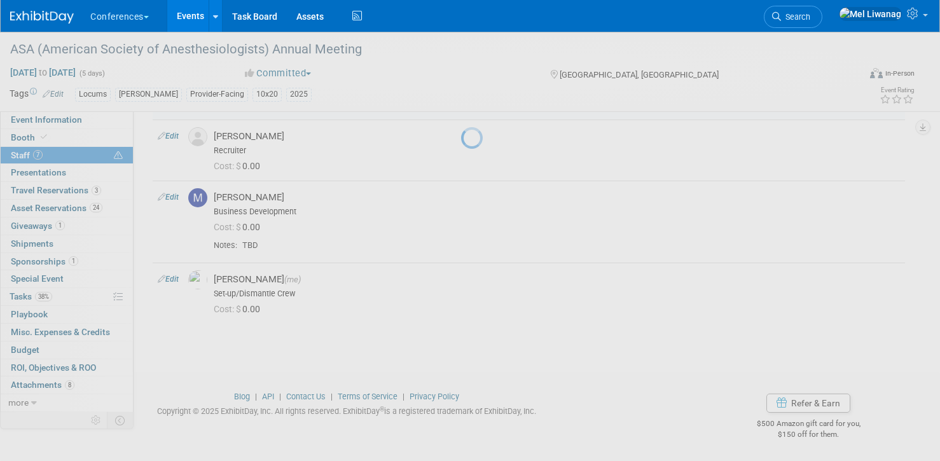
select select "6ff96be1-291c-445c-b80e-bb9e22d54e9b"
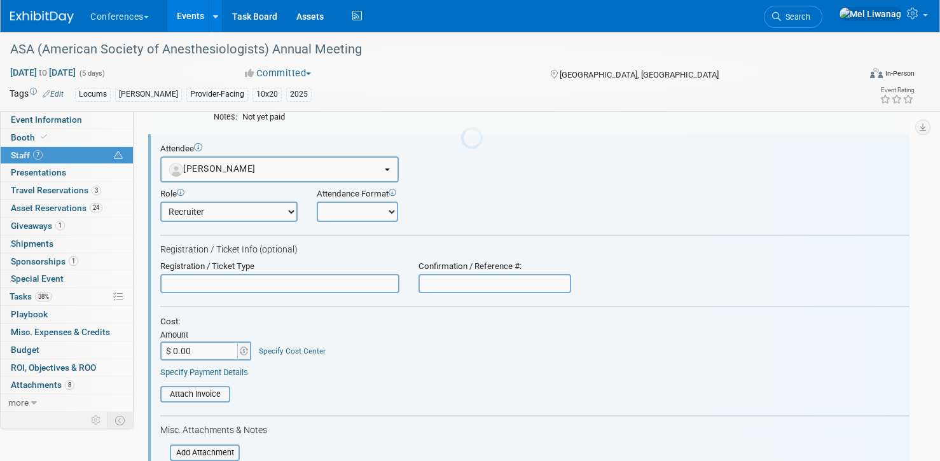
scroll to position [367, 0]
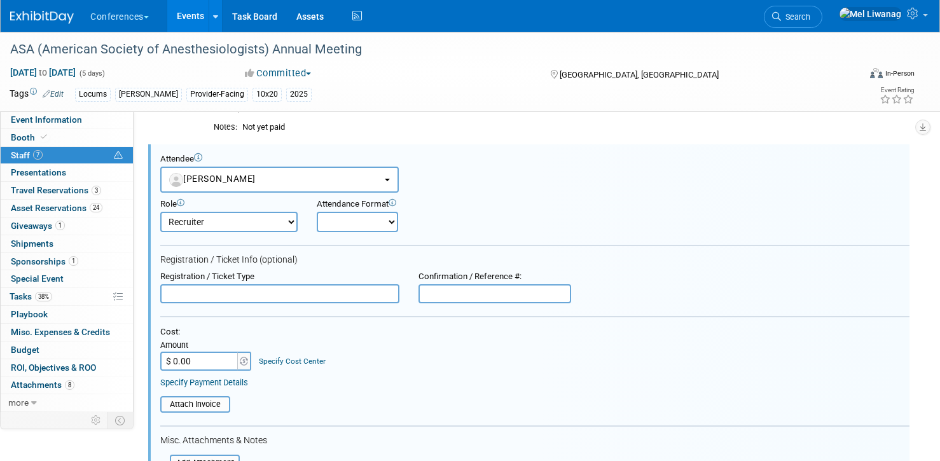
click at [193, 364] on input "$ 0.00" at bounding box center [200, 361] width 80 height 19
type input "$ 155.00"
click at [294, 366] on link "Specify Cost Center" at bounding box center [292, 361] width 67 height 9
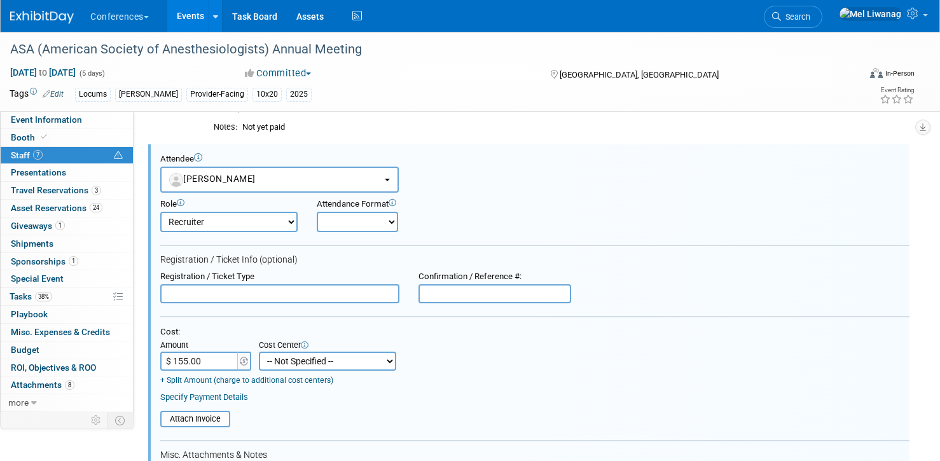
click at [295, 360] on select "-- Not Specified -- Aya Education Aya Healthcare Aya Locums Bespoke Corporate D…" at bounding box center [327, 361] width 137 height 19
select select "18965873"
click at [259, 352] on select "-- Not Specified -- Aya Education Aya Healthcare Aya Locums Bespoke Corporate D…" at bounding box center [327, 361] width 137 height 19
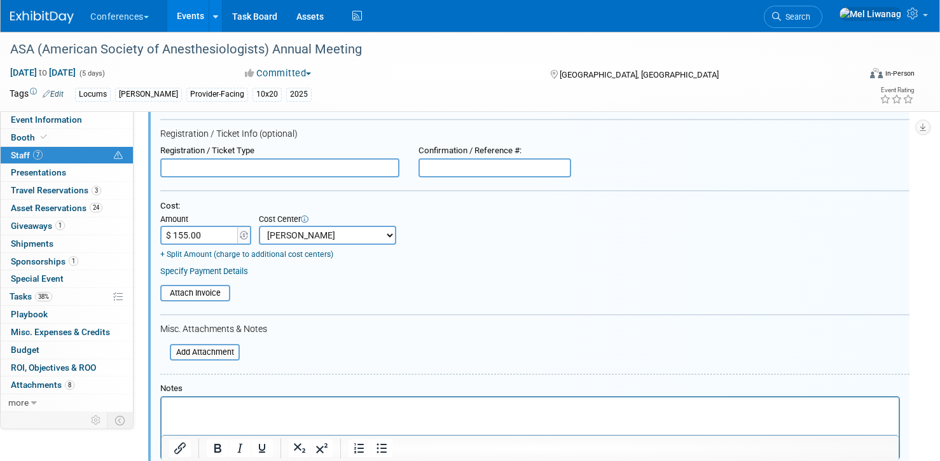
click at [197, 404] on p "Rich Text Area. Press ALT-0 for help." at bounding box center [530, 408] width 723 height 13
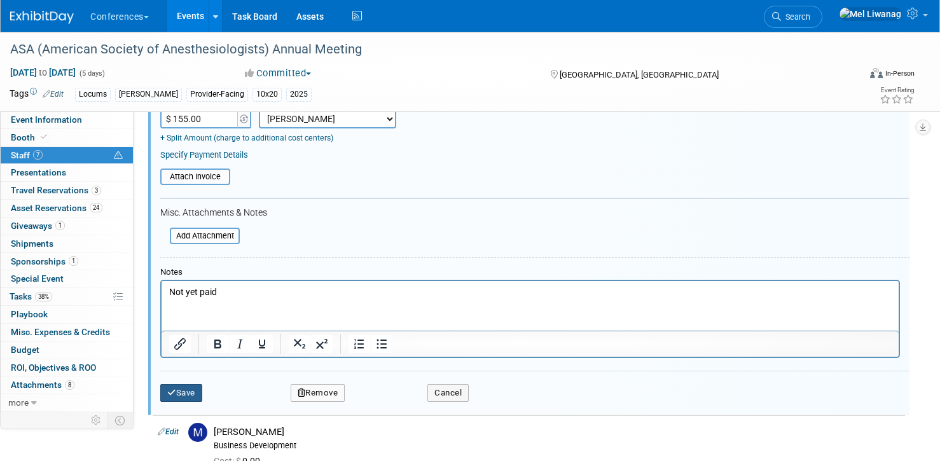
click at [193, 399] on button "Save" at bounding box center [181, 393] width 42 height 18
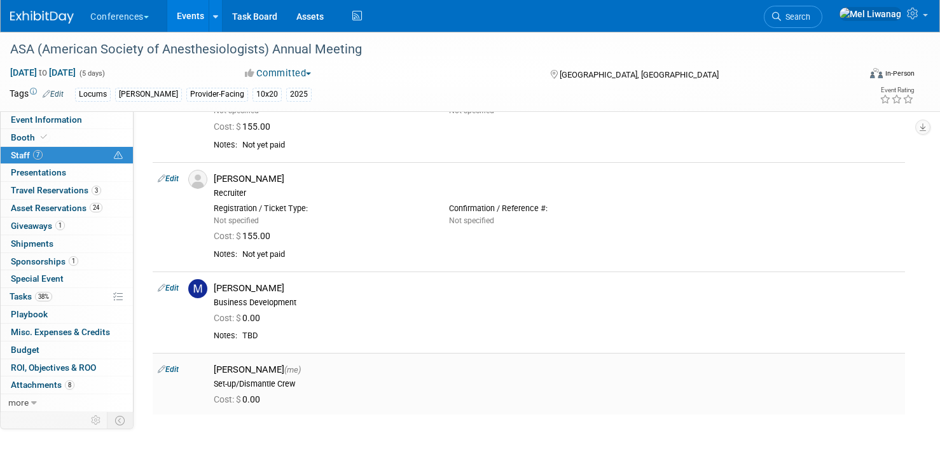
scroll to position [347, 0]
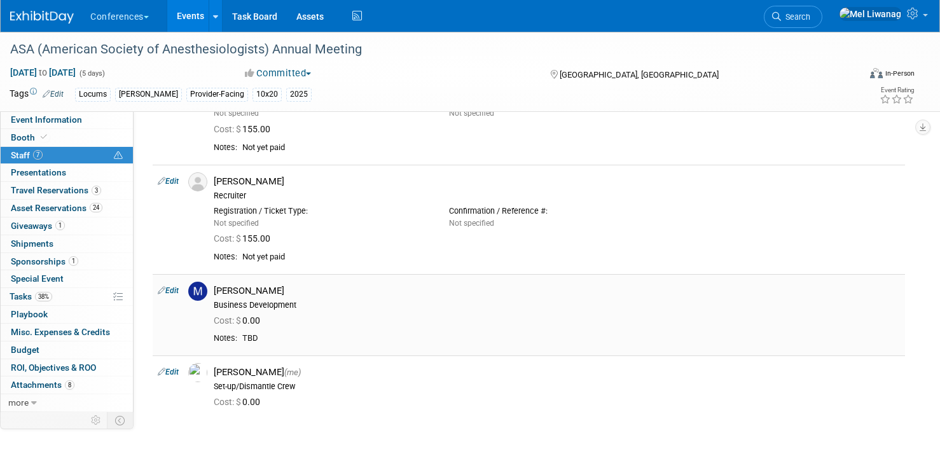
click at [173, 294] on link "Edit" at bounding box center [168, 290] width 21 height 9
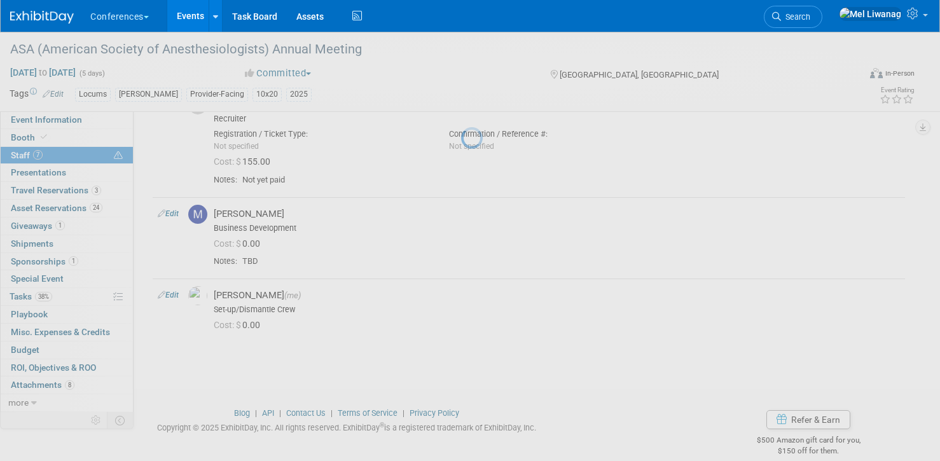
select select "1b2649cb-313e-4264-b46b-7ec0d05f8772"
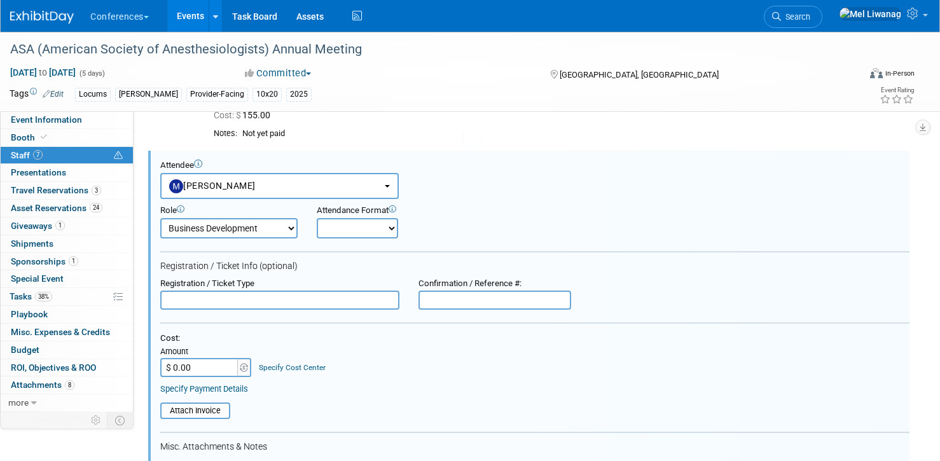
scroll to position [476, 0]
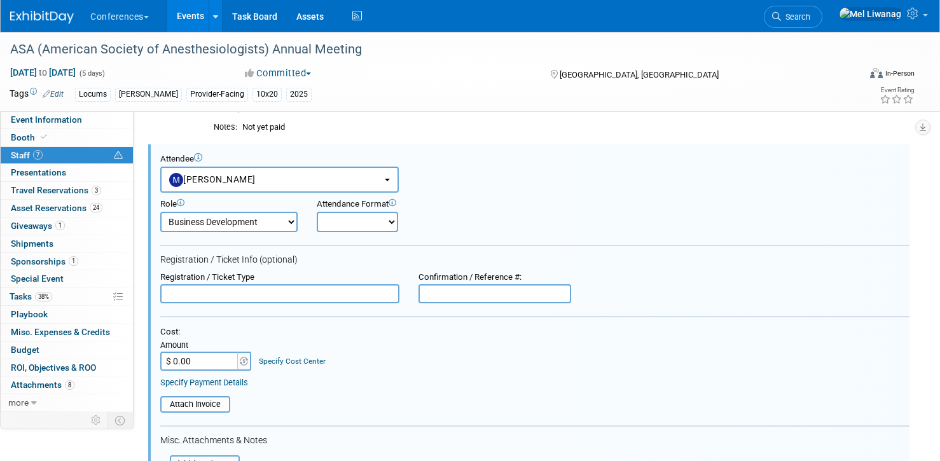
click at [429, 371] on div "Cost: Amount $ 0.00 Specify Cost Center Cost Center -- Not Specified -- Aya Edu…" at bounding box center [534, 349] width 749 height 44
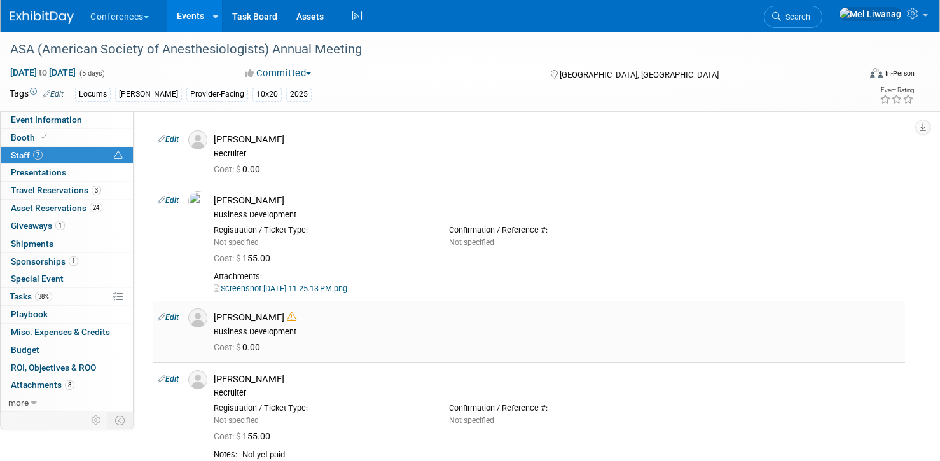
scroll to position [42, 0]
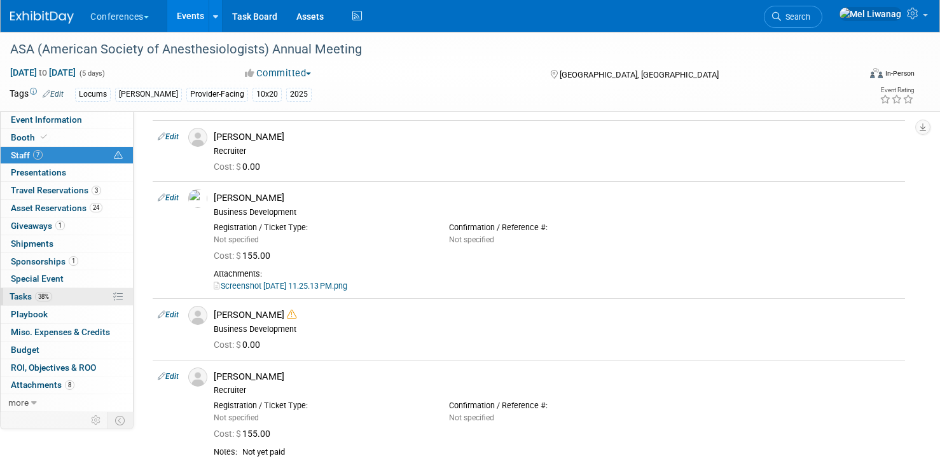
click at [57, 290] on link "38% Tasks 38%" at bounding box center [67, 296] width 132 height 17
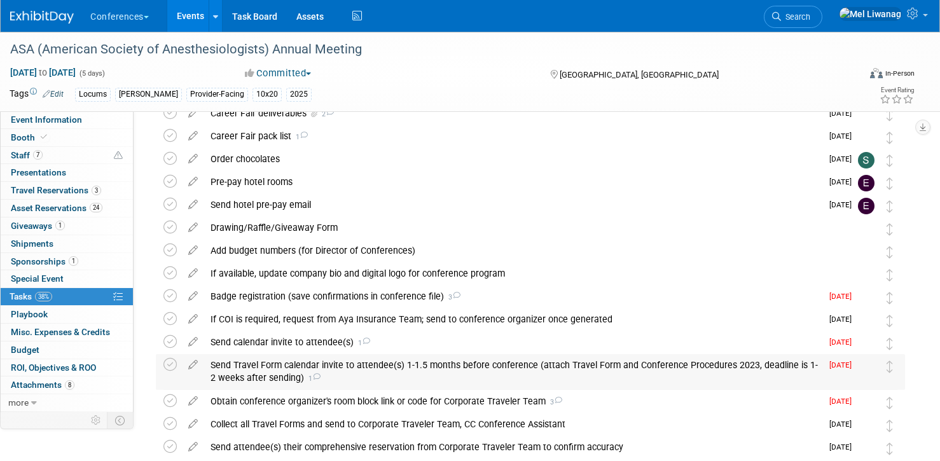
scroll to position [89, 0]
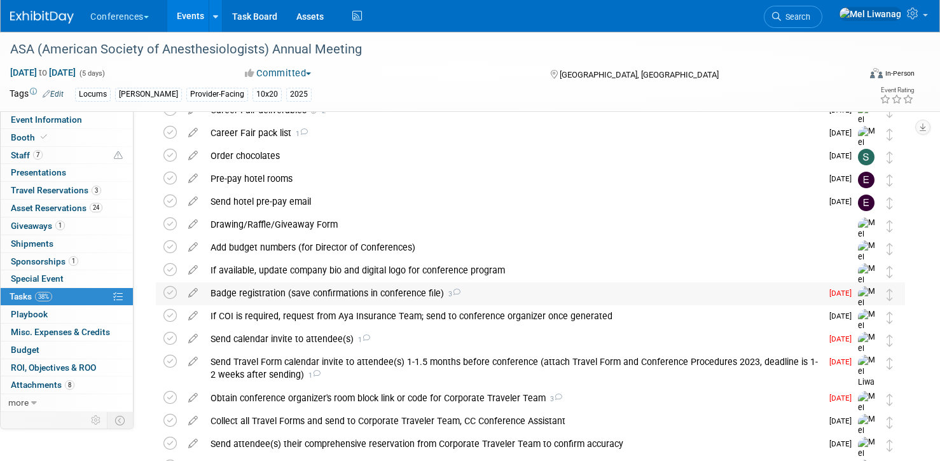
click at [303, 284] on div "Badge registration (save confirmations in conference file) 3" at bounding box center [513, 293] width 618 height 22
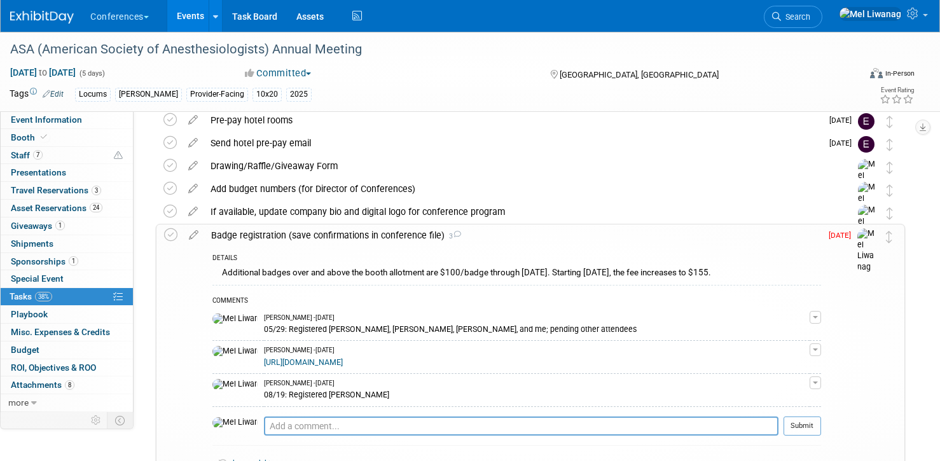
scroll to position [174, 0]
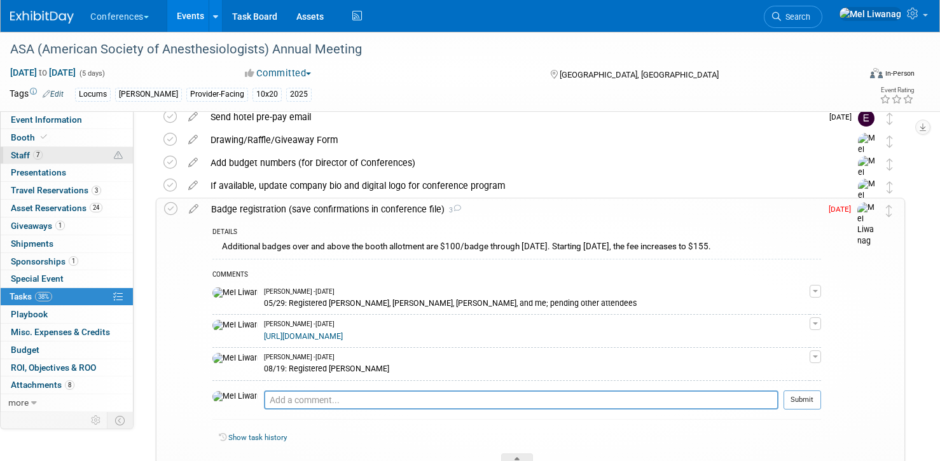
click at [59, 152] on link "7 Staff 7" at bounding box center [67, 155] width 132 height 17
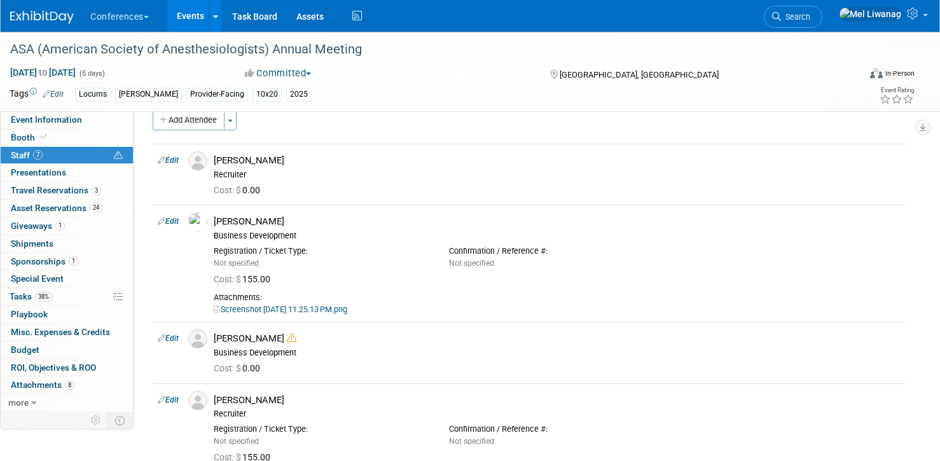
scroll to position [19, 0]
click at [184, 127] on button "Add Attendee" at bounding box center [189, 119] width 72 height 20
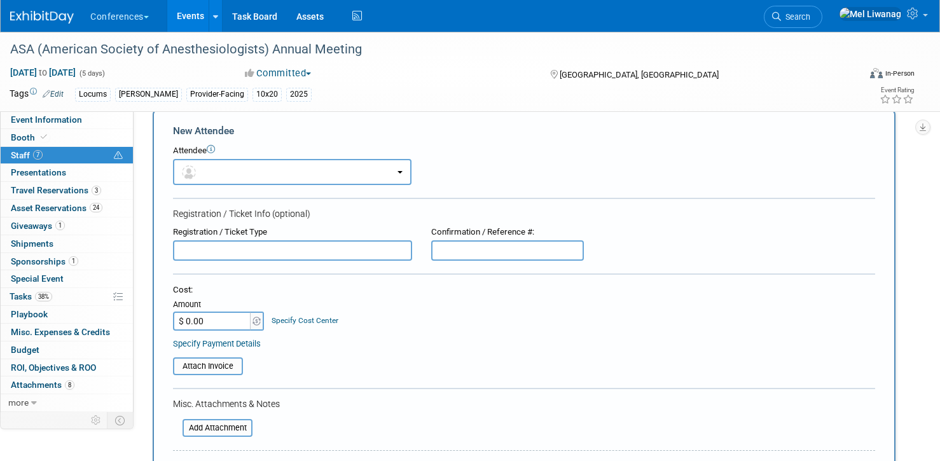
scroll to position [0, 0]
click at [246, 160] on button "button" at bounding box center [292, 172] width 239 height 26
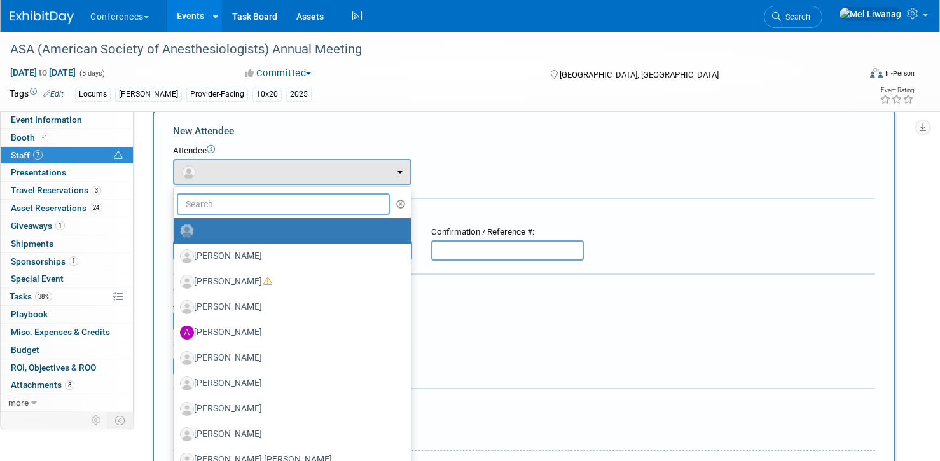
click at [246, 203] on input "text" at bounding box center [283, 204] width 213 height 22
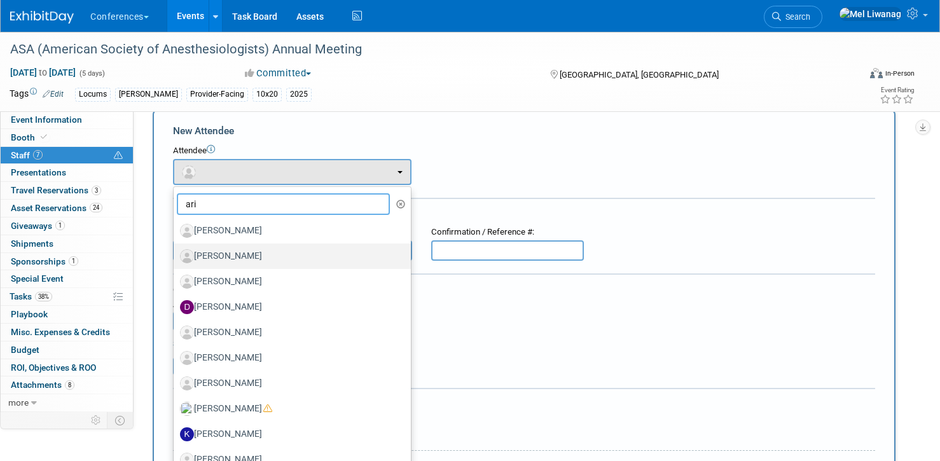
type input "ari"
click at [251, 257] on label "Ari Bestolarides" at bounding box center [289, 256] width 218 height 20
click at [176, 257] on input "Ari Bestolarides" at bounding box center [171, 255] width 8 height 8
select select "2f5fca28-7a8e-49a6-ace6-045d2913e0e8"
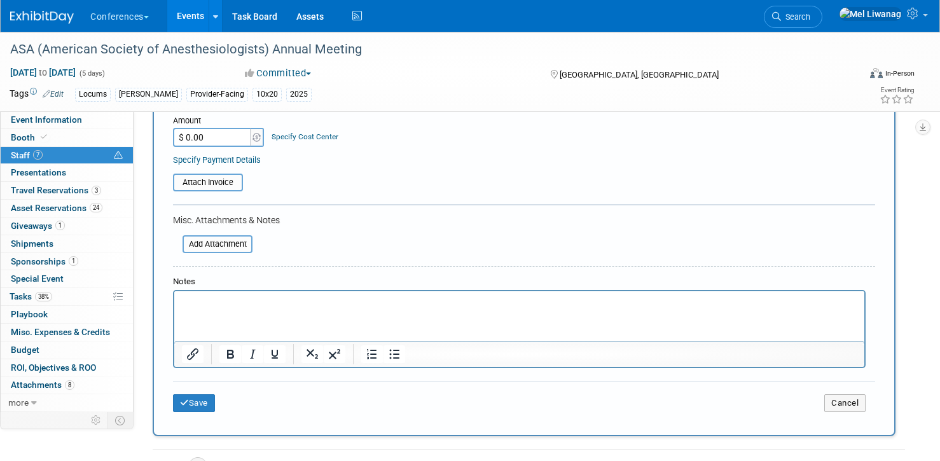
scroll to position [245, 0]
click at [219, 134] on input "$ 0.00" at bounding box center [213, 136] width 80 height 19
type input "$ 155.00"
click at [317, 137] on link "Specify Cost Center" at bounding box center [305, 135] width 67 height 9
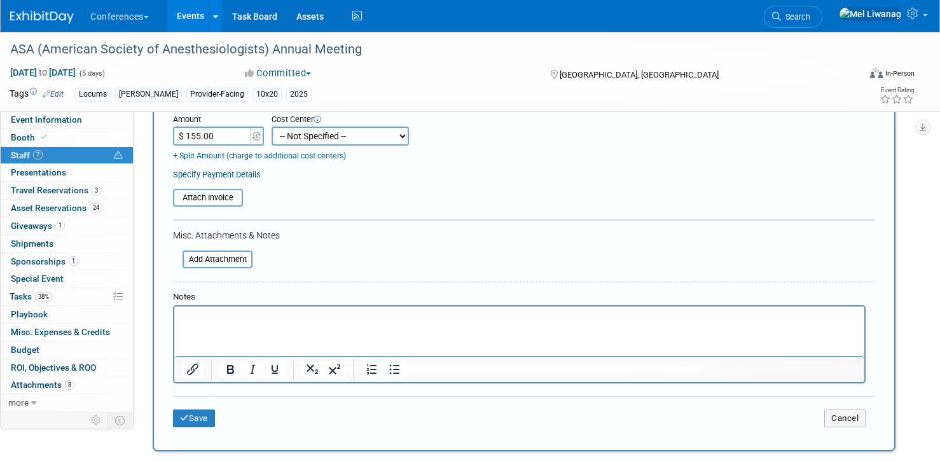
click at [315, 140] on select "-- Not Specified -- Aya Education Aya Healthcare Aya Locums Bespoke Corporate D…" at bounding box center [340, 136] width 137 height 19
select select "18965873"
click at [272, 127] on select "-- Not Specified -- Aya Education Aya Healthcare Aya Locums Bespoke Corporate D…" at bounding box center [340, 136] width 137 height 19
click at [247, 315] on p "Rich Text Area. Press ALT-0 for help." at bounding box center [519, 317] width 675 height 13
click at [193, 414] on button "Save" at bounding box center [194, 419] width 42 height 18
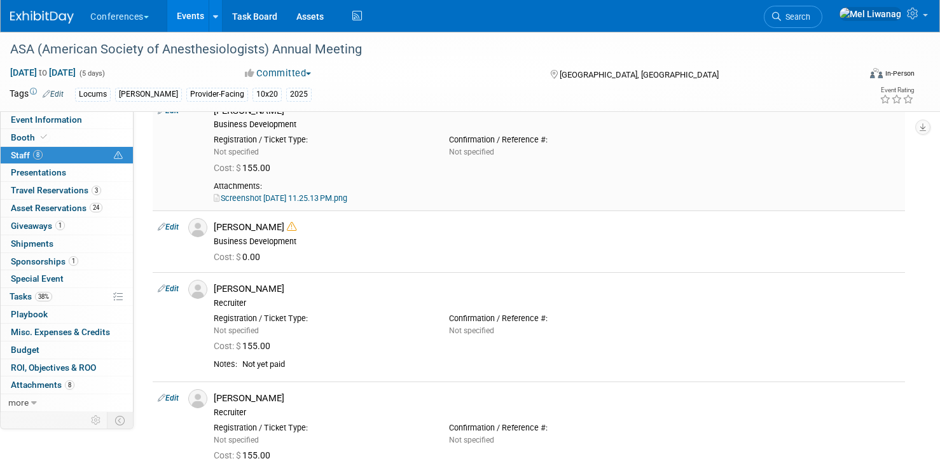
scroll to position [0, 0]
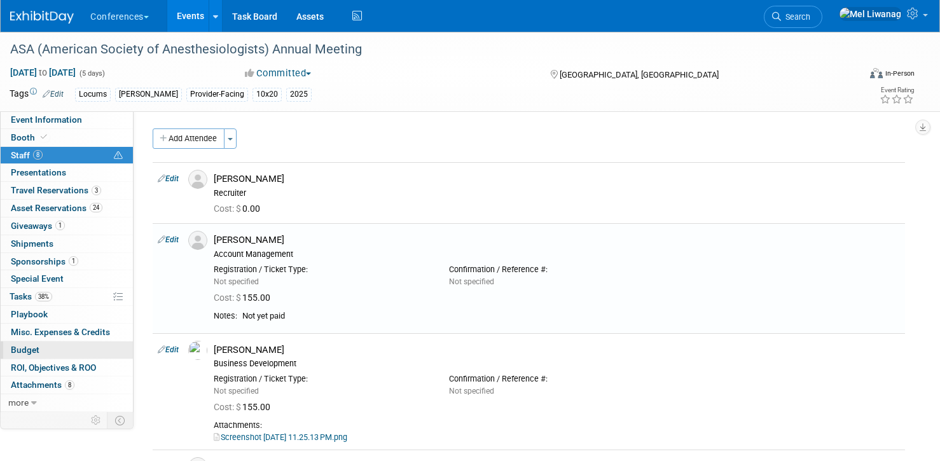
drag, startPoint x: 18, startPoint y: 349, endPoint x: 67, endPoint y: 347, distance: 48.4
click at [18, 349] on span "Budget" at bounding box center [25, 350] width 29 height 10
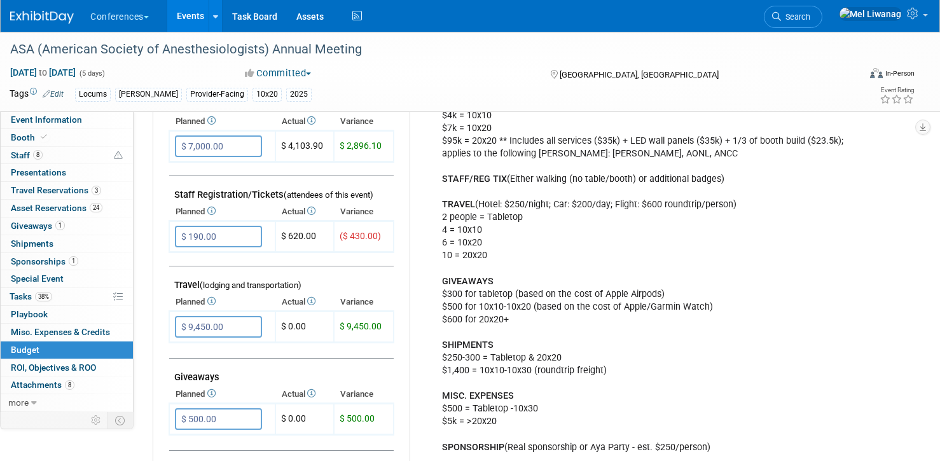
scroll to position [356, 0]
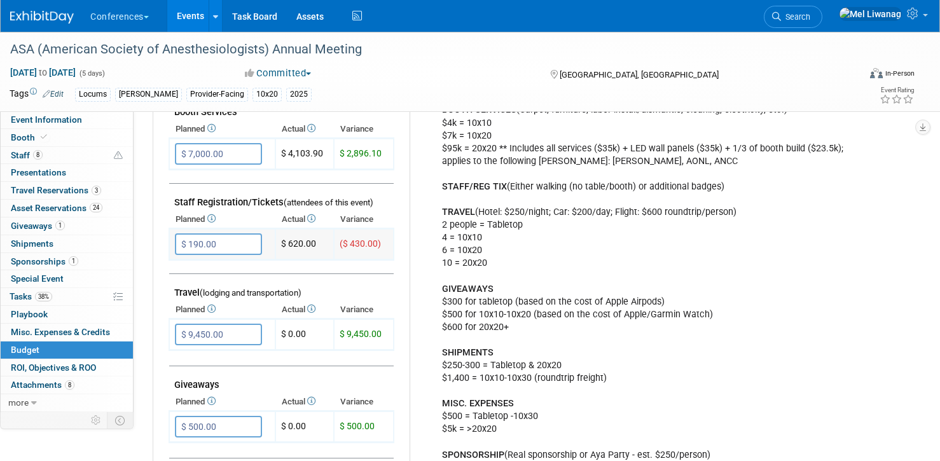
click at [225, 233] on input "$ 190.00" at bounding box center [218, 244] width 87 height 22
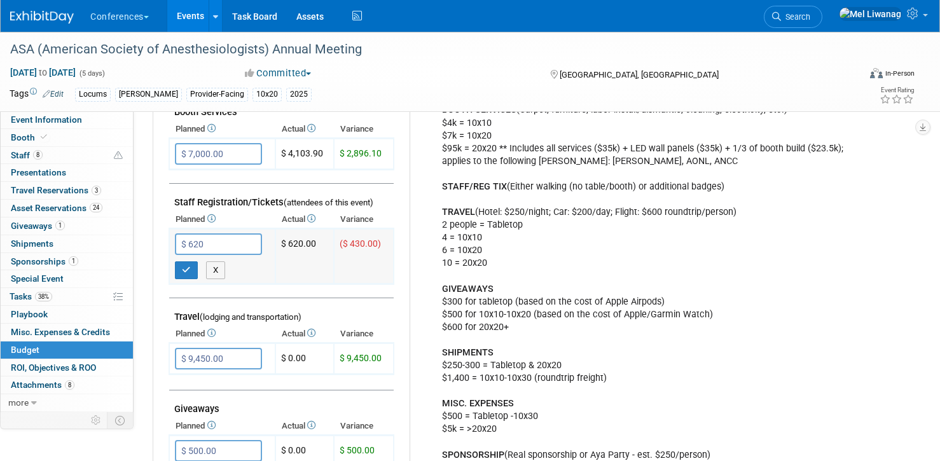
type input "$ 620.00"
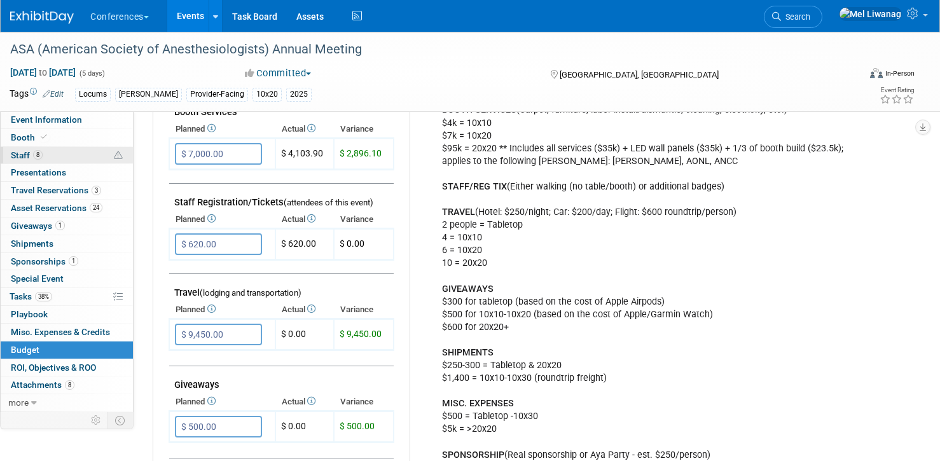
click at [73, 162] on link "8 Staff 8" at bounding box center [67, 155] width 132 height 17
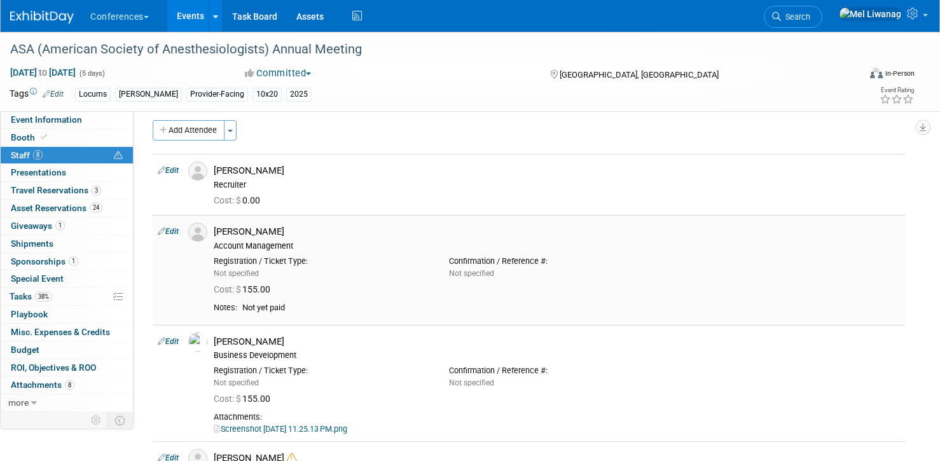
scroll to position [0, 0]
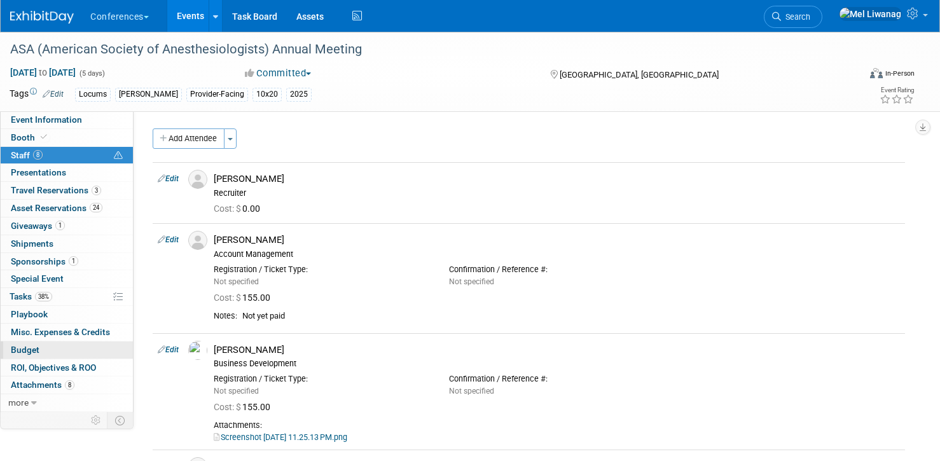
click at [55, 345] on link "Budget" at bounding box center [67, 350] width 132 height 17
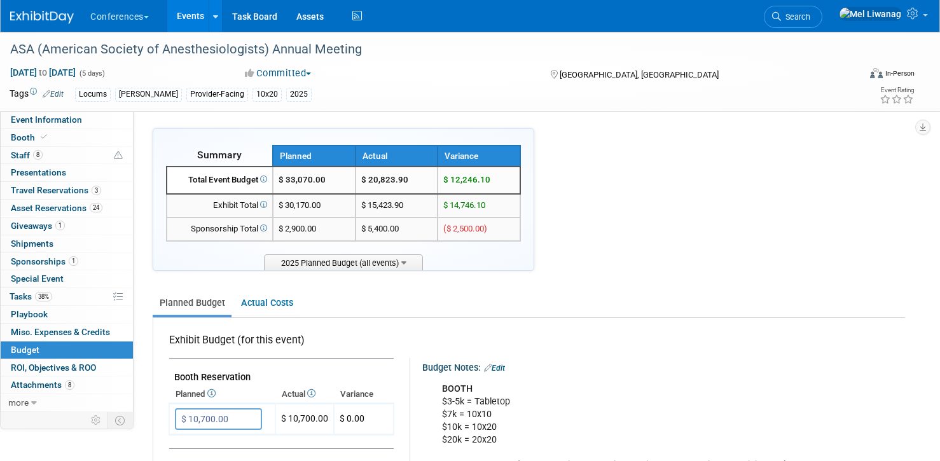
scroll to position [423, 0]
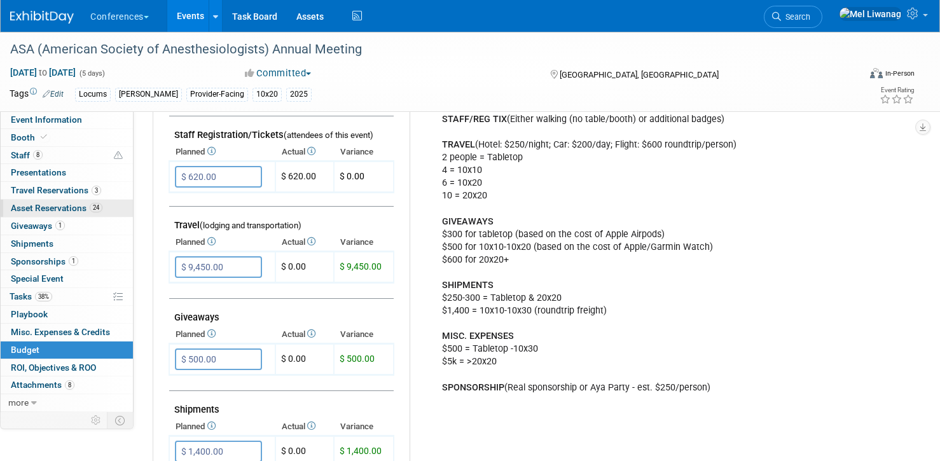
click at [41, 207] on span "Asset Reservations 24" at bounding box center [57, 208] width 92 height 10
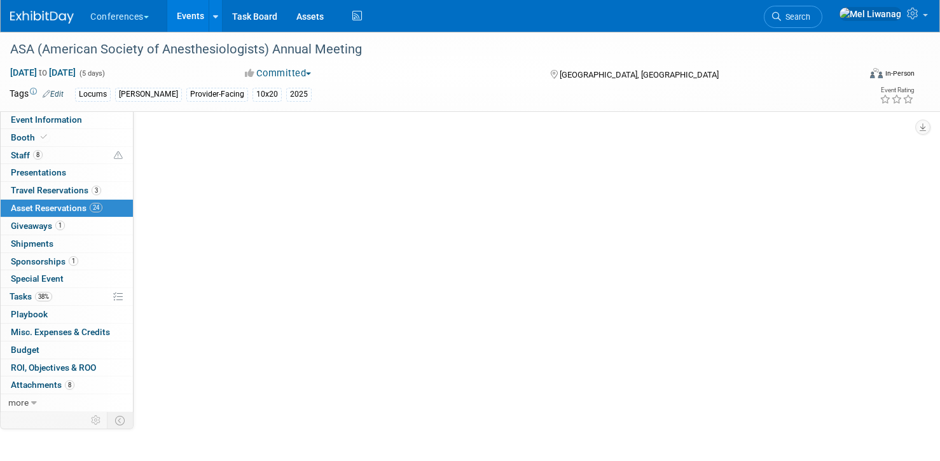
scroll to position [0, 0]
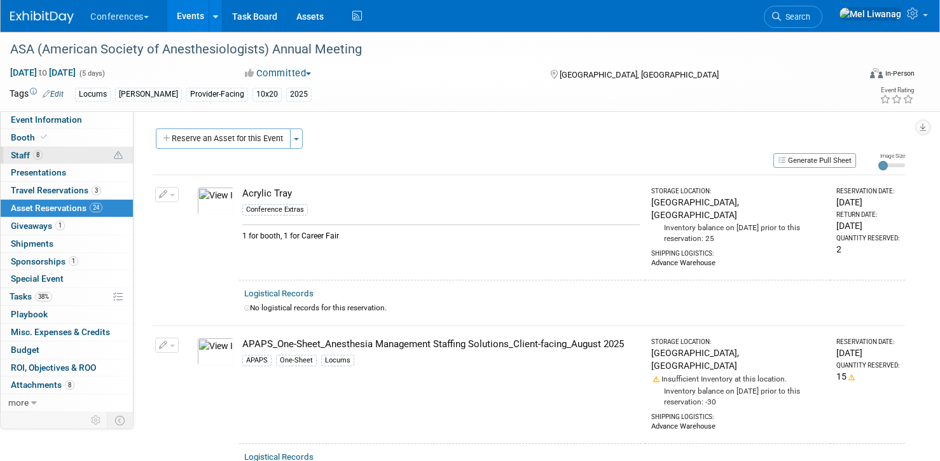
click at [69, 160] on link "8 Staff 8" at bounding box center [67, 155] width 132 height 17
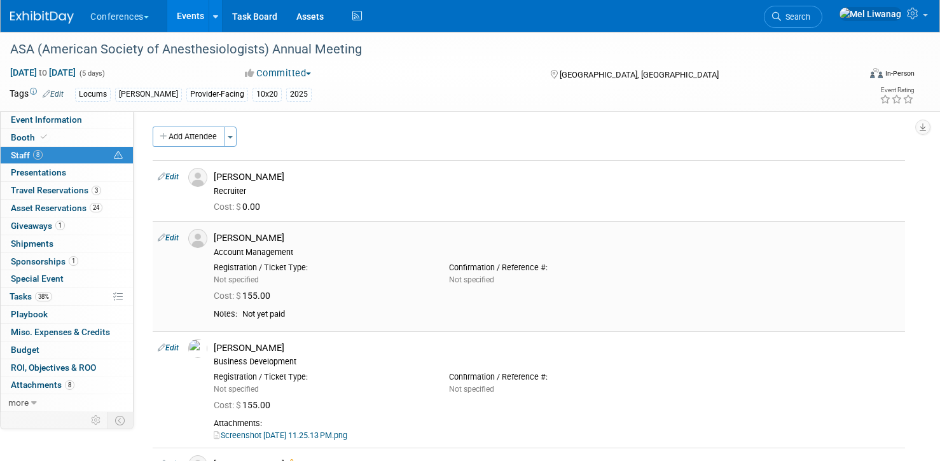
scroll to position [3, 0]
click at [166, 232] on td "Edit" at bounding box center [168, 275] width 31 height 109
click at [169, 235] on link "Edit" at bounding box center [168, 237] width 21 height 9
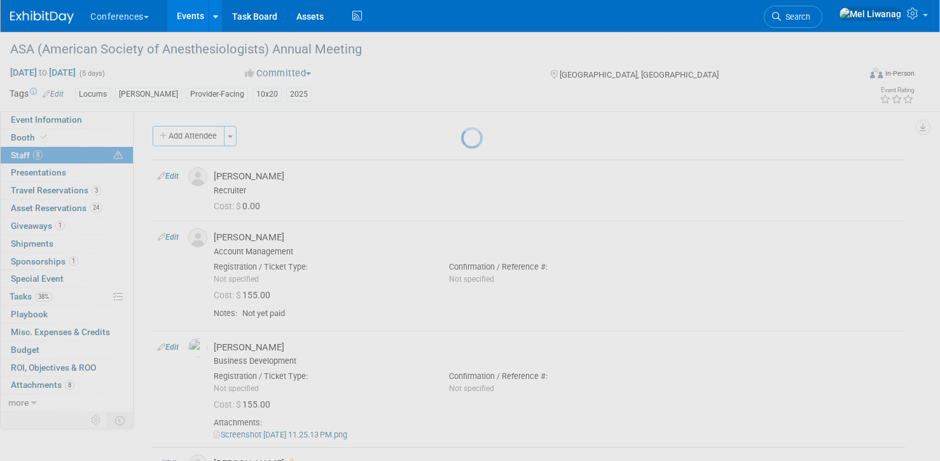
select select "2f5fca28-7a8e-49a6-ace6-045d2913e0e8"
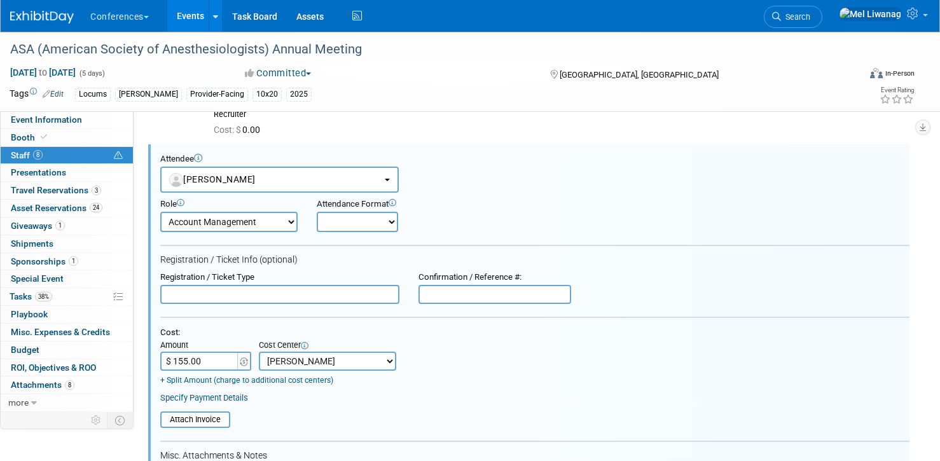
scroll to position [321, 0]
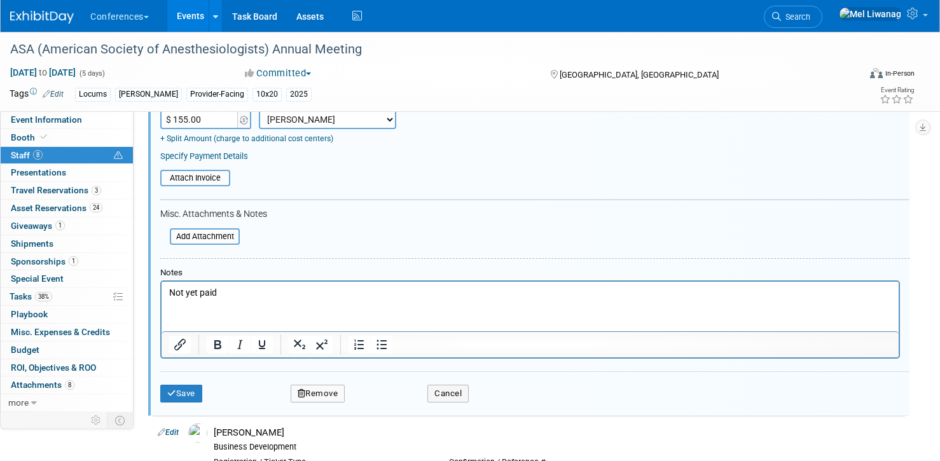
click at [328, 387] on button "Remove" at bounding box center [318, 394] width 55 height 18
click at [393, 403] on link "Yes" at bounding box center [387, 404] width 37 height 20
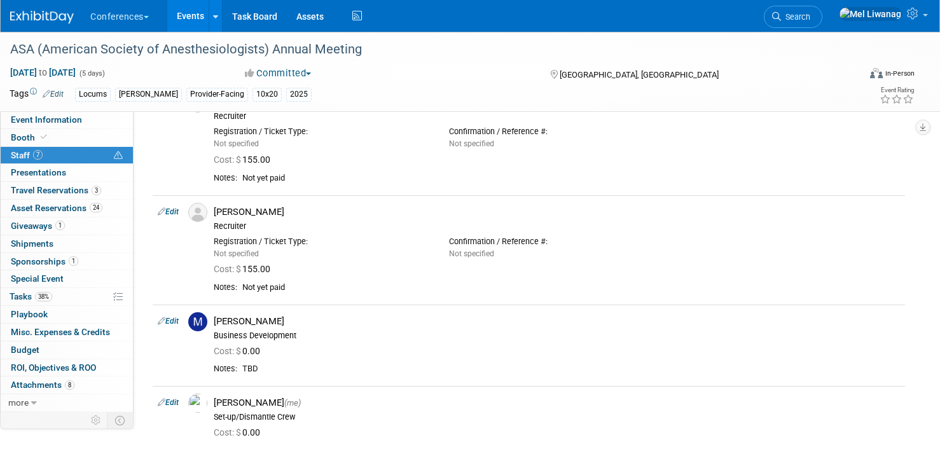
scroll to position [353, 0]
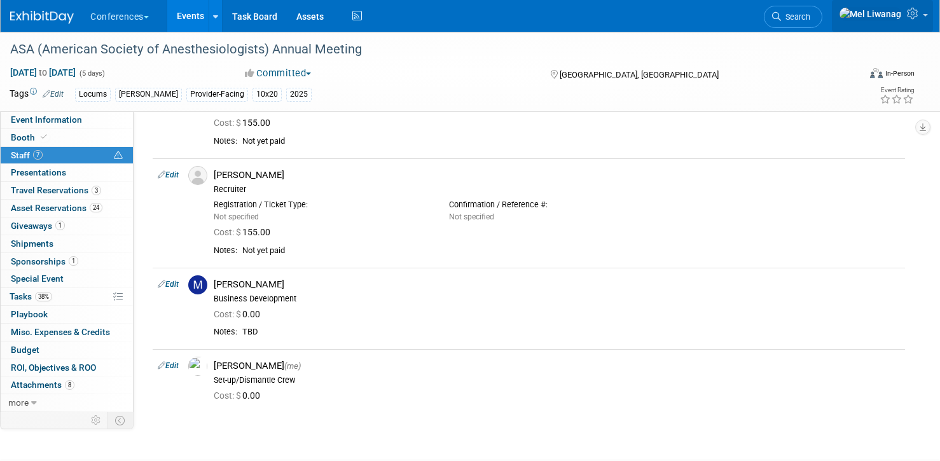
click at [920, 25] on link at bounding box center [882, 16] width 101 height 32
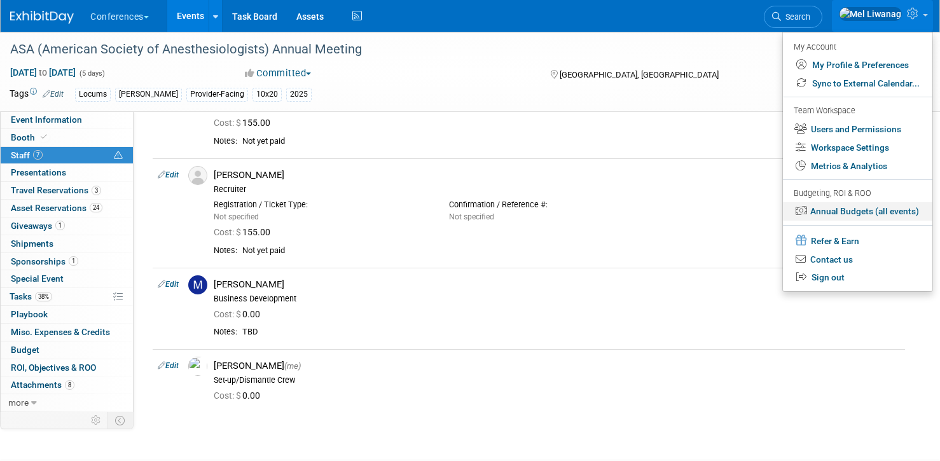
click at [864, 216] on link "Annual Budgets (all events)" at bounding box center [857, 211] width 149 height 18
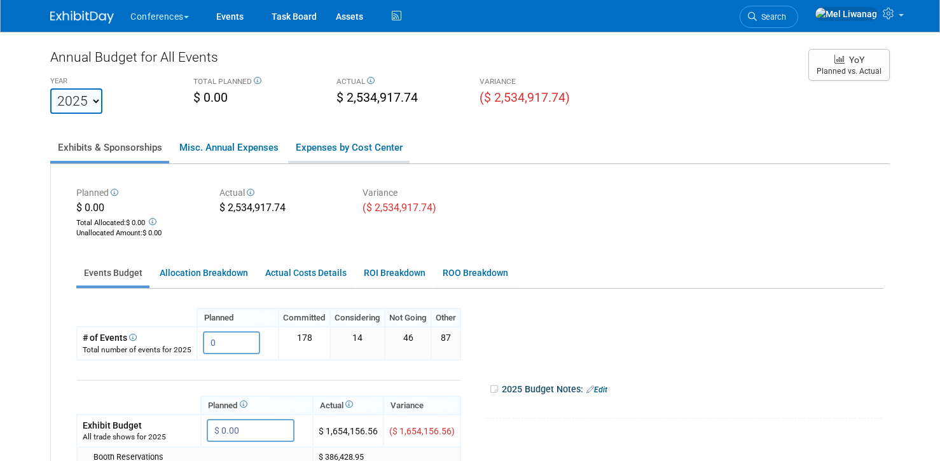
click at [352, 141] on link "Expenses by Cost Center" at bounding box center [348, 147] width 121 height 27
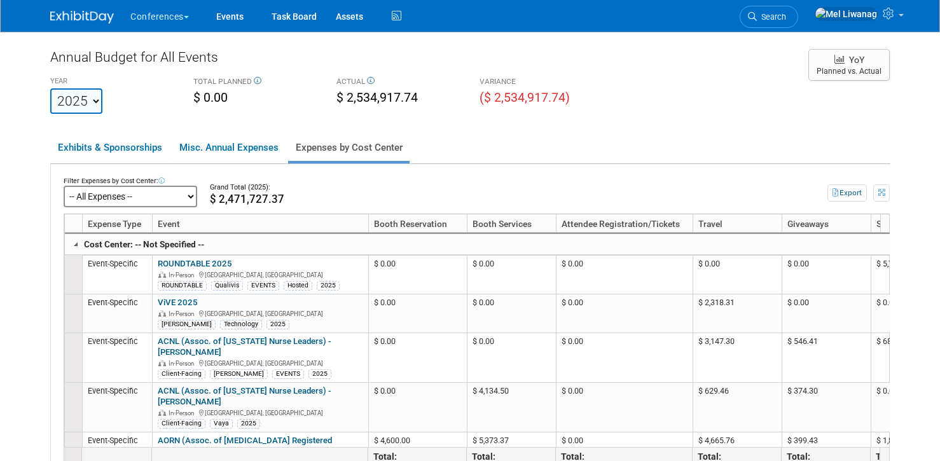
click at [138, 192] on select "-- All Expenses -- -- Cost Center Not Specified -- Aya Education Aya Healthcare…" at bounding box center [131, 197] width 134 height 22
click select "-- All Expenses -- -- Cost Center Not Specified -- Aya Education Aya Healthcare…" at bounding box center [131, 197] width 134 height 22
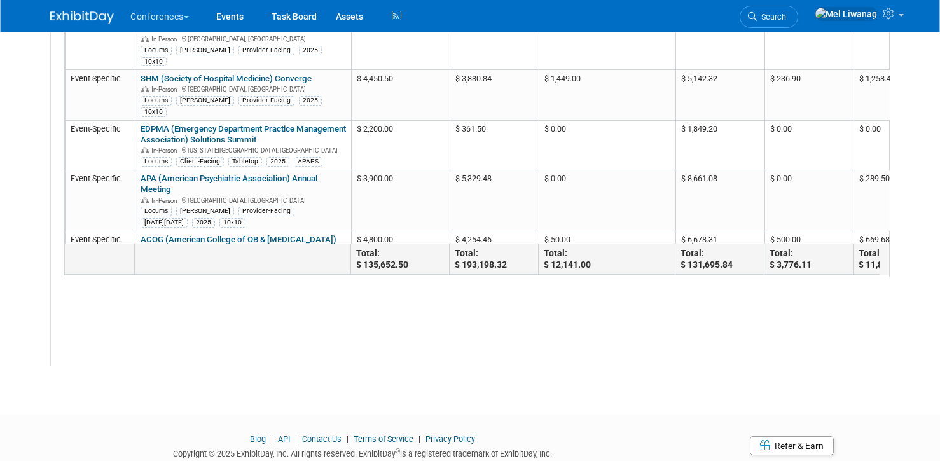
scroll to position [267, 0]
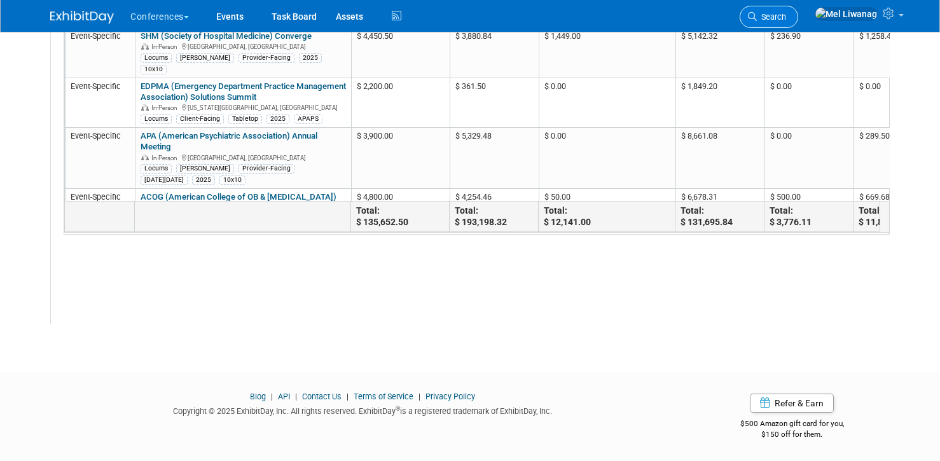
click at [786, 20] on span "Search" at bounding box center [771, 17] width 29 height 10
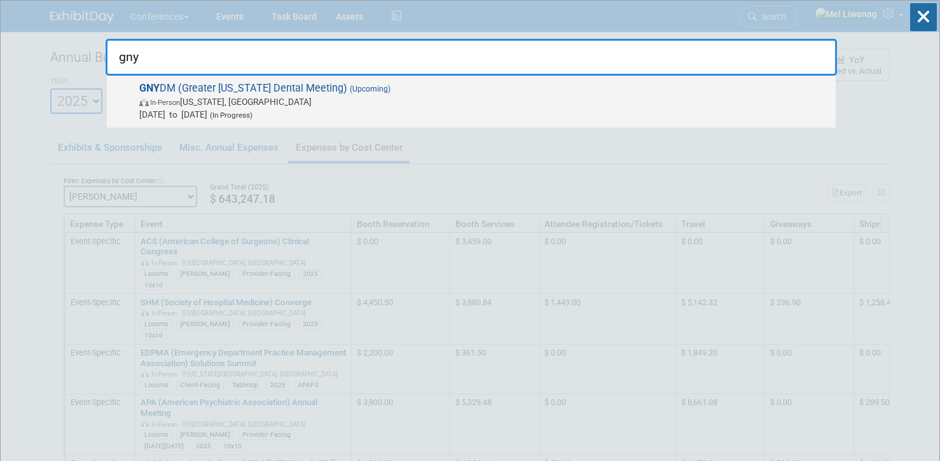
type input "gny"
click at [630, 87] on span "GNY DM (Greater New York Dental Meeting) (Upcoming) In-Person New York, NY Nov …" at bounding box center [482, 101] width 694 height 39
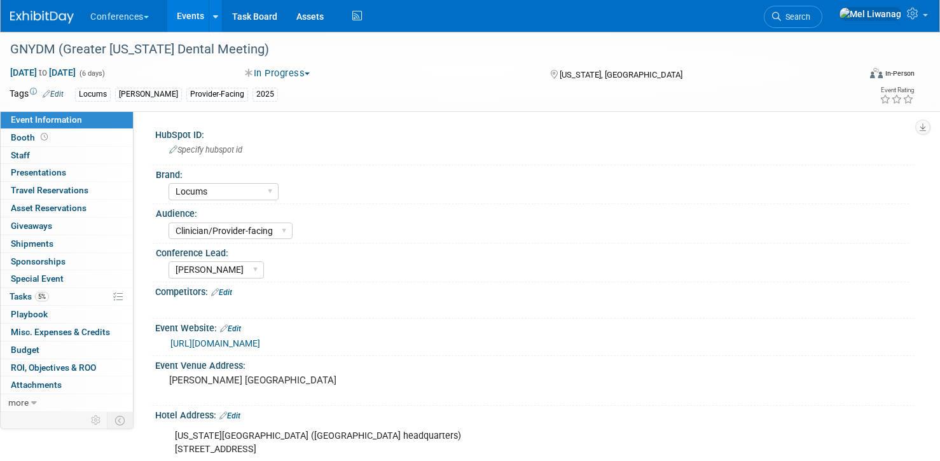
select select "Locums"
select select "Clinician/Provider-facing"
select select "[PERSON_NAME]"
click at [46, 155] on link "0 Staff 0" at bounding box center [67, 155] width 132 height 17
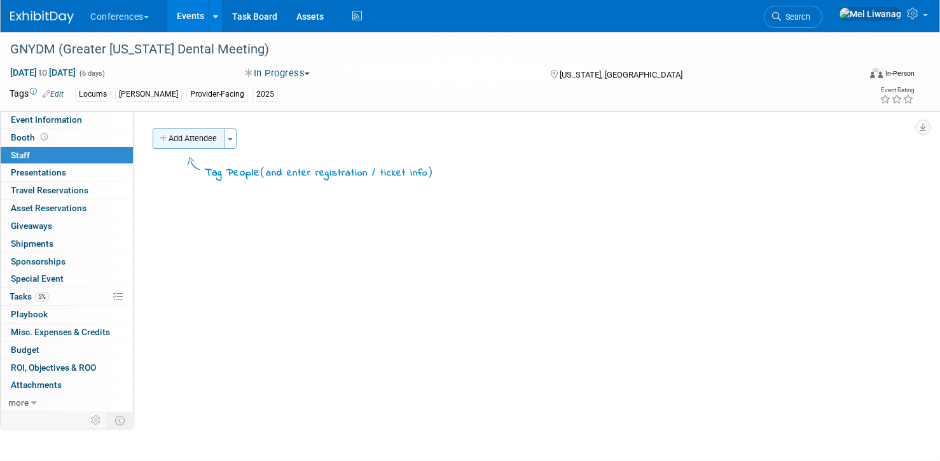
click at [199, 145] on button "Add Attendee" at bounding box center [189, 138] width 72 height 20
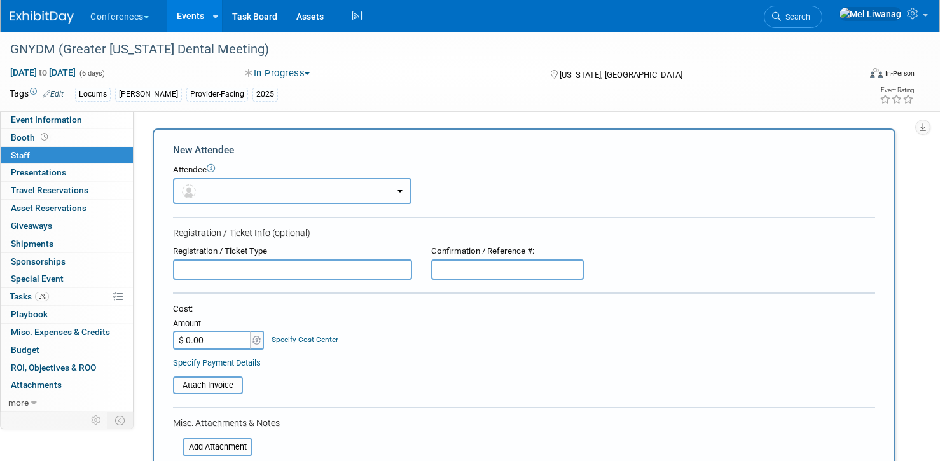
click at [284, 190] on button "button" at bounding box center [292, 191] width 239 height 26
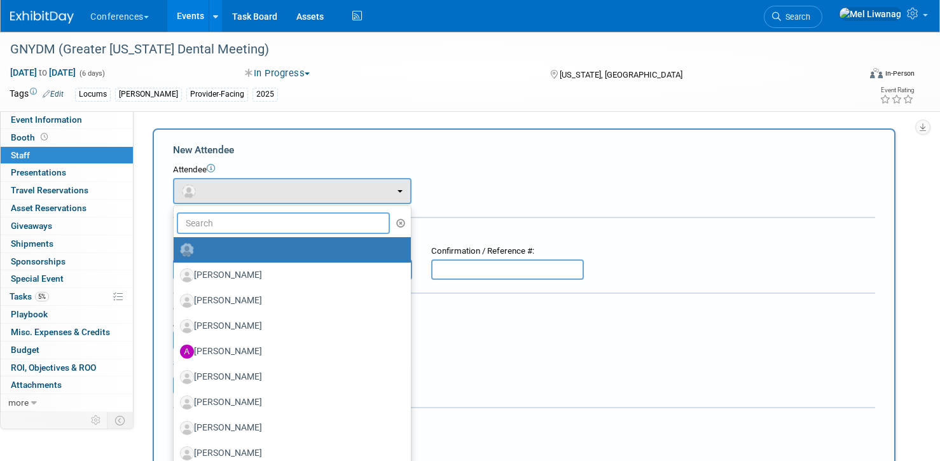
click at [272, 227] on input "text" at bounding box center [283, 223] width 213 height 22
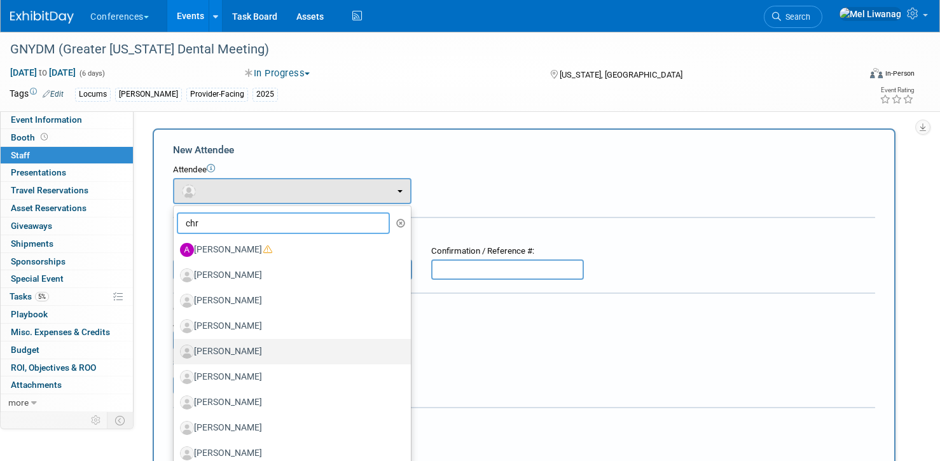
type input "chr"
click at [286, 343] on label "[PERSON_NAME]" at bounding box center [289, 352] width 218 height 20
click at [176, 346] on input "[PERSON_NAME]" at bounding box center [171, 350] width 8 height 8
select select "9b811e36-b39a-414f-b963-1ce60f44edcd"
select select "400"
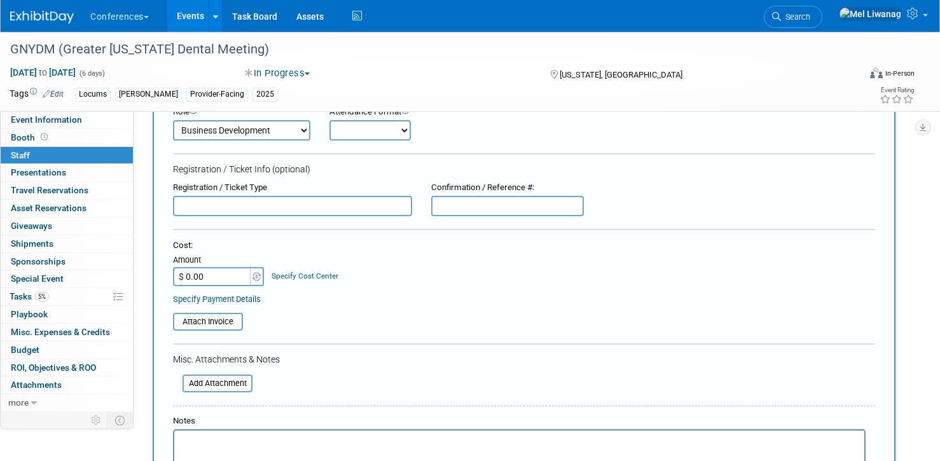
scroll to position [104, 0]
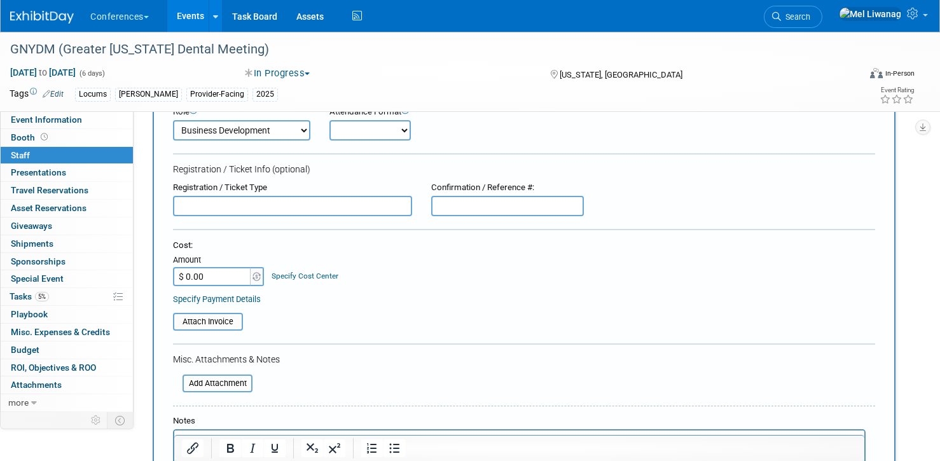
click at [232, 277] on input "$ 0.00" at bounding box center [213, 276] width 80 height 19
type input "$ 150.00"
click at [321, 275] on link "Specify Cost Center" at bounding box center [305, 276] width 67 height 9
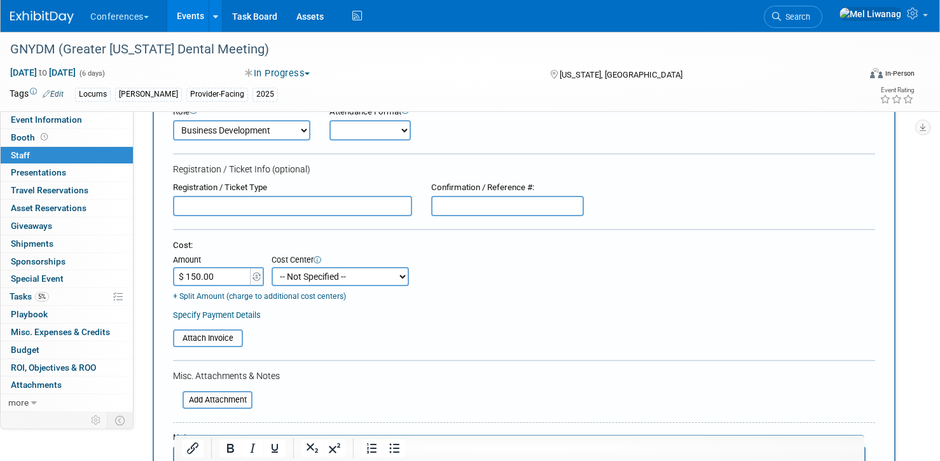
click at [325, 277] on select "-- Not Specified -- Aya Education Aya Healthcare Aya Locums Bespoke Corporate D…" at bounding box center [340, 276] width 137 height 19
select select "18965872"
click at [272, 267] on select "-- Not Specified -- Aya Education Aya Healthcare Aya Locums Bespoke Corporate D…" at bounding box center [340, 276] width 137 height 19
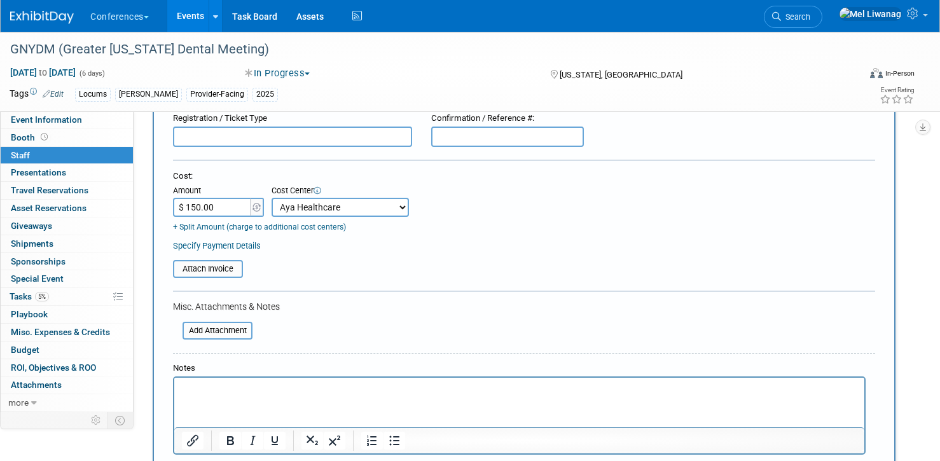
scroll to position [210, 0]
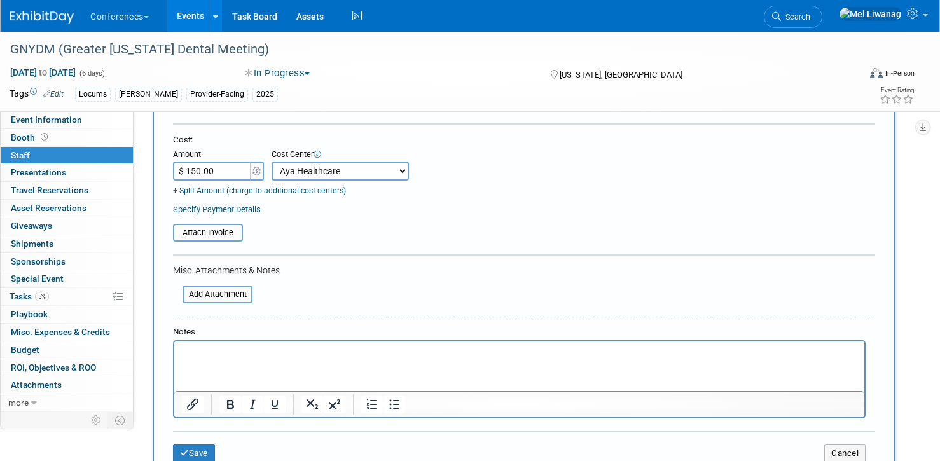
click at [243, 355] on p "Rich Text Area. Press ALT-0 for help." at bounding box center [519, 352] width 675 height 13
click at [357, 158] on div "Cost Center" at bounding box center [340, 155] width 137 height 13
click at [356, 170] on select "-- Not Specified -- Aya Education Aya Healthcare Aya Locums Bespoke Corporate D…" at bounding box center [340, 171] width 137 height 19
select select "18965873"
click at [272, 162] on select "-- Not Specified -- Aya Education Aya Healthcare Aya Locums Bespoke Corporate D…" at bounding box center [340, 171] width 137 height 19
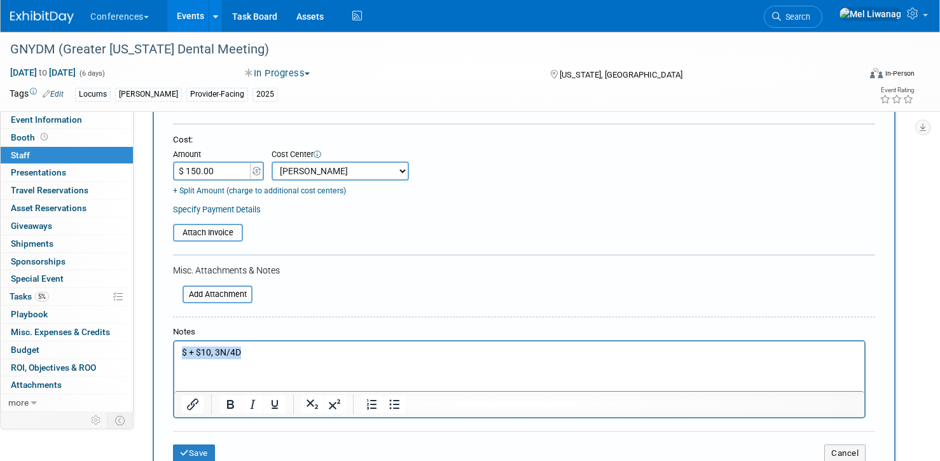
drag, startPoint x: 269, startPoint y: 357, endPoint x: -4, endPoint y: 341, distance: 273.3
click at [174, 341] on html "$ + $10, 3N/4D" at bounding box center [519, 350] width 690 height 18
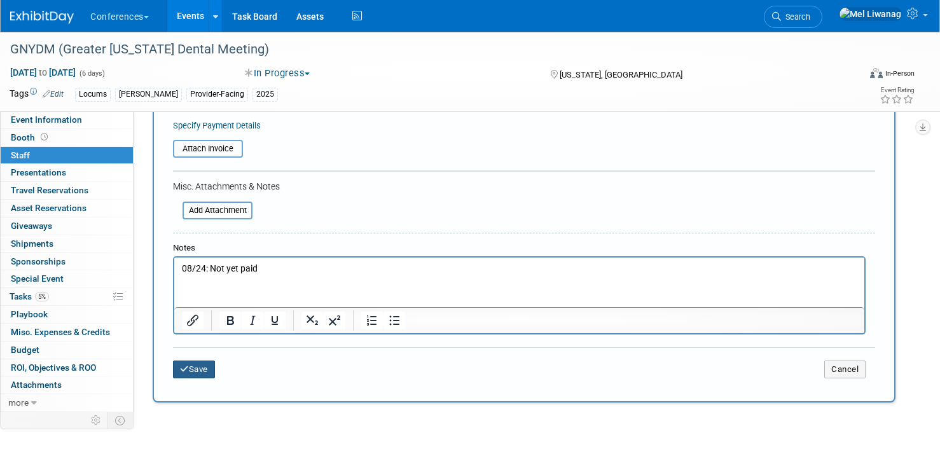
click at [190, 374] on button "Save" at bounding box center [194, 370] width 42 height 18
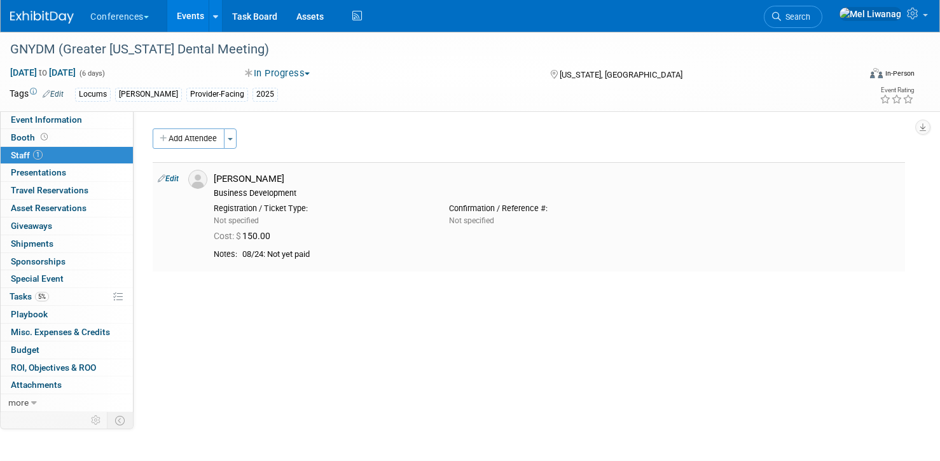
scroll to position [0, 0]
click at [184, 135] on button "Add Attendee" at bounding box center [189, 138] width 72 height 20
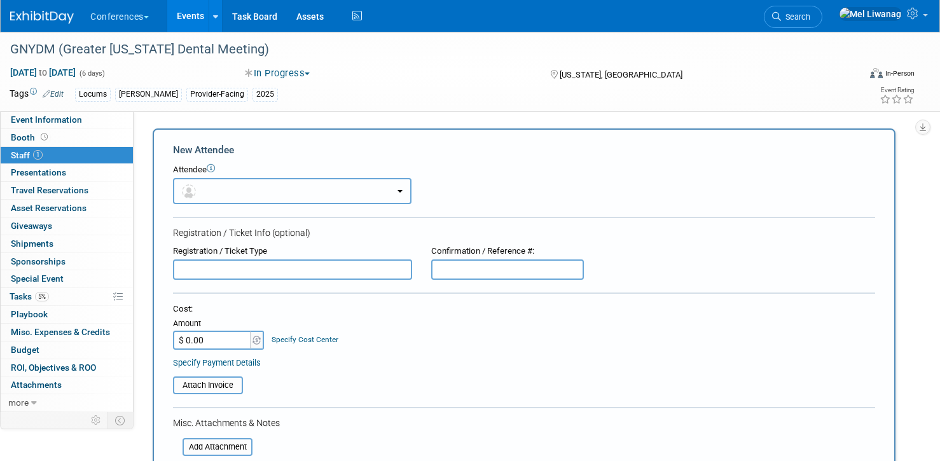
click at [247, 184] on button "button" at bounding box center [292, 191] width 239 height 26
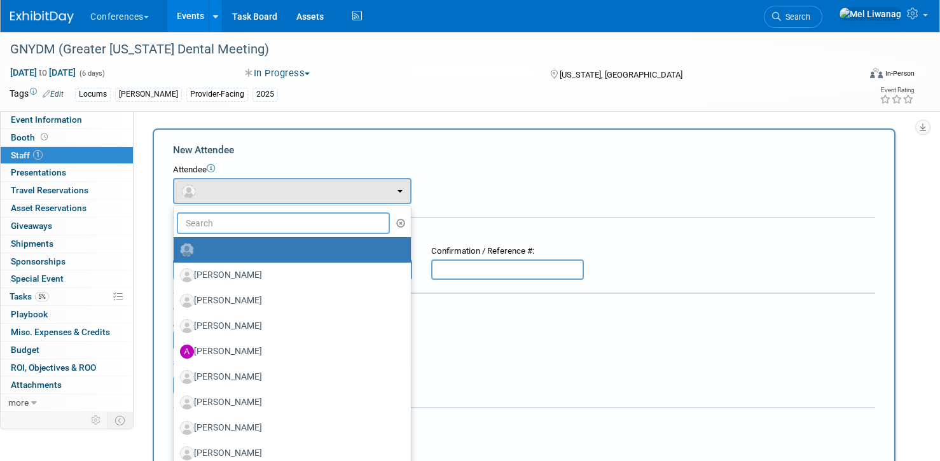
click at [242, 222] on input "text" at bounding box center [283, 223] width 213 height 22
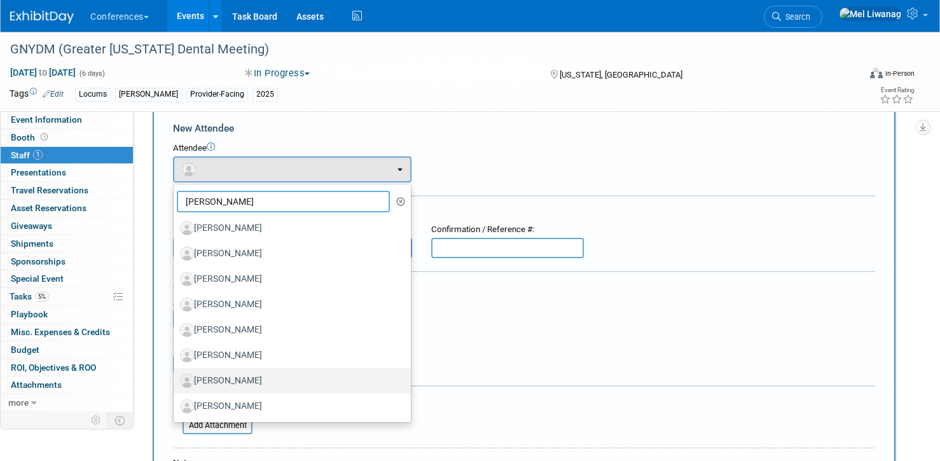
scroll to position [23, 0]
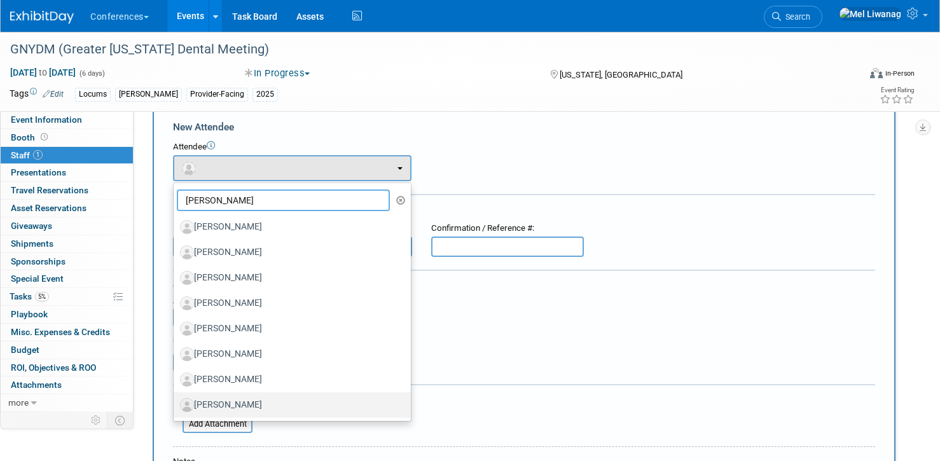
type input "ron"
click at [273, 402] on label "Ron Longvall" at bounding box center [289, 405] width 218 height 20
click at [176, 402] on input "Ron Longvall" at bounding box center [171, 403] width 8 height 8
select select "8a6996d8-4f8b-431c-9f72-d2db3ef63bd0"
select select "400"
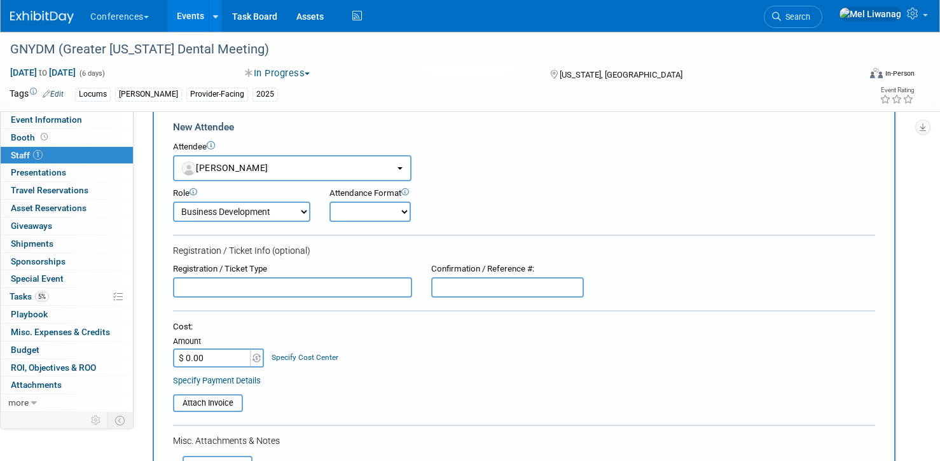
click at [222, 355] on input "$ 0.00" at bounding box center [213, 358] width 80 height 19
type input "$ 150.00"
click at [307, 359] on link "Specify Cost Center" at bounding box center [305, 357] width 67 height 9
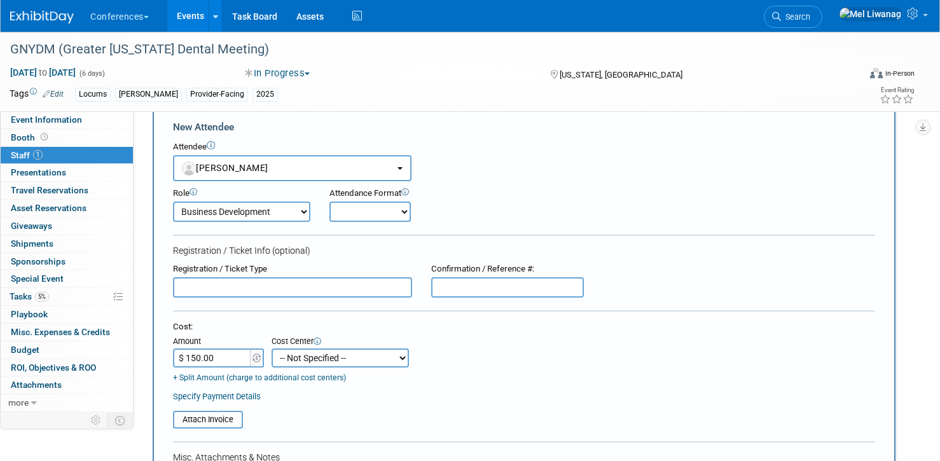
click at [312, 357] on select "-- Not Specified -- Aya Education Aya Healthcare Aya Locums Bespoke Corporate D…" at bounding box center [340, 358] width 137 height 19
select select "18965873"
click at [272, 349] on select "-- Not Specified -- Aya Education Aya Healthcare Aya Locums Bespoke Corporate D…" at bounding box center [340, 358] width 137 height 19
click at [481, 410] on div "Attach Invoice" at bounding box center [524, 416] width 702 height 26
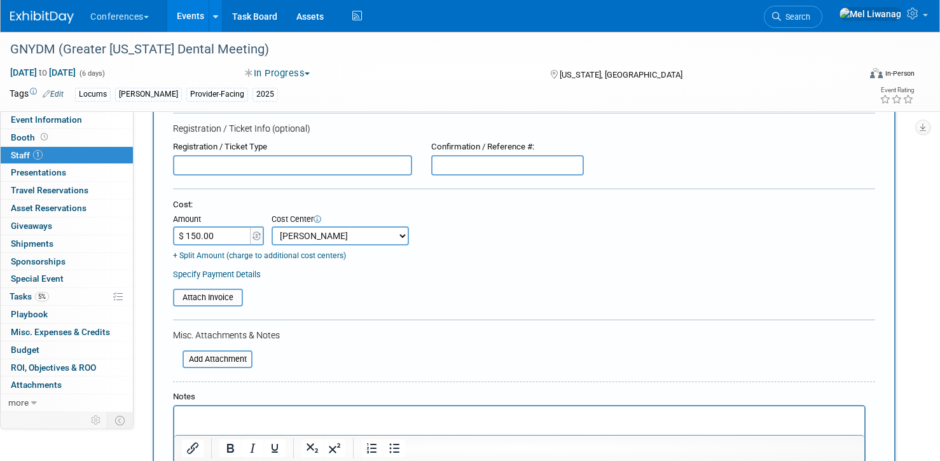
click at [217, 418] on p "Rich Text Area. Press ALT-0 for help." at bounding box center [519, 417] width 675 height 13
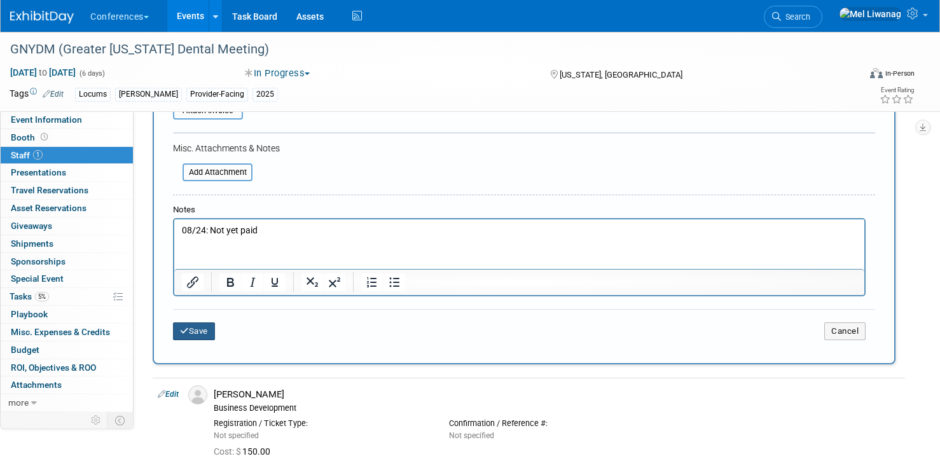
click at [204, 336] on button "Save" at bounding box center [194, 331] width 42 height 18
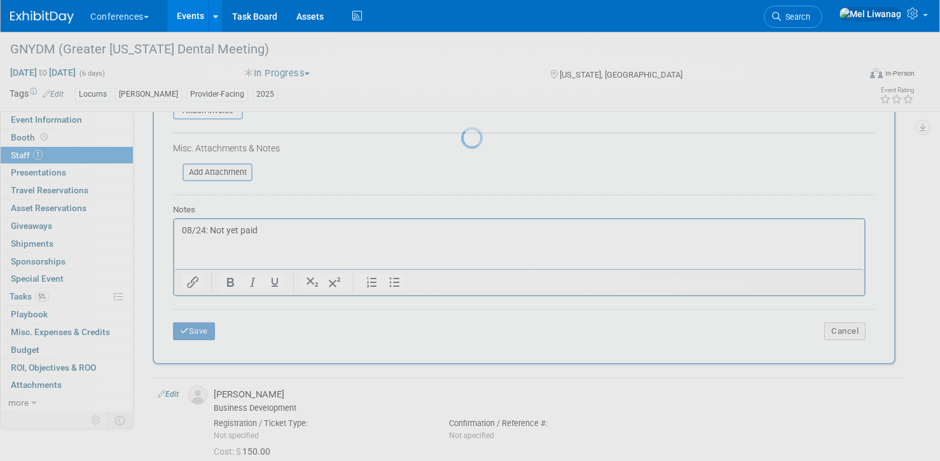
scroll to position [88, 0]
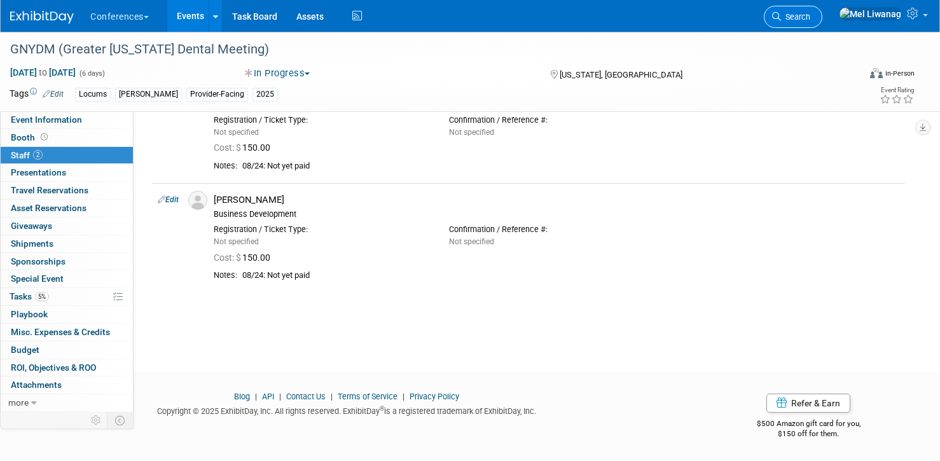
click at [781, 13] on icon at bounding box center [776, 16] width 9 height 9
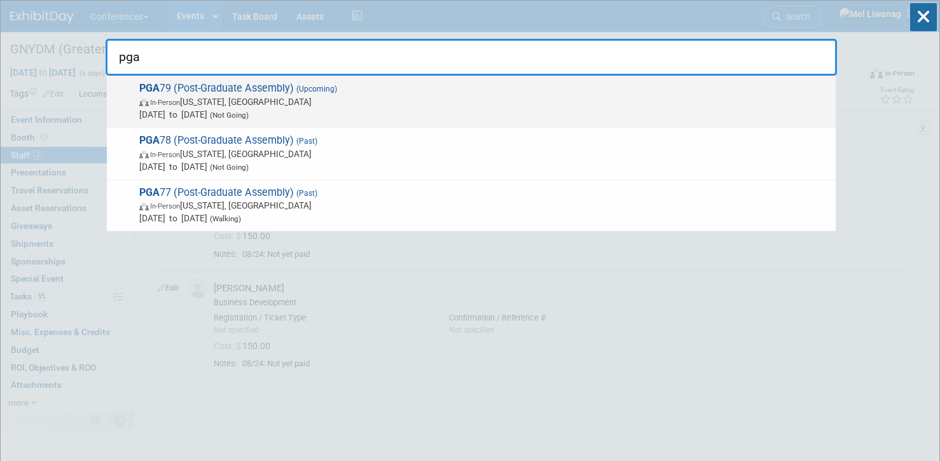
type input "pga"
click at [359, 90] on span "PGA 79 (Post-Graduate Assembly) (Upcoming) In-Person New York, NY Dec 12, 2025 …" at bounding box center [482, 101] width 694 height 39
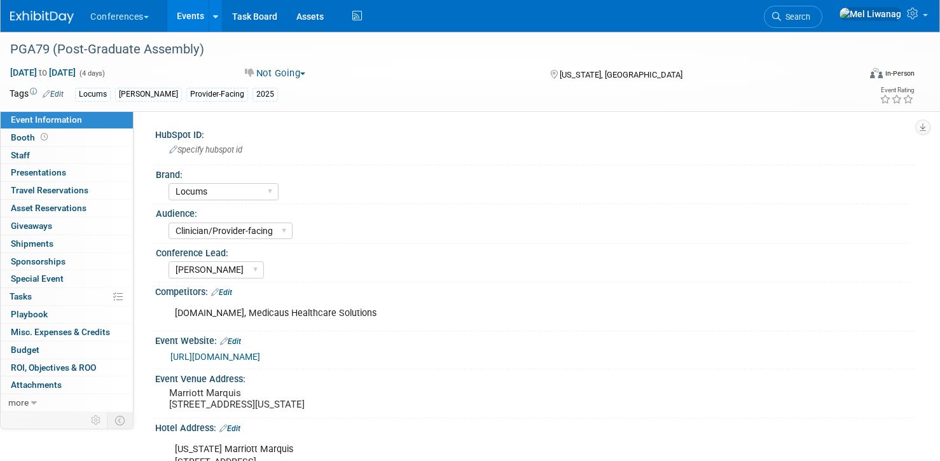
select select "Locums"
select select "Clinician/Provider-facing"
select select "[PERSON_NAME]"
click at [918, 19] on icon at bounding box center [914, 13] width 15 height 11
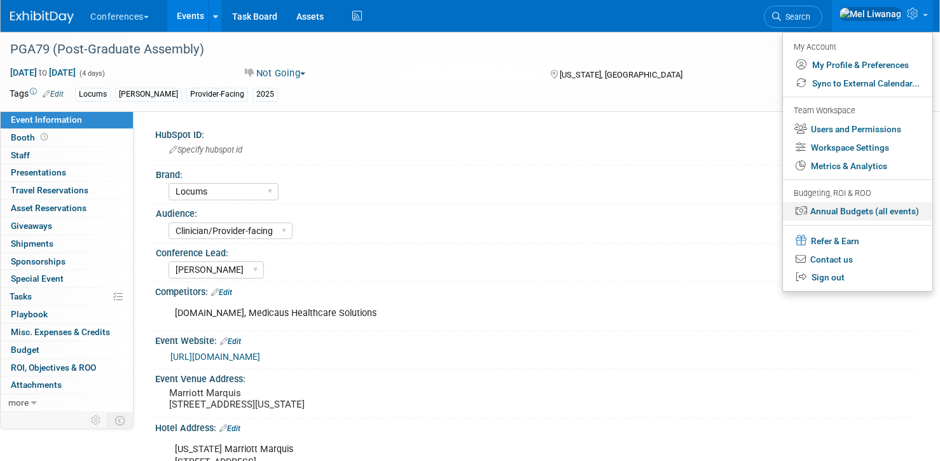
click at [888, 211] on link "Annual Budgets (all events)" at bounding box center [857, 211] width 149 height 18
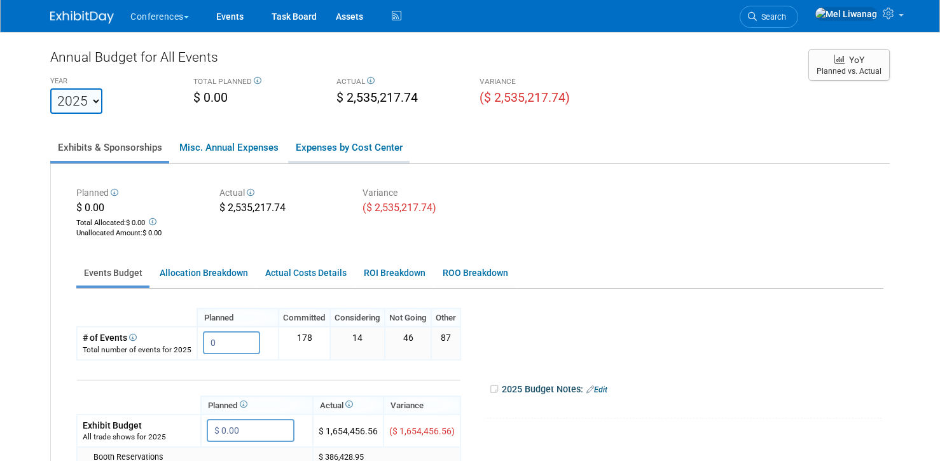
click at [391, 151] on link "Expenses by Cost Center" at bounding box center [348, 147] width 121 height 27
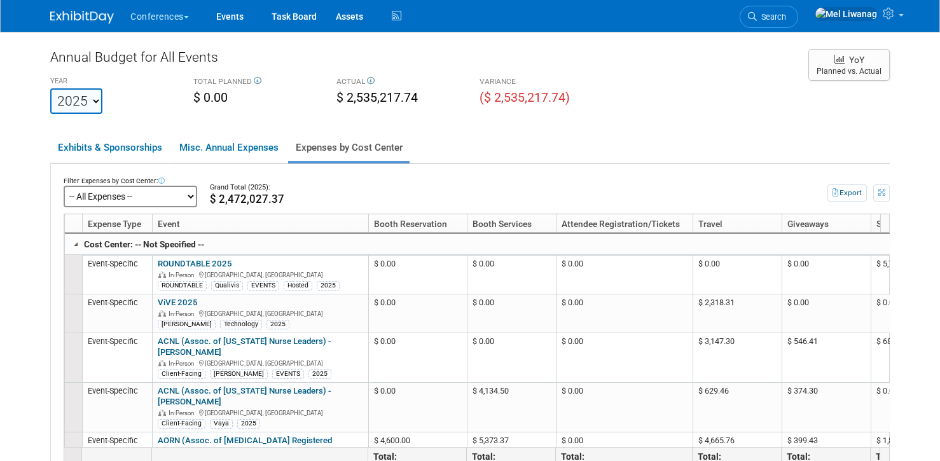
click at [125, 190] on select "-- All Expenses -- -- Cost Center Not Specified -- Aya Education Aya Healthcare…" at bounding box center [131, 197] width 134 height 22
click select "-- All Expenses -- -- Cost Center Not Specified -- Aya Education Aya Healthcare…" at bounding box center [131, 197] width 134 height 22
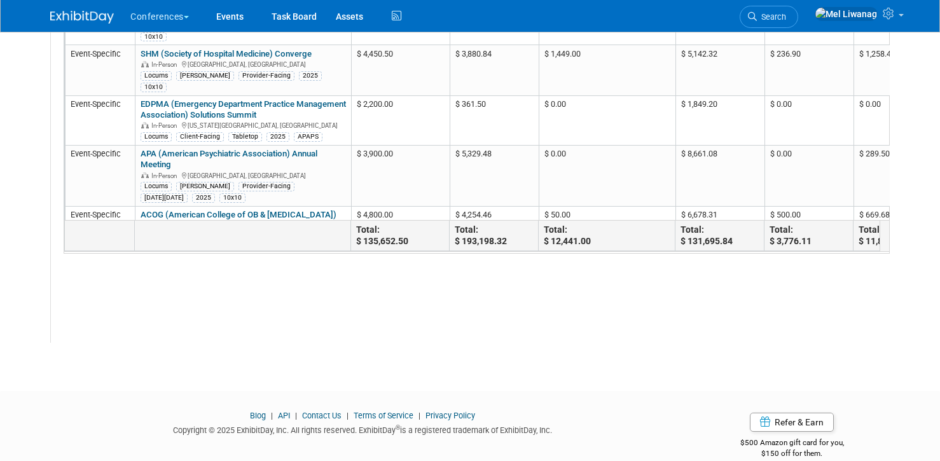
scroll to position [3, 0]
click at [798, 17] on link "Search" at bounding box center [769, 17] width 59 height 22
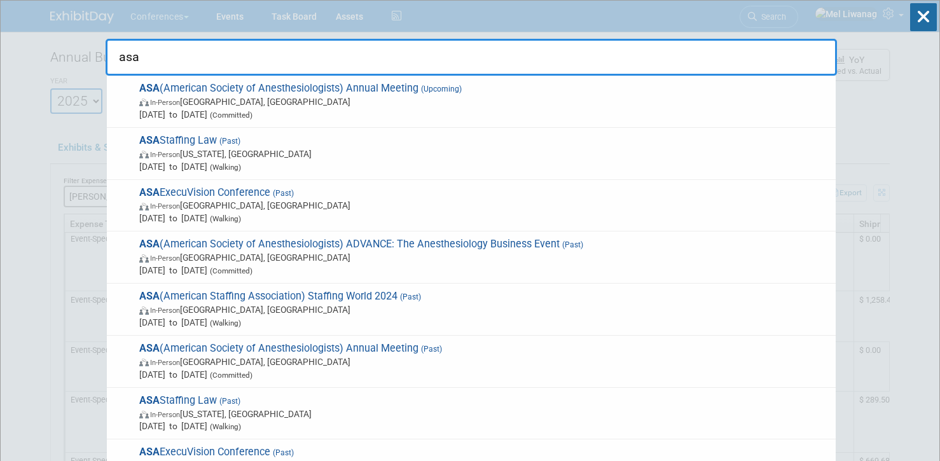
type input "asa"
click at [375, 102] on span "In-Person San Antonio, TX" at bounding box center [484, 101] width 690 height 13
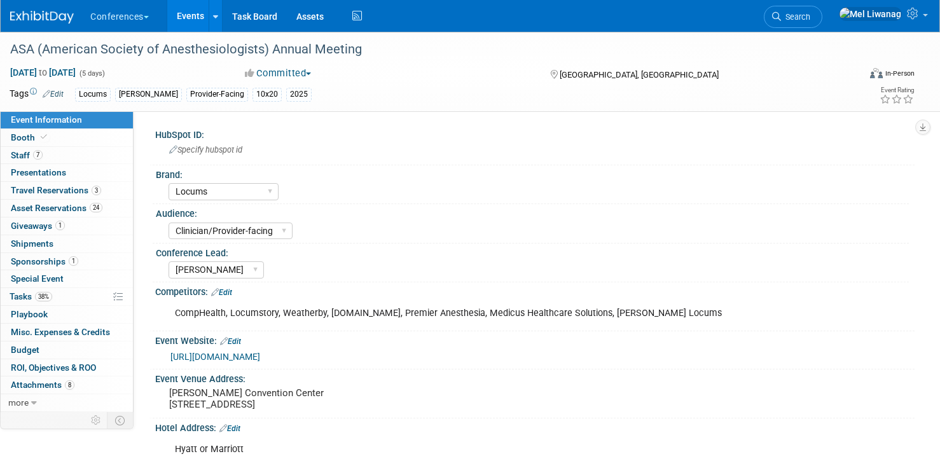
select select "Locums"
select select "Clinician/Provider-facing"
select select "[PERSON_NAME]"
click at [41, 345] on link "Budget" at bounding box center [67, 350] width 132 height 17
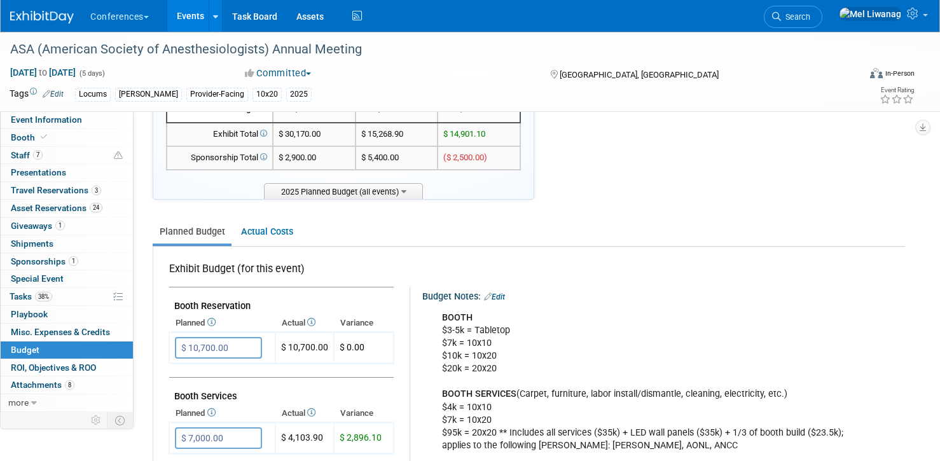
scroll to position [244, 0]
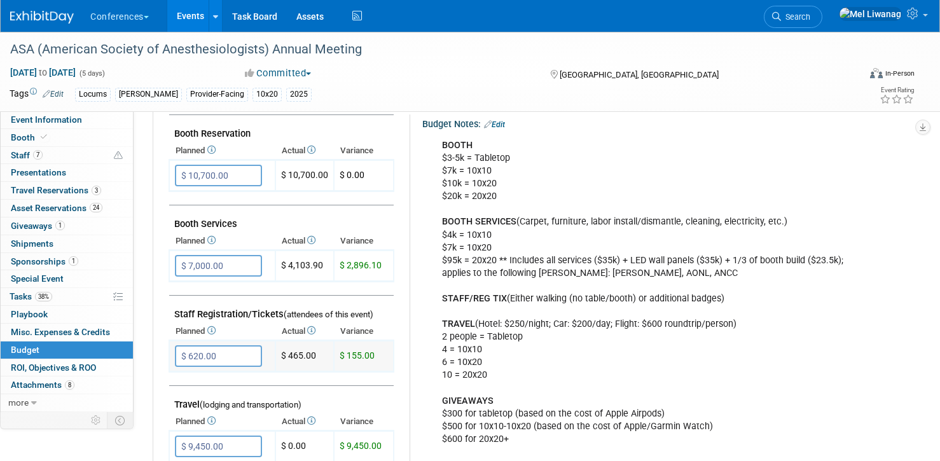
click at [242, 346] on input "$ 620.00" at bounding box center [218, 356] width 87 height 22
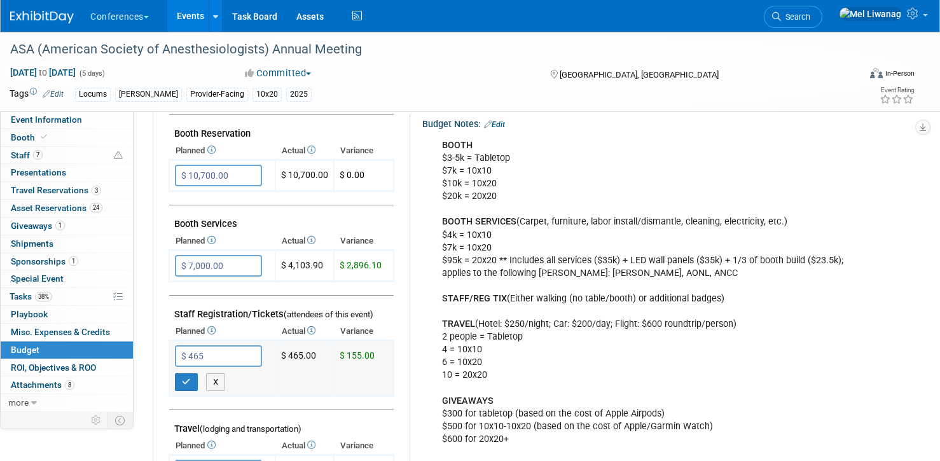
type input "$ 465.00"
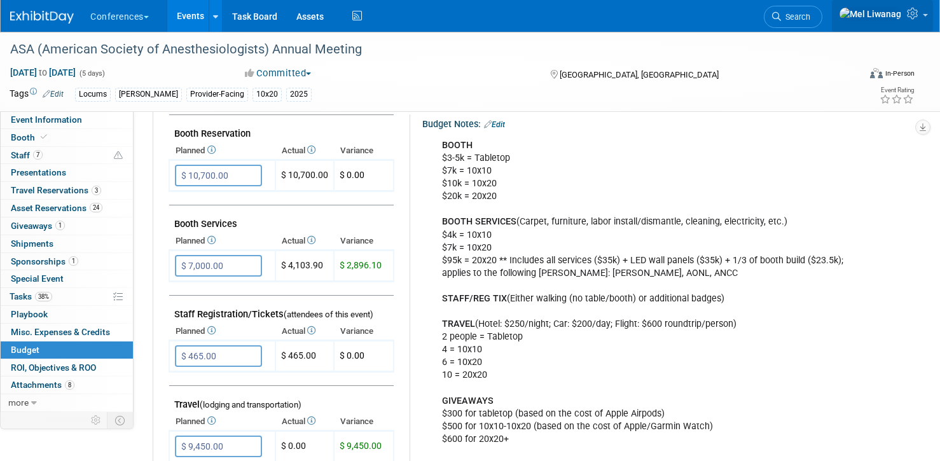
click at [908, 17] on icon at bounding box center [914, 13] width 15 height 11
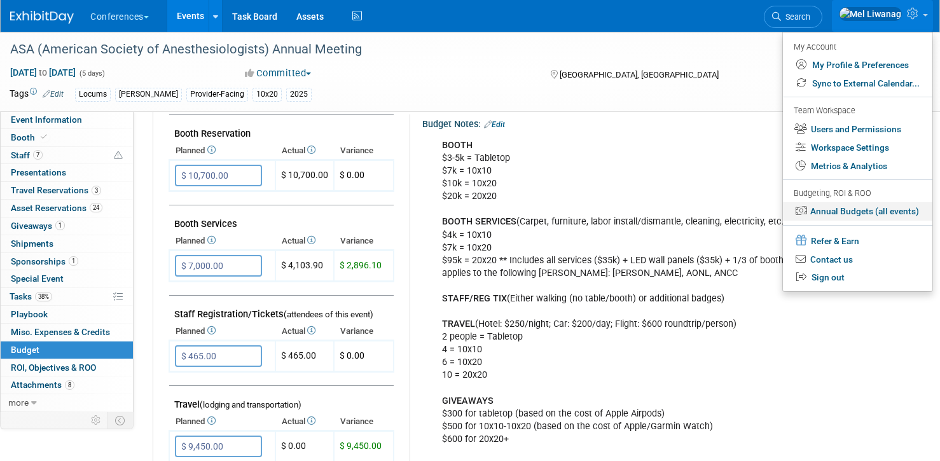
click at [815, 218] on link "Annual Budgets (all events)" at bounding box center [857, 211] width 149 height 18
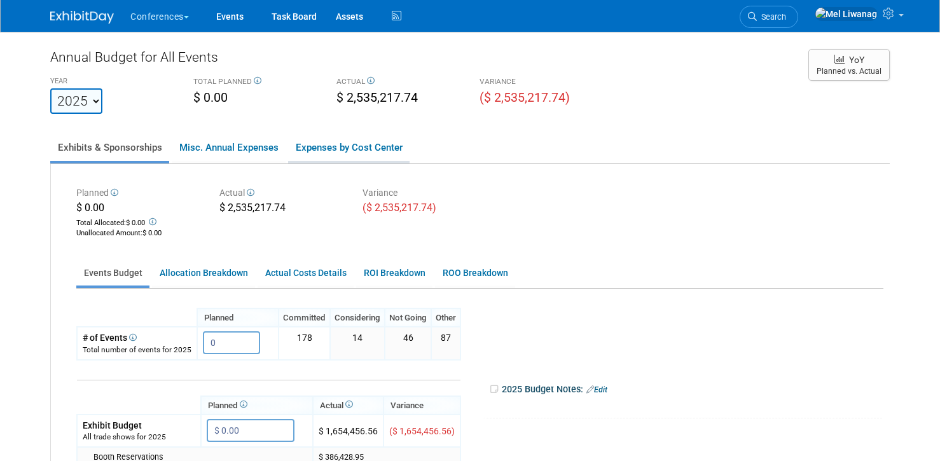
click at [359, 155] on link "Expenses by Cost Center" at bounding box center [348, 147] width 121 height 27
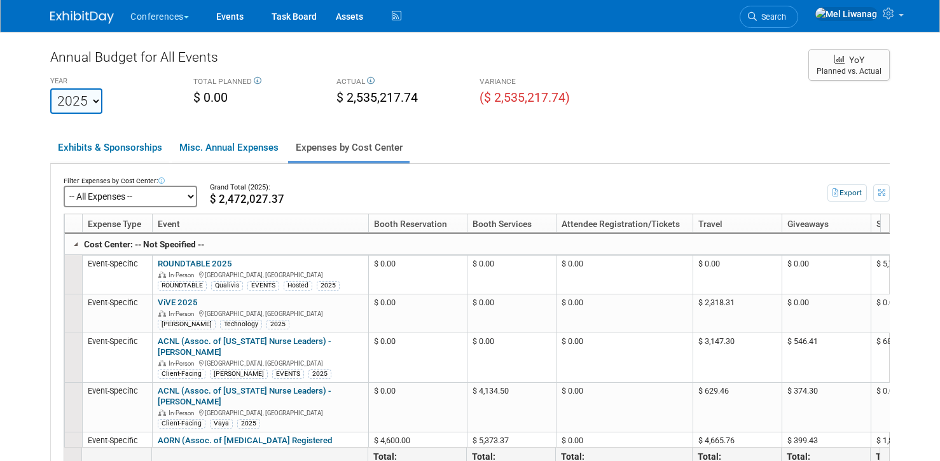
click at [141, 205] on select "-- All Expenses -- -- Cost Center Not Specified -- Aya Education Aya Healthcare…" at bounding box center [131, 197] width 134 height 22
click select "-- All Expenses -- -- Cost Center Not Specified -- Aya Education Aya Healthcare…" at bounding box center [131, 197] width 134 height 22
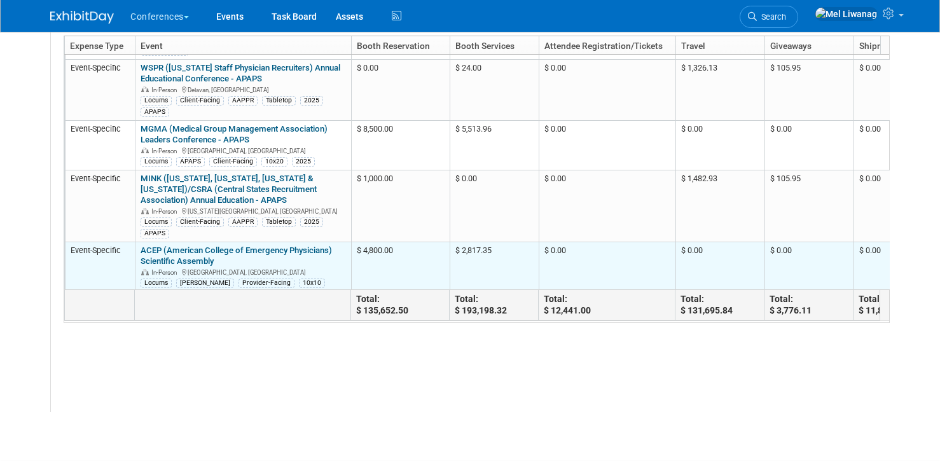
scroll to position [760, 0]
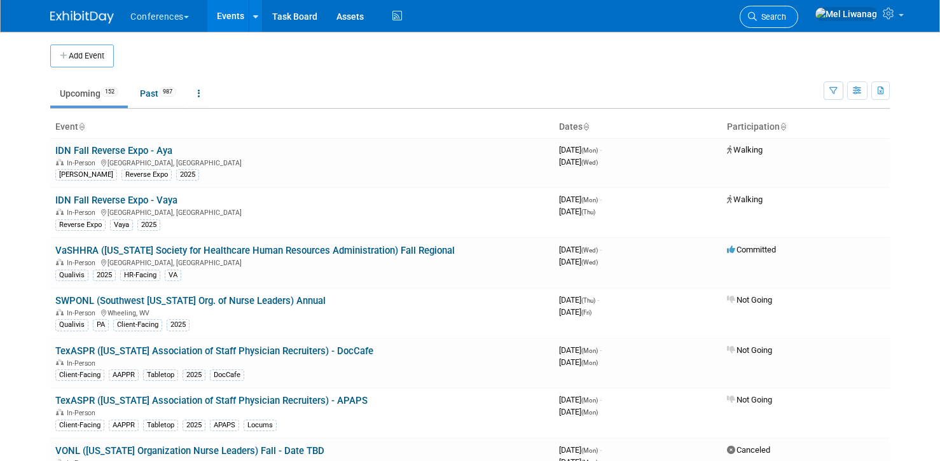
click at [792, 11] on link "Search" at bounding box center [769, 17] width 59 height 22
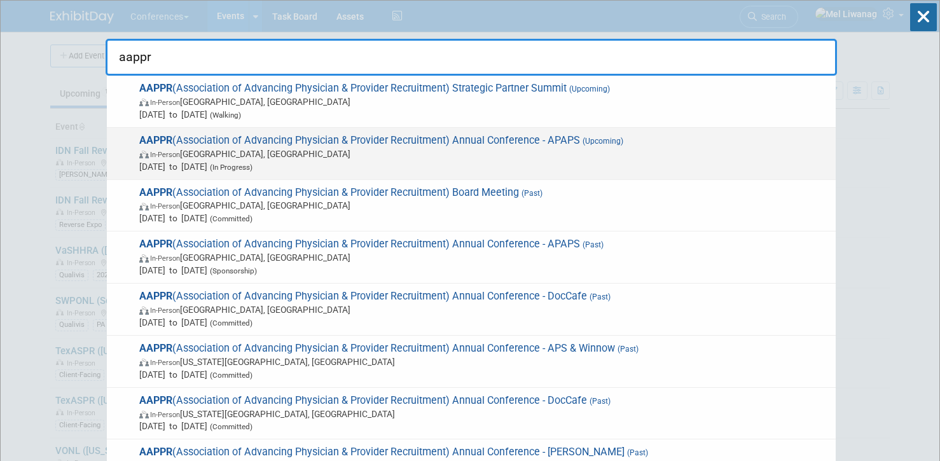
type input "aappr"
click at [595, 152] on span "In-Person [GEOGRAPHIC_DATA], [GEOGRAPHIC_DATA]" at bounding box center [484, 154] width 690 height 13
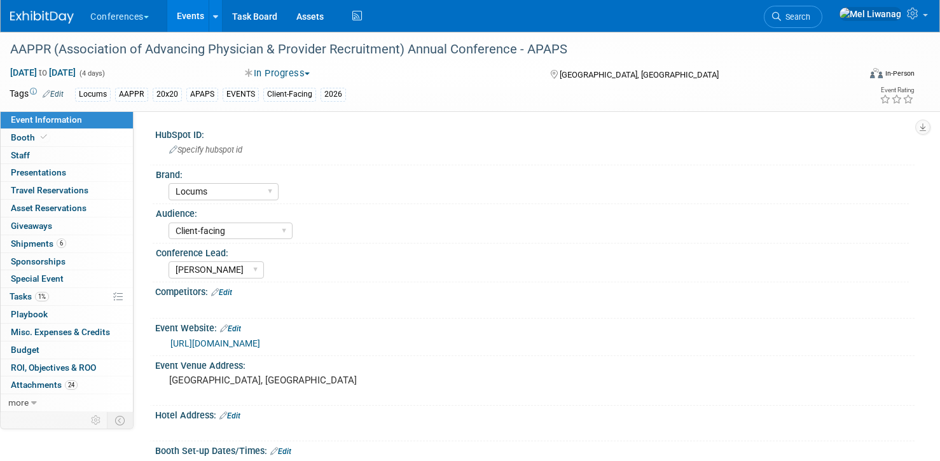
select select "Locums"
select select "Client-facing"
select select "[PERSON_NAME]"
drag, startPoint x: 36, startPoint y: 352, endPoint x: 43, endPoint y: 351, distance: 7.7
click at [36, 352] on span "Budget" at bounding box center [25, 350] width 29 height 10
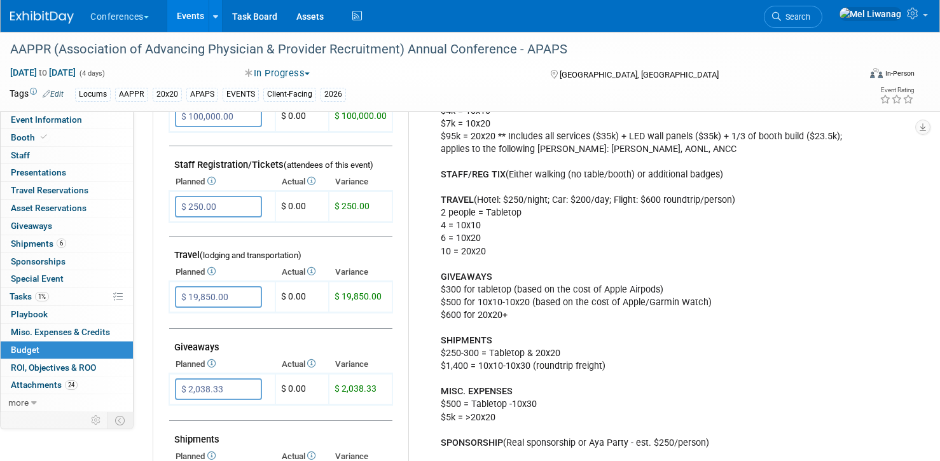
scroll to position [393, 0]
click at [920, 14] on icon at bounding box center [914, 13] width 15 height 11
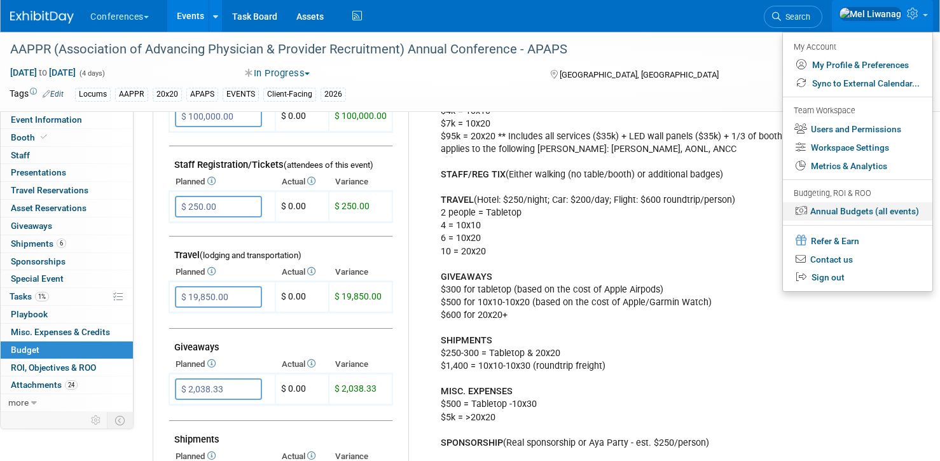
click at [867, 218] on link "Annual Budgets (all events)" at bounding box center [857, 211] width 149 height 18
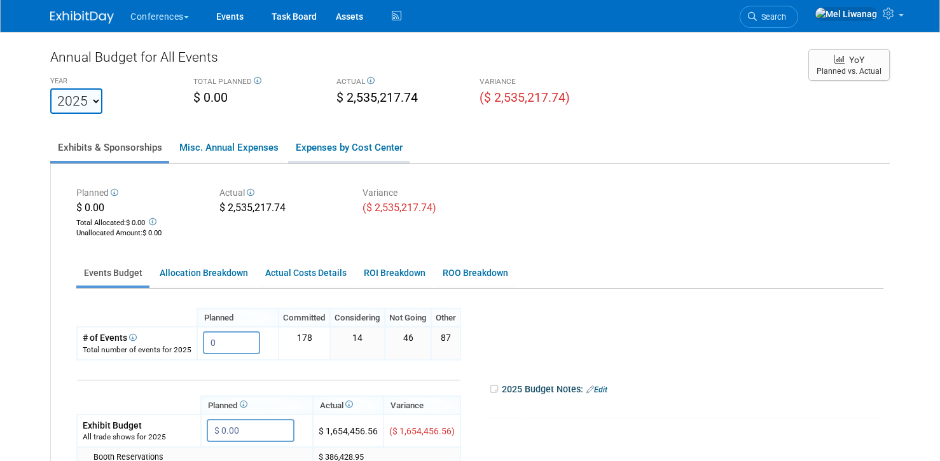
click at [364, 142] on link "Expenses by Cost Center" at bounding box center [348, 147] width 121 height 27
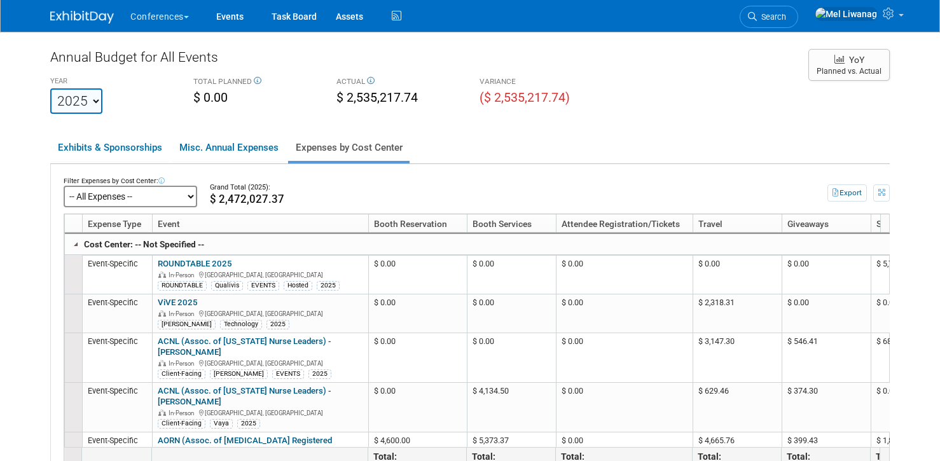
click at [184, 192] on select "-- All Expenses -- -- Cost Center Not Specified -- Aya Education Aya Healthcare…" at bounding box center [131, 197] width 134 height 22
click select "-- All Expenses -- -- Cost Center Not Specified -- Aya Education Aya Healthcare…" at bounding box center [131, 197] width 134 height 22
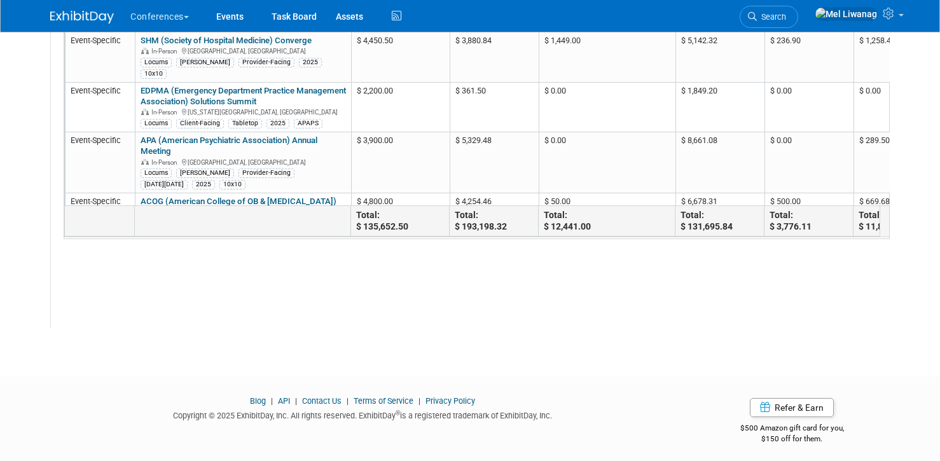
scroll to position [178, 0]
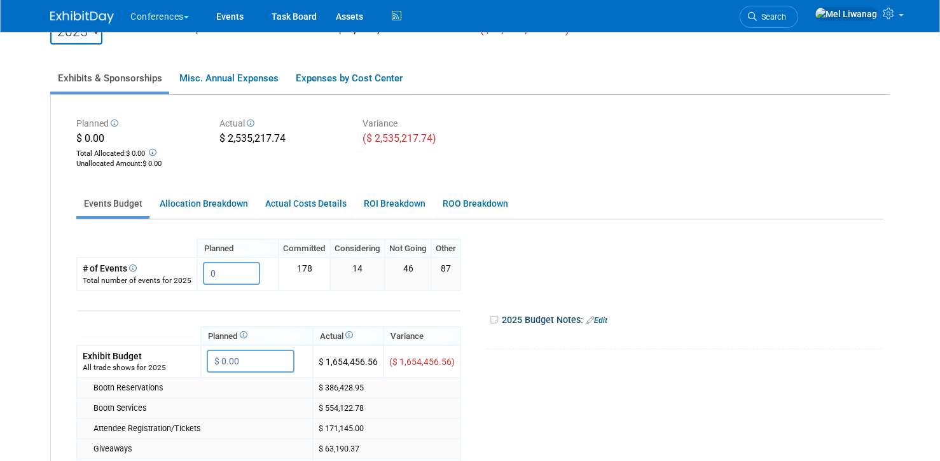
scroll to position [69, 0]
click at [368, 80] on link "Expenses by Cost Center" at bounding box center [348, 78] width 121 height 27
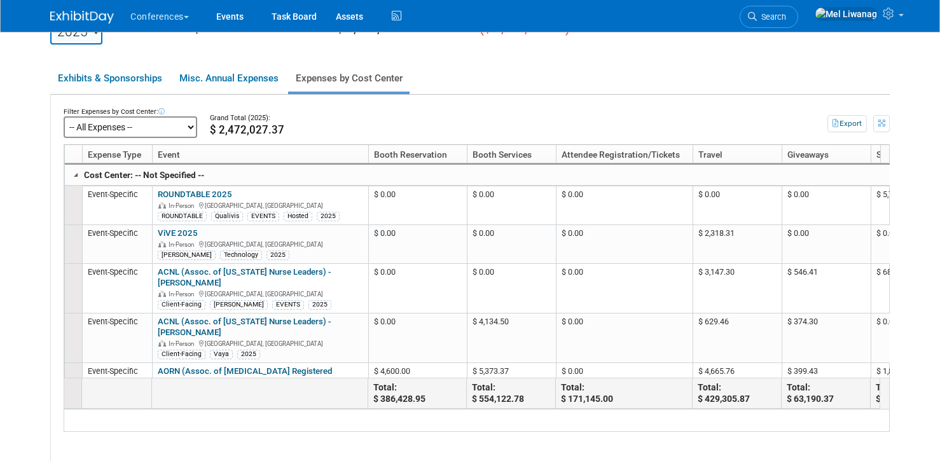
click at [151, 128] on select "-- All Expenses -- -- Cost Center Not Specified -- Aya Education Aya Healthcare…" at bounding box center [131, 127] width 134 height 22
click select "-- All Expenses -- -- Cost Center Not Specified -- Aya Education Aya Healthcare…" at bounding box center [131, 127] width 134 height 22
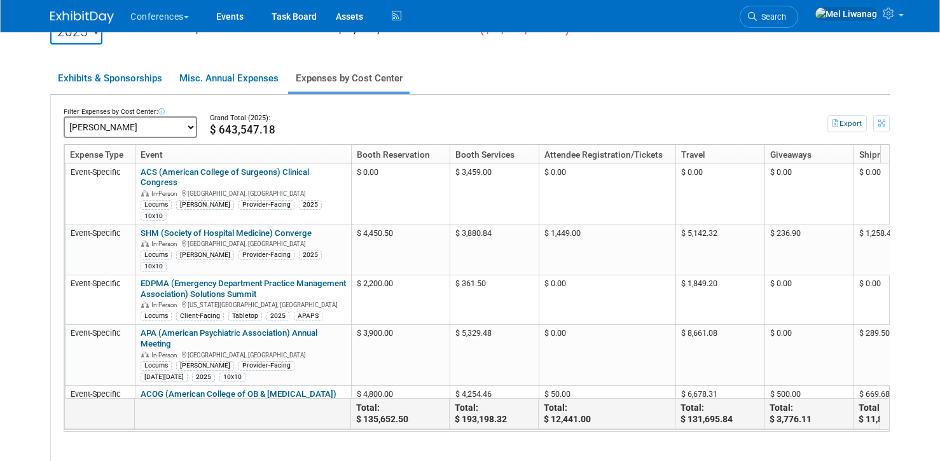
click at [120, 128] on select "-- All Expenses -- -- Cost Center Not Specified -- Aya Education Aya Healthcare…" at bounding box center [131, 127] width 134 height 22
click select "-- All Expenses -- -- Cost Center Not Specified -- Aya Education Aya Healthcare…" at bounding box center [131, 127] width 134 height 22
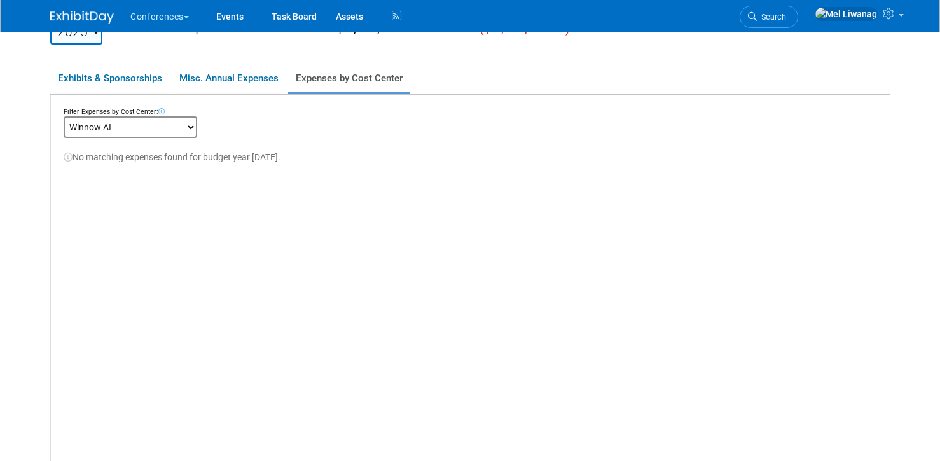
click at [139, 129] on select "-- All Expenses -- -- Cost Center Not Specified -- Aya Education Aya Healthcare…" at bounding box center [131, 127] width 134 height 22
click select "-- All Expenses -- -- Cost Center Not Specified -- Aya Education Aya Healthcare…" at bounding box center [131, 127] width 134 height 22
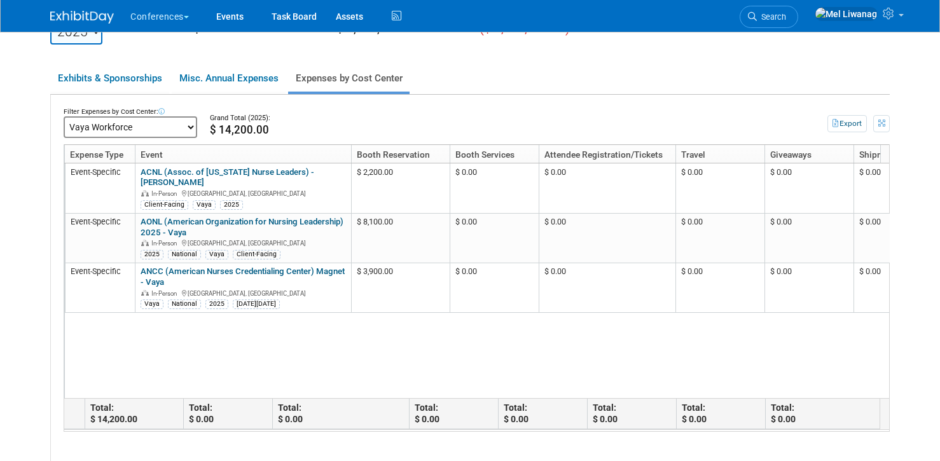
scroll to position [0, 0]
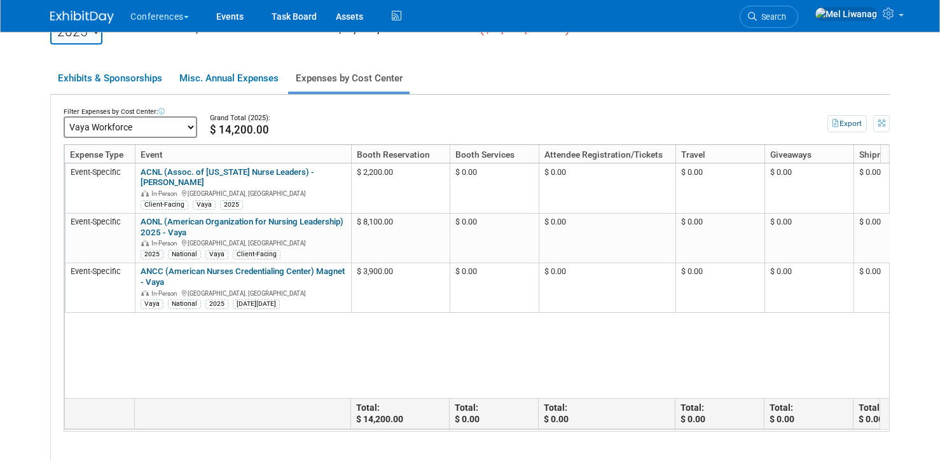
click at [90, 130] on select "-- All Expenses -- -- Cost Center Not Specified -- Aya Education Aya Healthcare…" at bounding box center [131, 127] width 134 height 22
click select "-- All Expenses -- -- Cost Center Not Specified -- Aya Education Aya Healthcare…" at bounding box center [131, 127] width 134 height 22
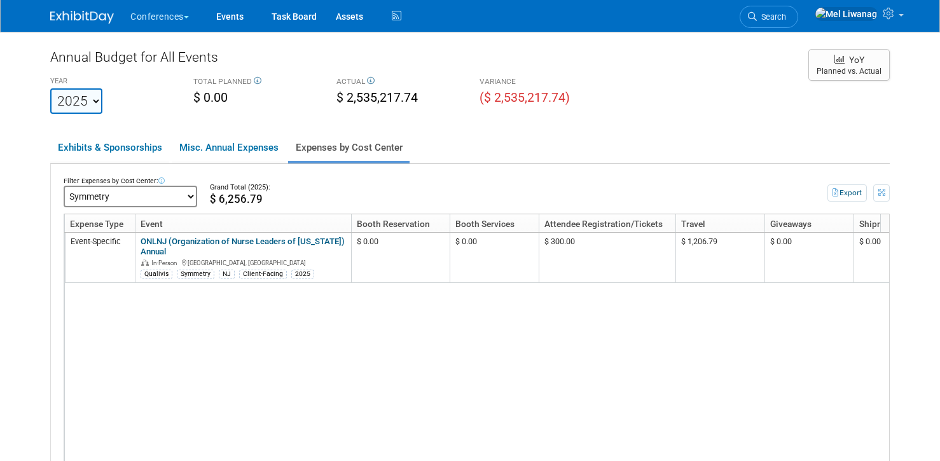
click at [155, 202] on select "-- All Expenses -- -- Cost Center Not Specified -- Aya Education Aya Healthcare…" at bounding box center [131, 197] width 134 height 22
click select "-- All Expenses -- -- Cost Center Not Specified -- Aya Education Aya Healthcare…" at bounding box center [131, 197] width 134 height 22
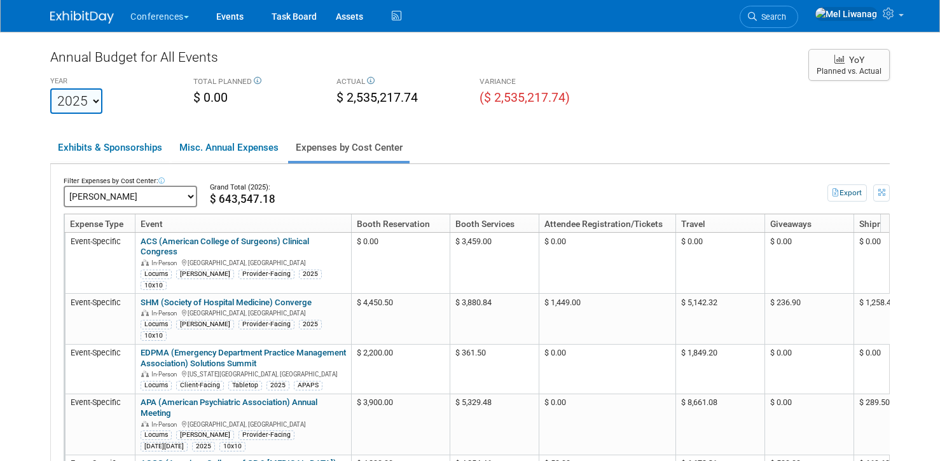
click at [74, 13] on img at bounding box center [82, 17] width 64 height 13
